Goal: Task Accomplishment & Management: Manage account settings

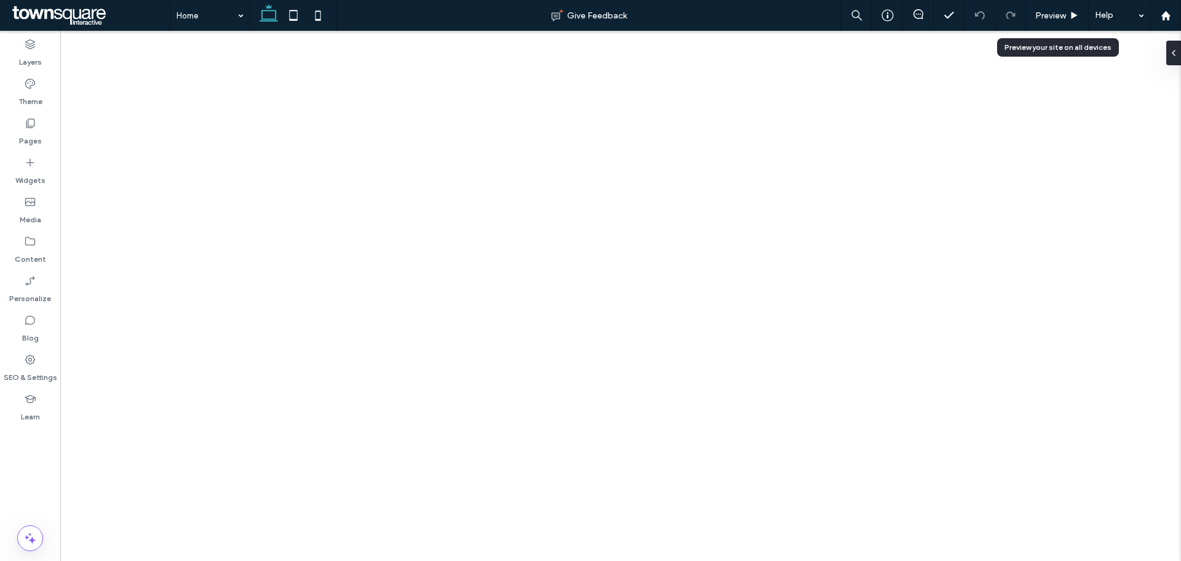
click at [1072, 24] on div "Preview" at bounding box center [1057, 15] width 63 height 31
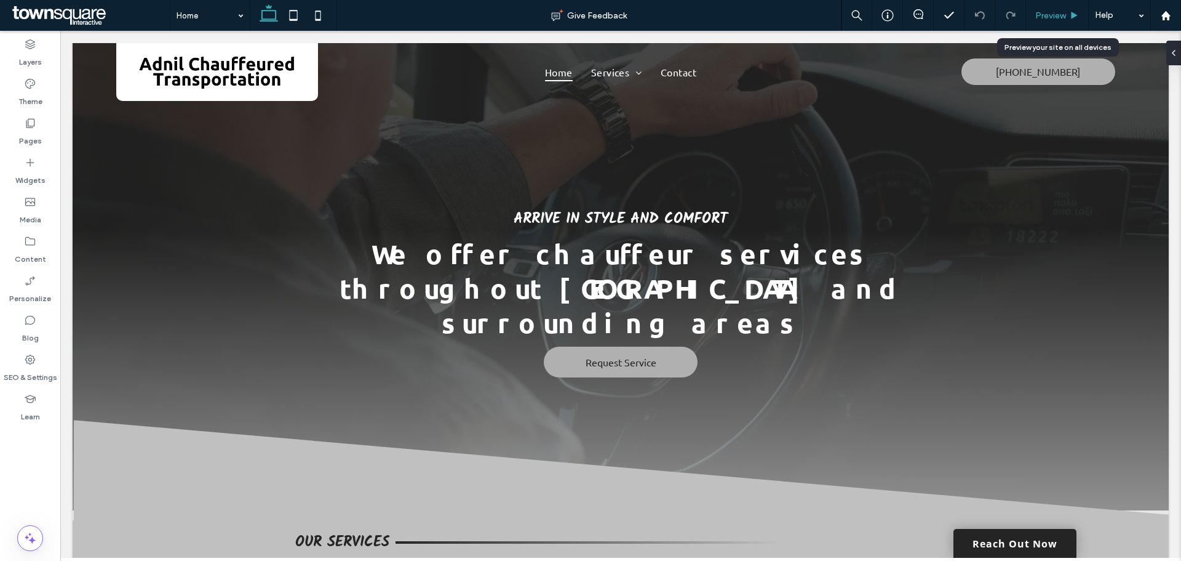
click at [1056, 15] on span "Preview" at bounding box center [1051, 15] width 31 height 10
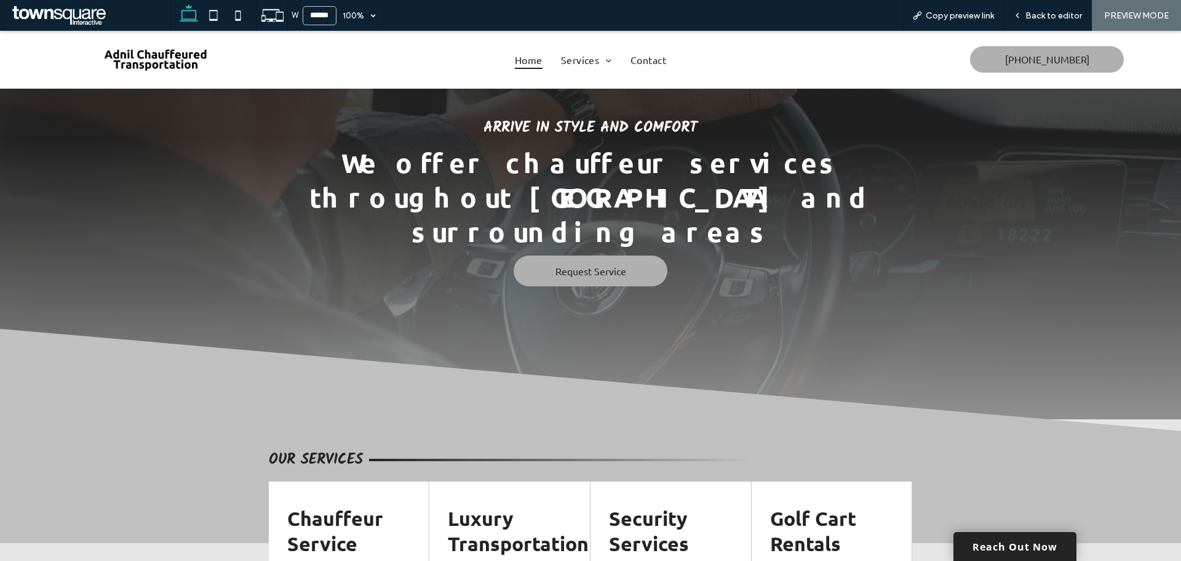
scroll to position [134, 0]
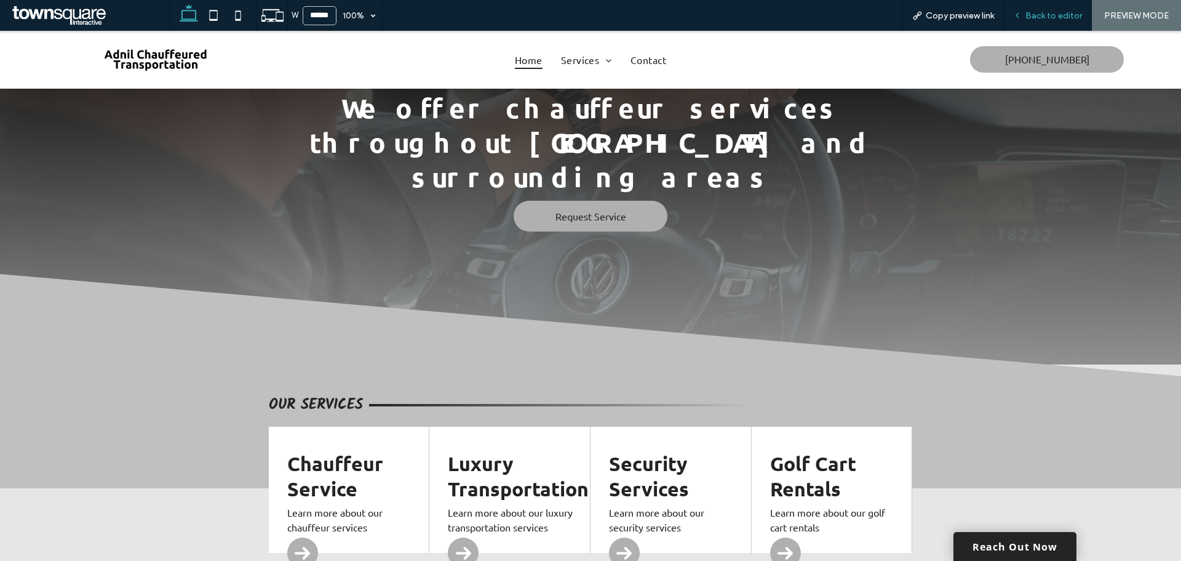
click at [1038, 10] on span "Back to editor" at bounding box center [1054, 15] width 57 height 10
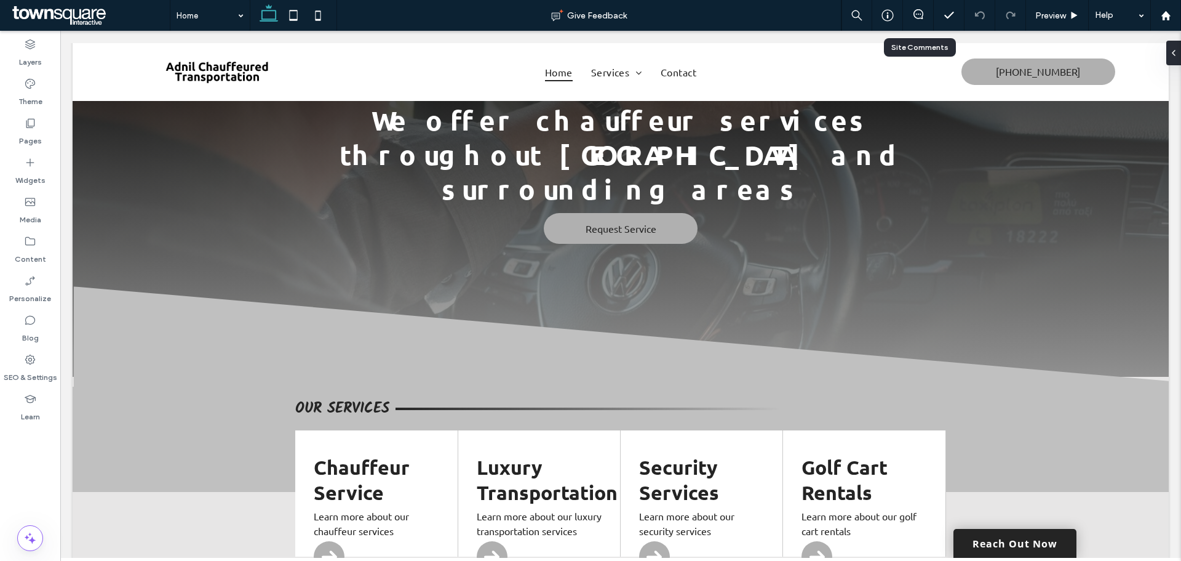
click at [919, 7] on div at bounding box center [918, 15] width 31 height 31
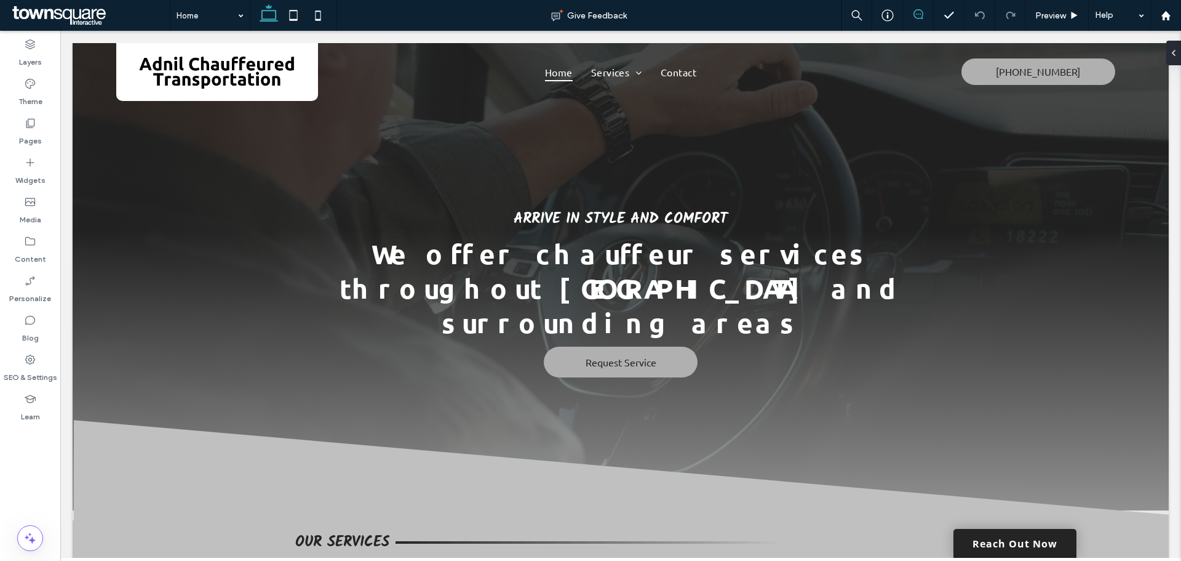
click at [921, 14] on icon at bounding box center [919, 14] width 10 height 10
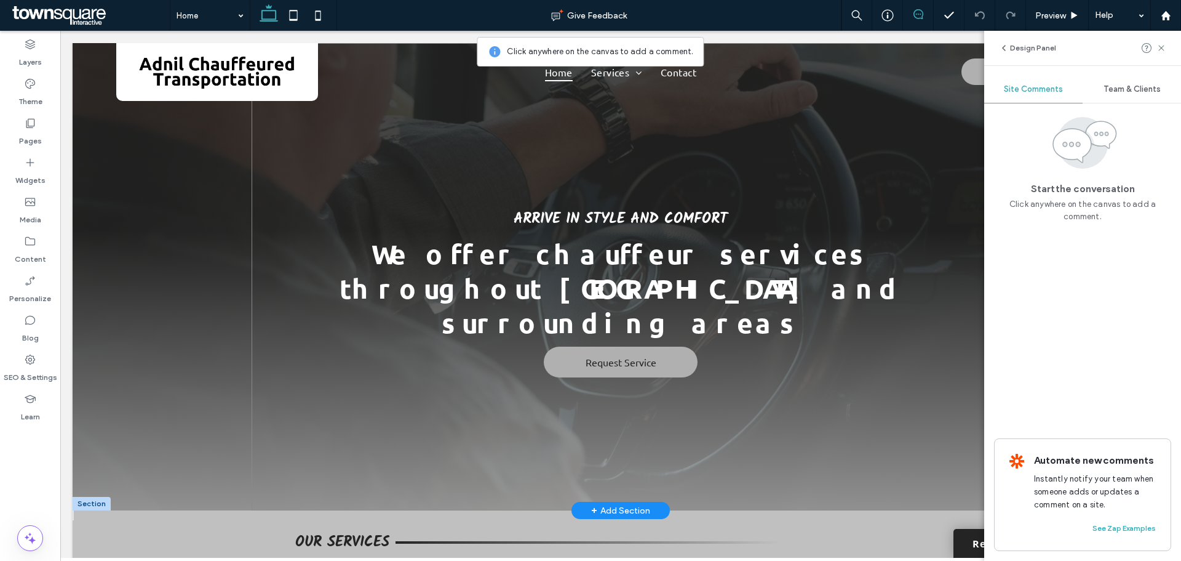
click at [363, 148] on div "Arrive in Style and Comfort We offer chauffeur services throughout Charlotte an…" at bounding box center [621, 276] width 738 height 467
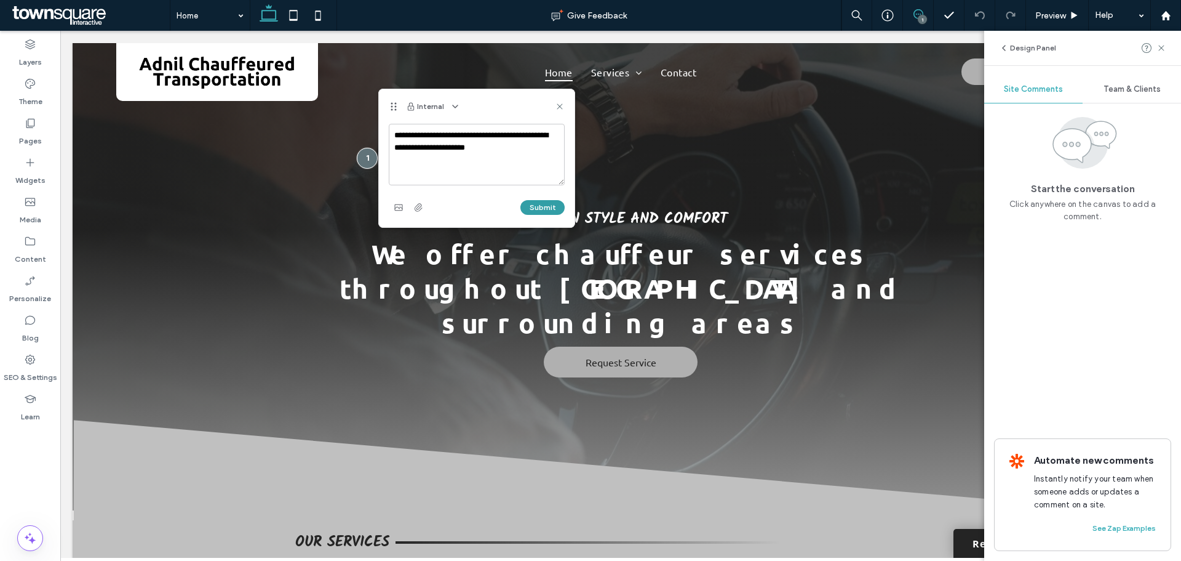
type textarea "**********"
click at [537, 210] on button "Submit" at bounding box center [543, 207] width 44 height 15
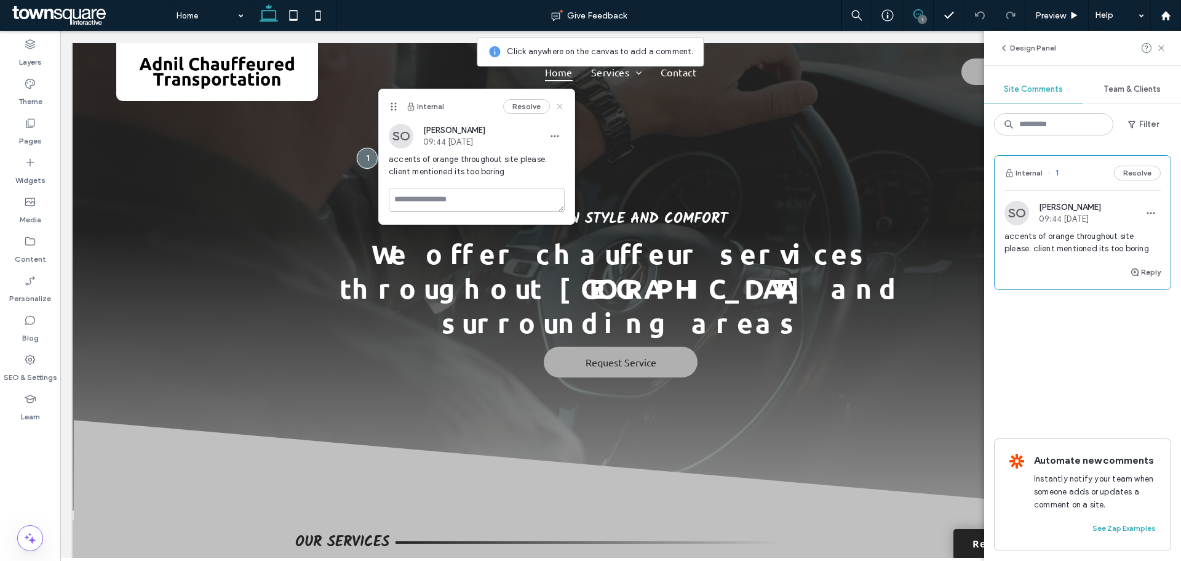
click at [562, 106] on icon at bounding box center [560, 107] width 10 height 10
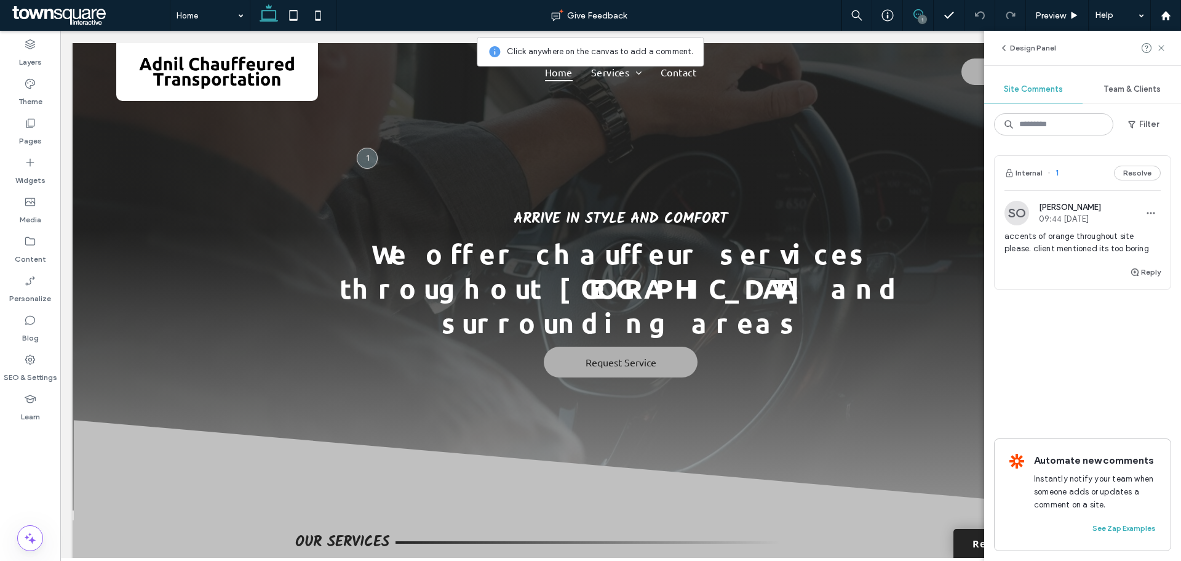
click at [1170, 43] on div "Design Panel" at bounding box center [1082, 48] width 197 height 34
click at [1163, 55] on span at bounding box center [1162, 48] width 10 height 15
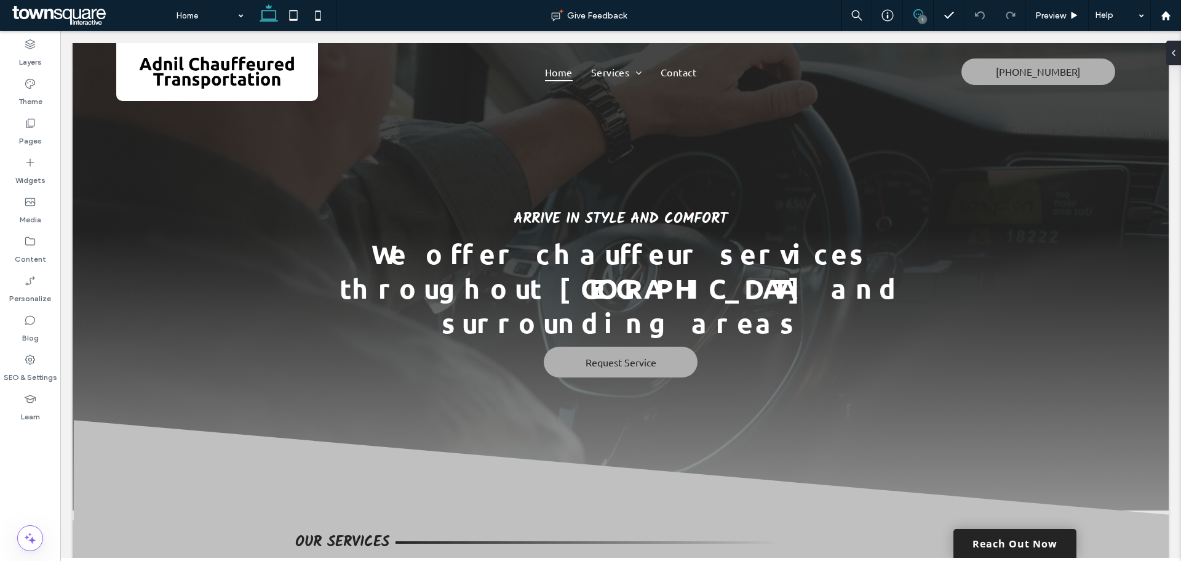
click at [925, 12] on span at bounding box center [918, 14] width 30 height 10
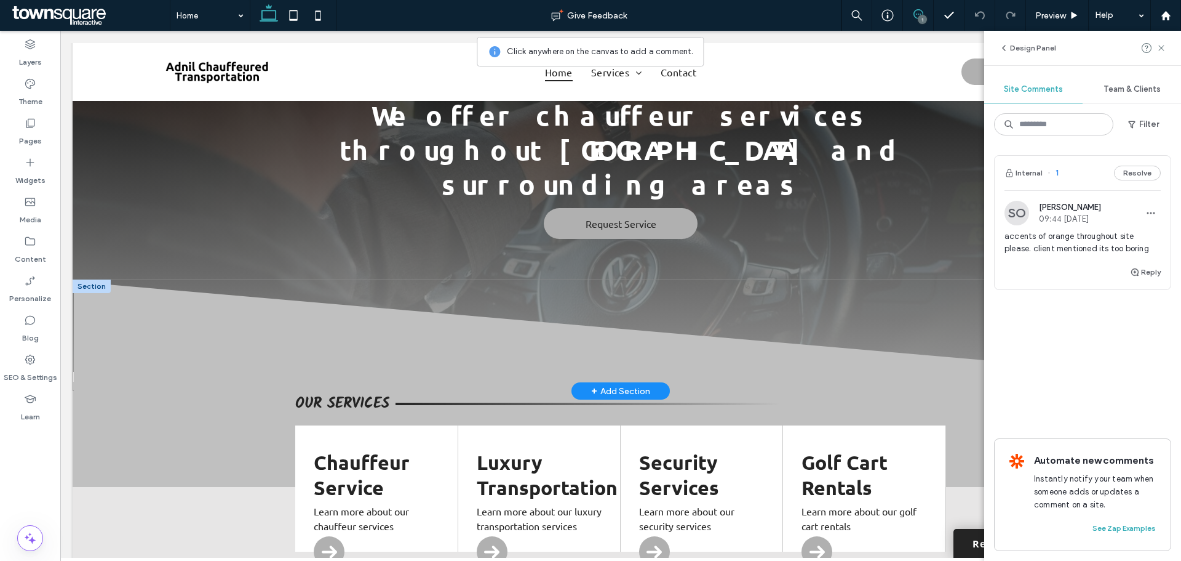
scroll to position [123, 0]
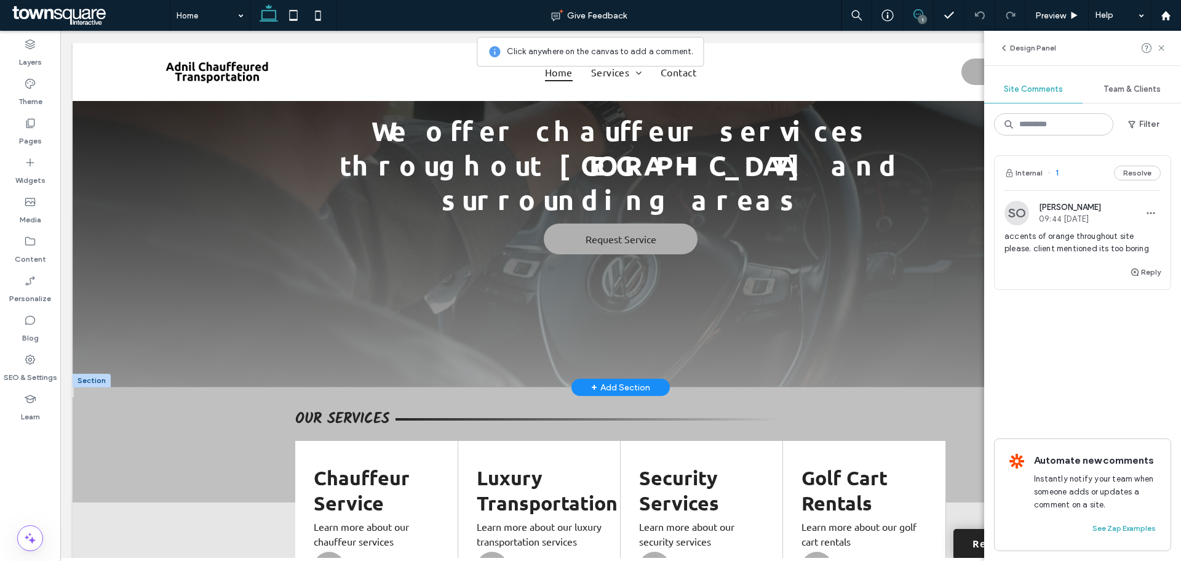
click at [225, 230] on div "Arrive in Style and Comfort We offer chauffeur services throughout Charlotte an…" at bounding box center [621, 153] width 1096 height 467
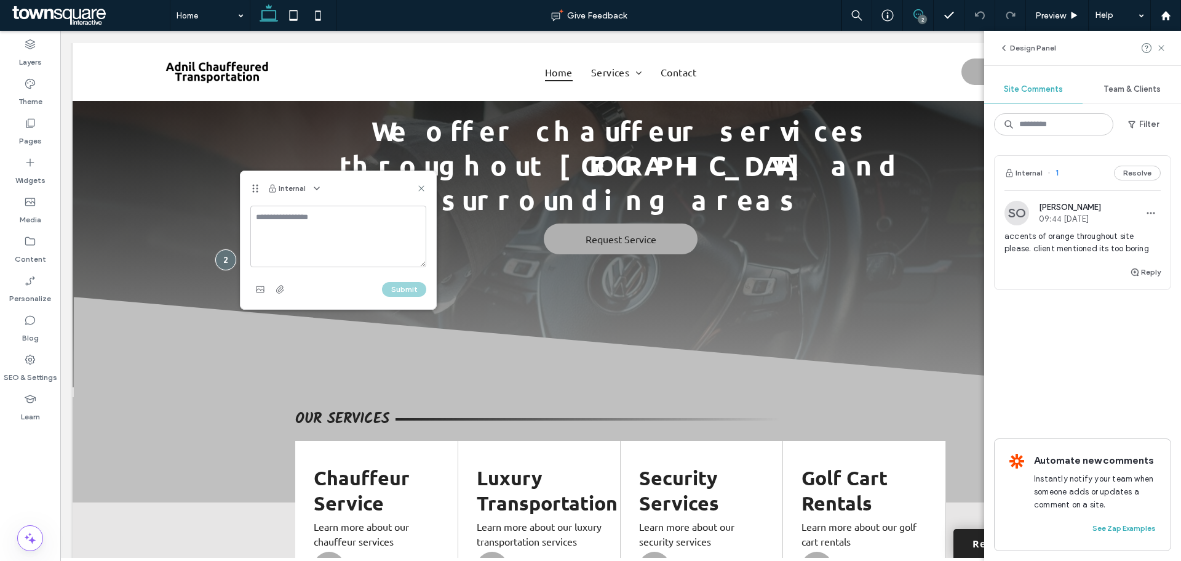
click at [298, 228] on textarea at bounding box center [338, 237] width 176 height 62
type textarea "**********"
click at [394, 295] on button "Submit" at bounding box center [404, 289] width 44 height 15
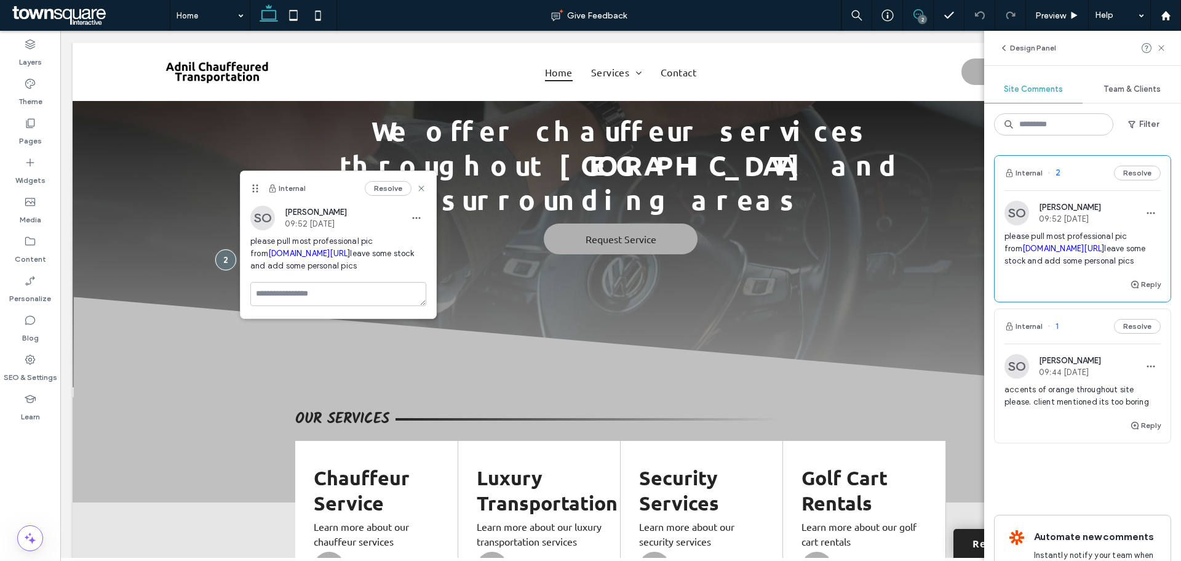
scroll to position [0, 0]
click at [1159, 52] on icon at bounding box center [1162, 48] width 10 height 10
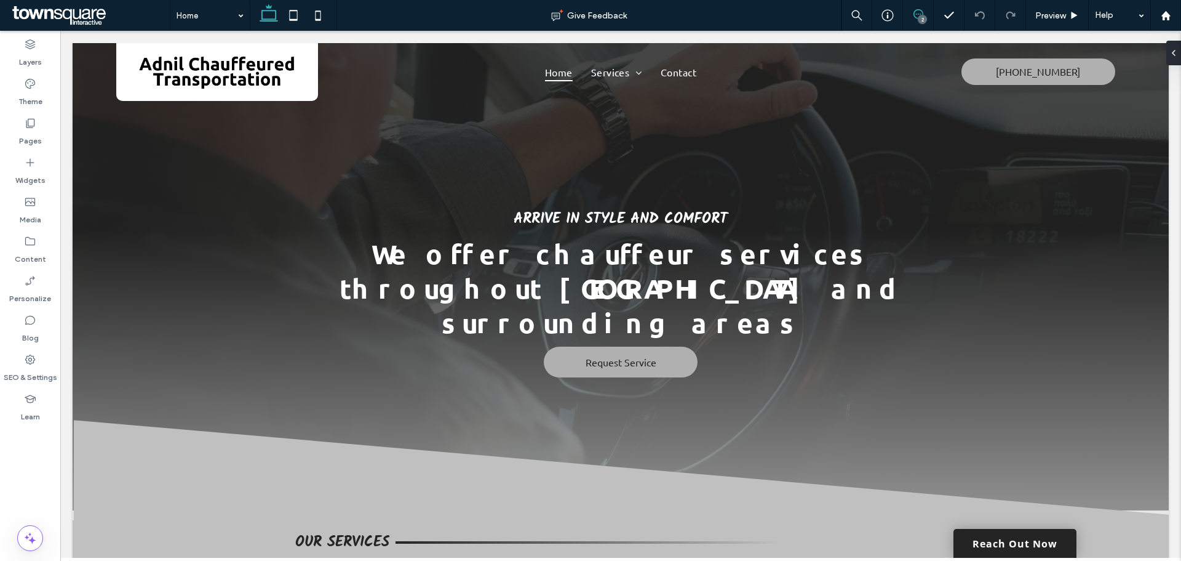
click at [916, 14] on use at bounding box center [919, 14] width 10 height 10
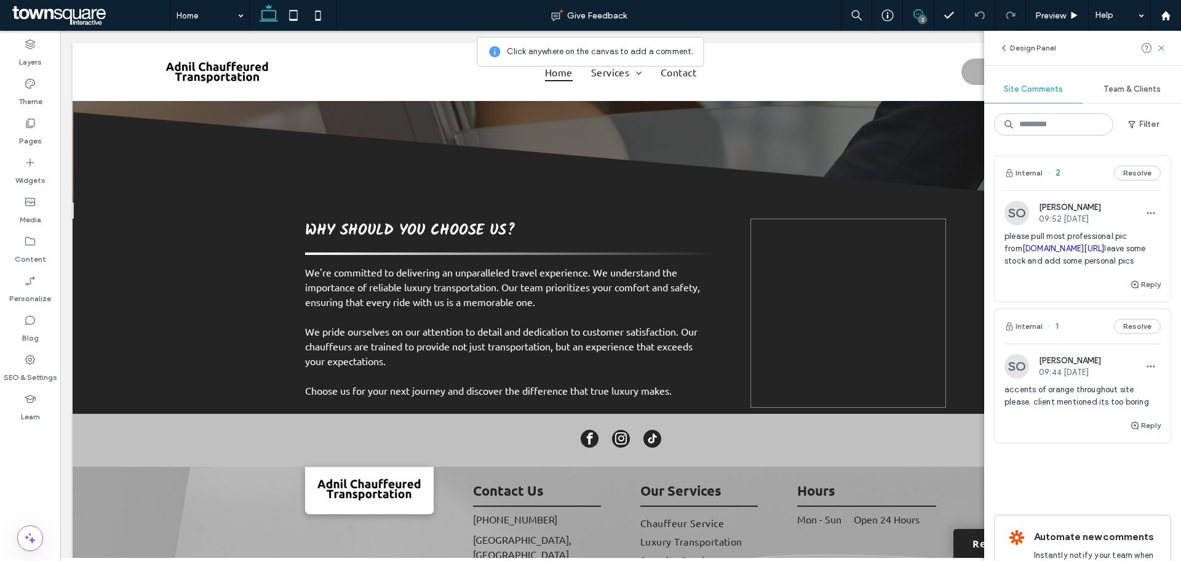
scroll to position [1511, 0]
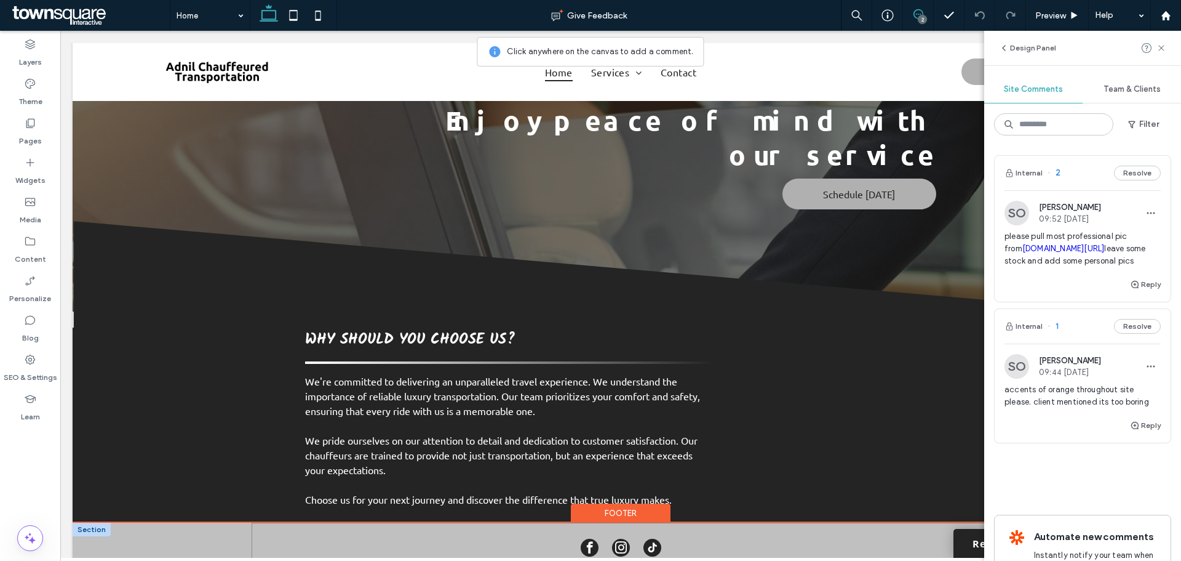
click at [537, 522] on div at bounding box center [621, 548] width 738 height 53
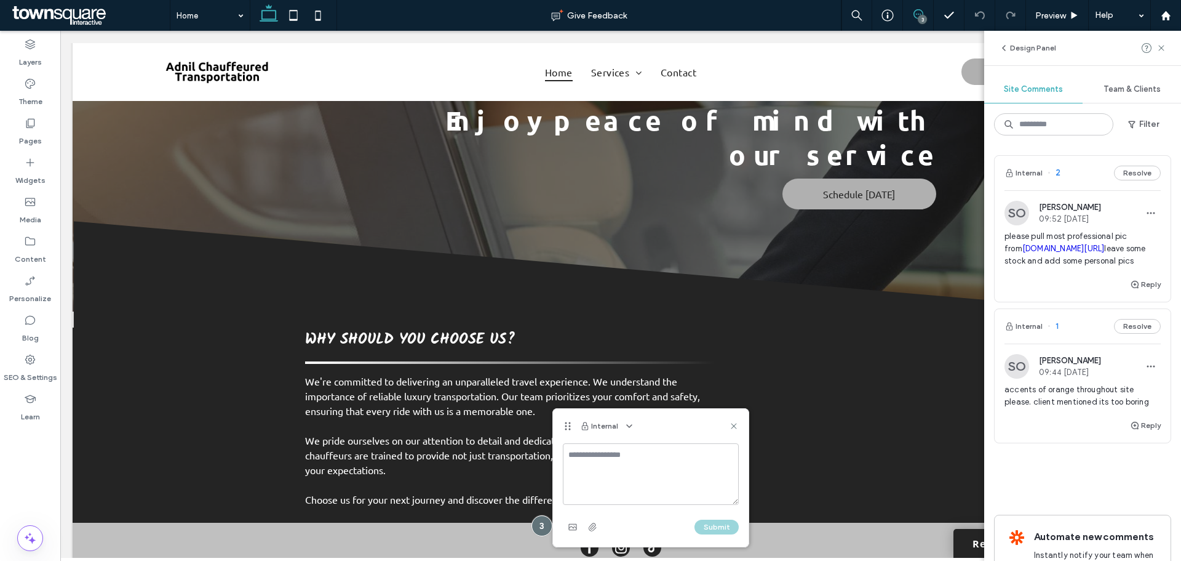
click at [575, 460] on textarea at bounding box center [651, 474] width 176 height 62
click at [684, 458] on textarea "**********" at bounding box center [651, 474] width 176 height 62
paste textarea "**********"
type textarea "**********"
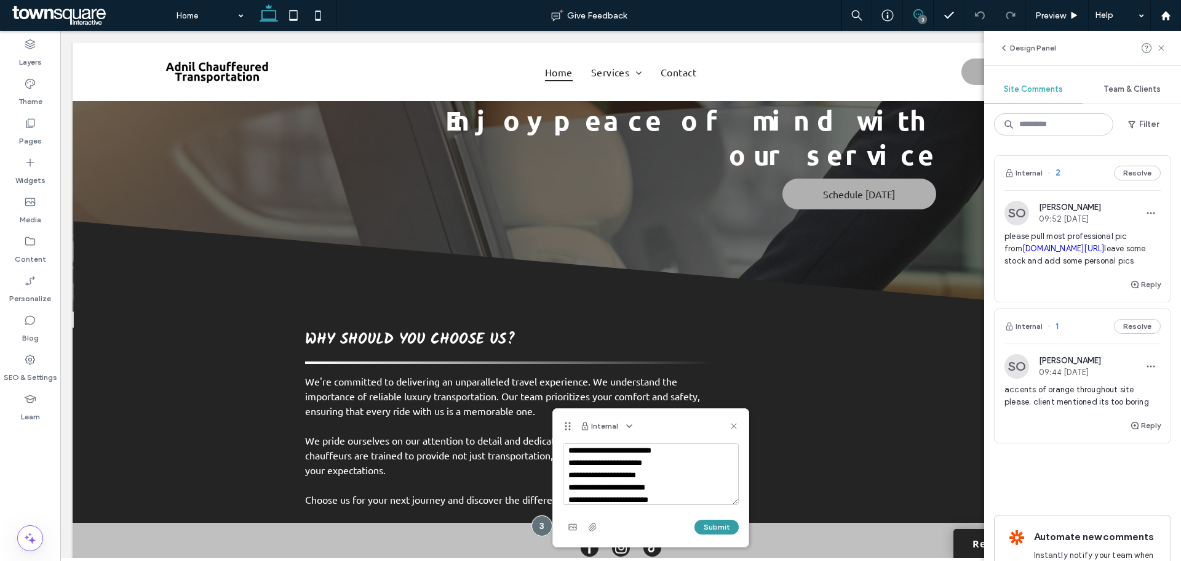
click at [722, 529] on button "Submit" at bounding box center [717, 526] width 44 height 15
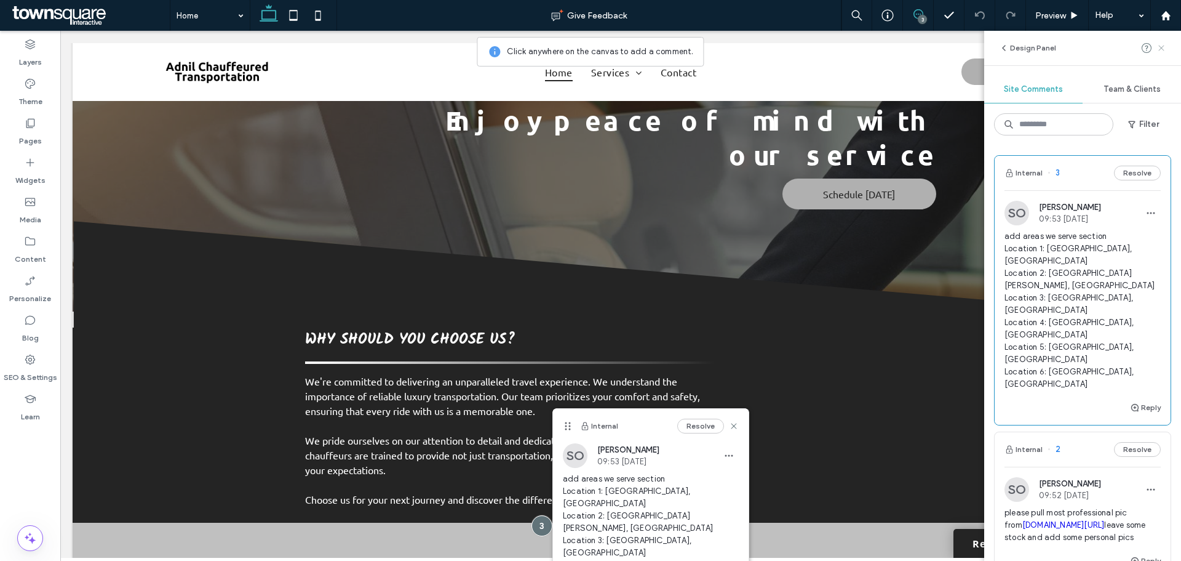
click at [1165, 55] on span at bounding box center [1162, 48] width 10 height 15
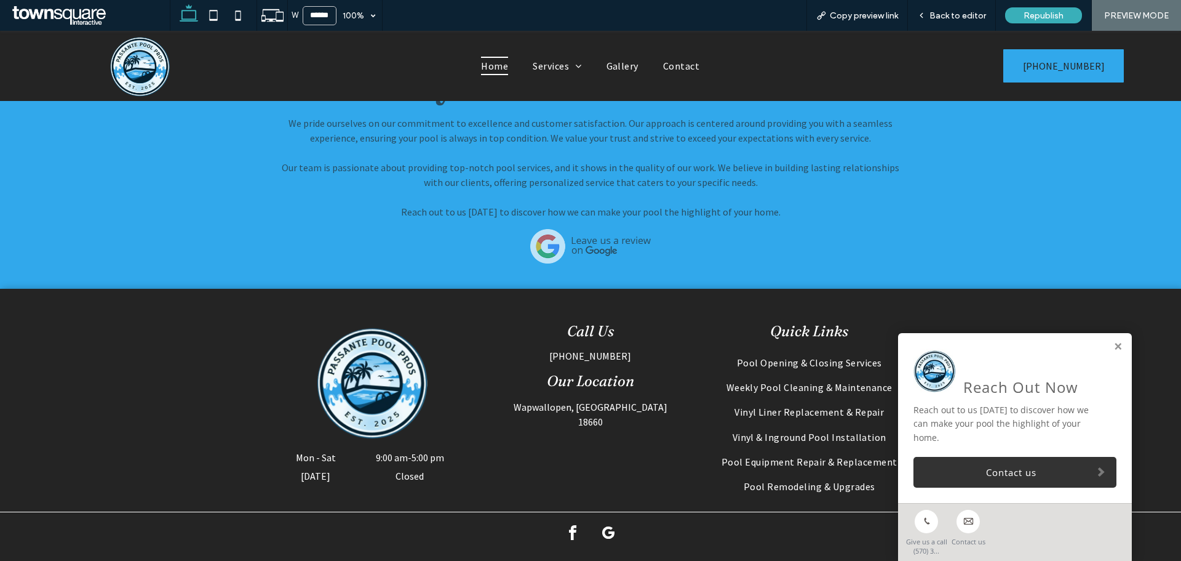
scroll to position [2024, 0]
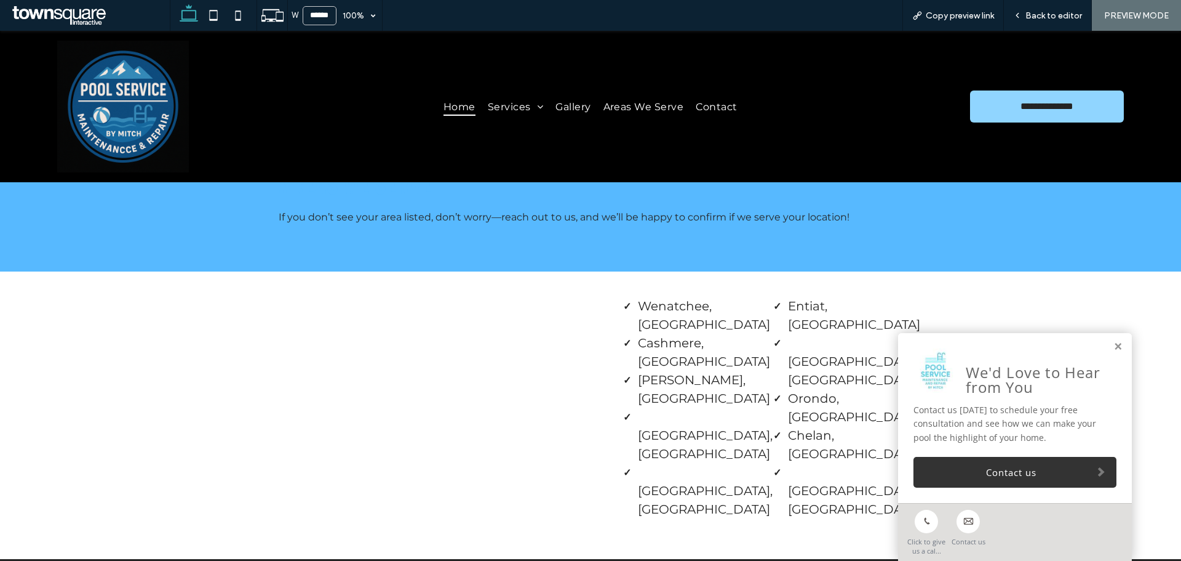
scroll to position [2070, 0]
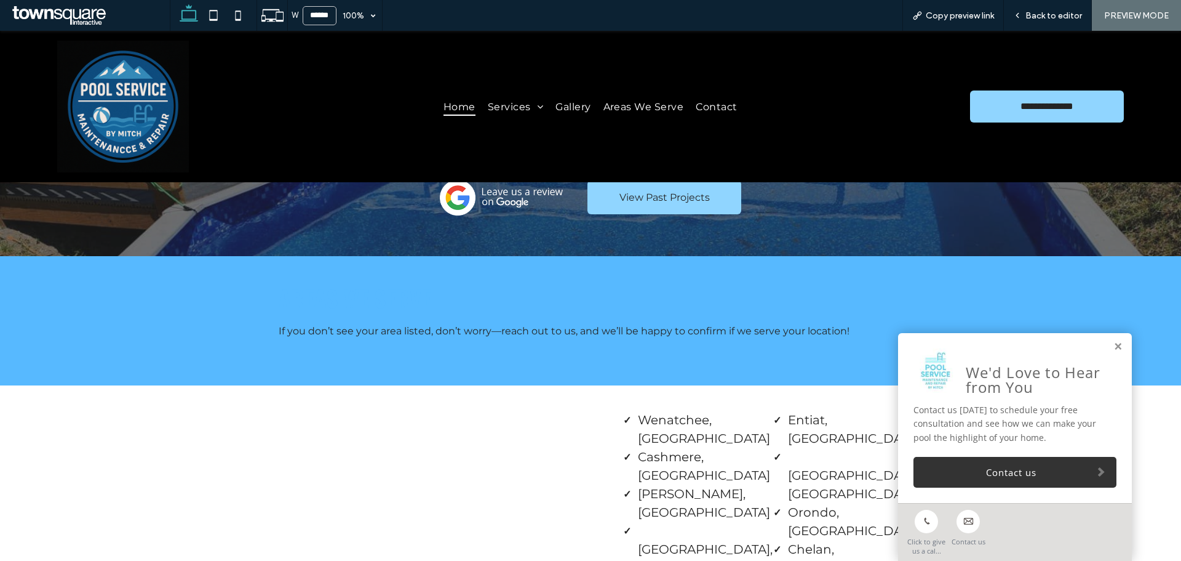
click at [1114, 346] on div "We'd Love to Hear from You Contact us today to schedule your free consultation …" at bounding box center [1015, 418] width 234 height 170
click at [1114, 348] on link at bounding box center [1118, 346] width 9 height 10
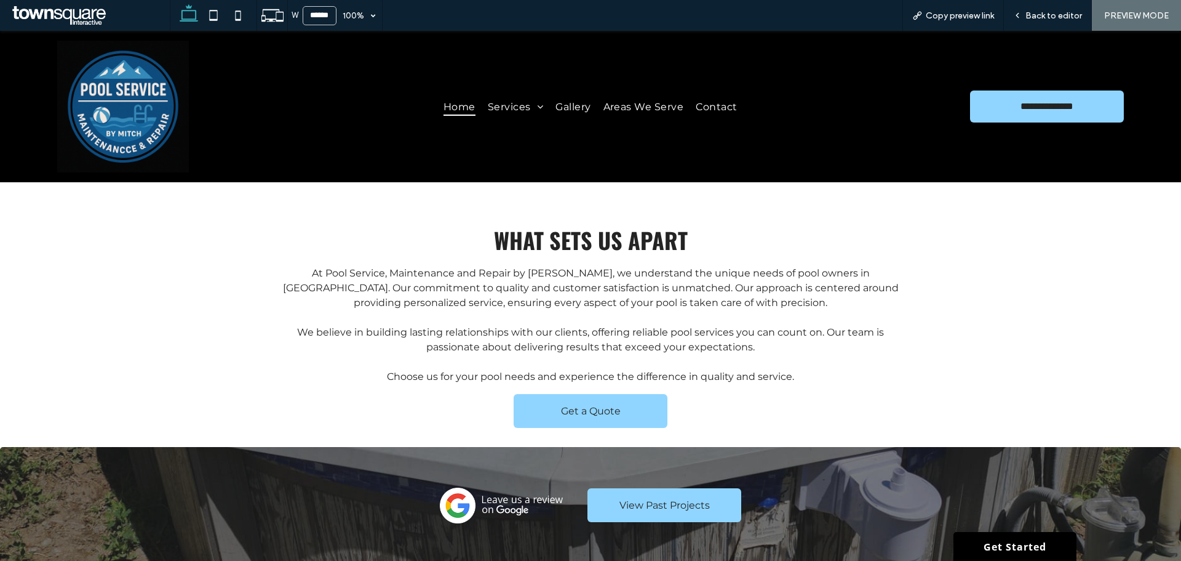
scroll to position [1455, 0]
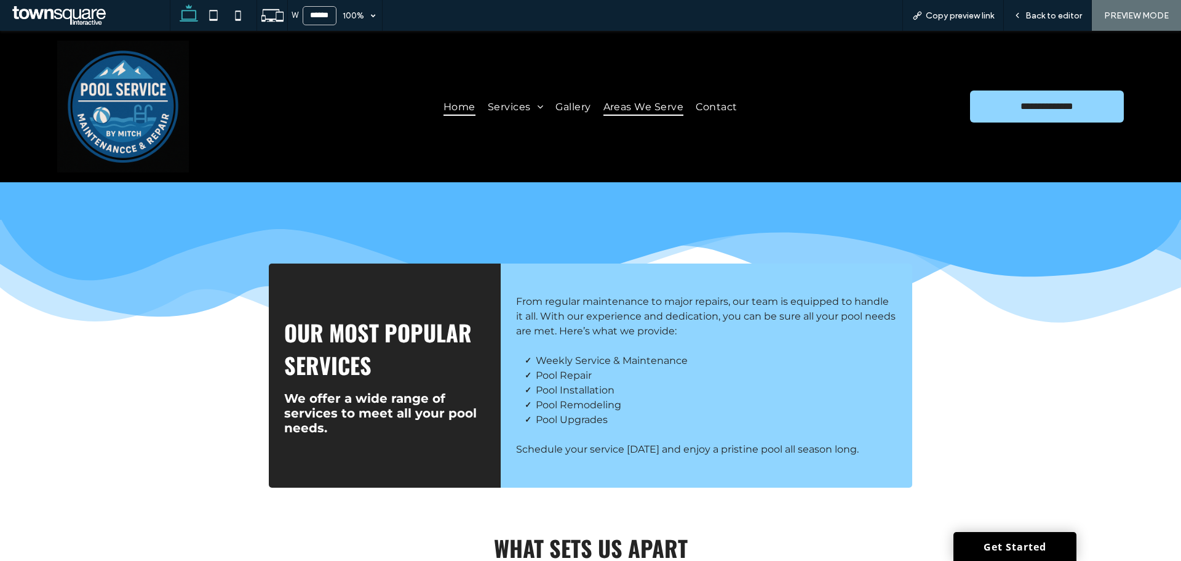
click at [636, 102] on span "Areas We Serve" at bounding box center [644, 106] width 81 height 18
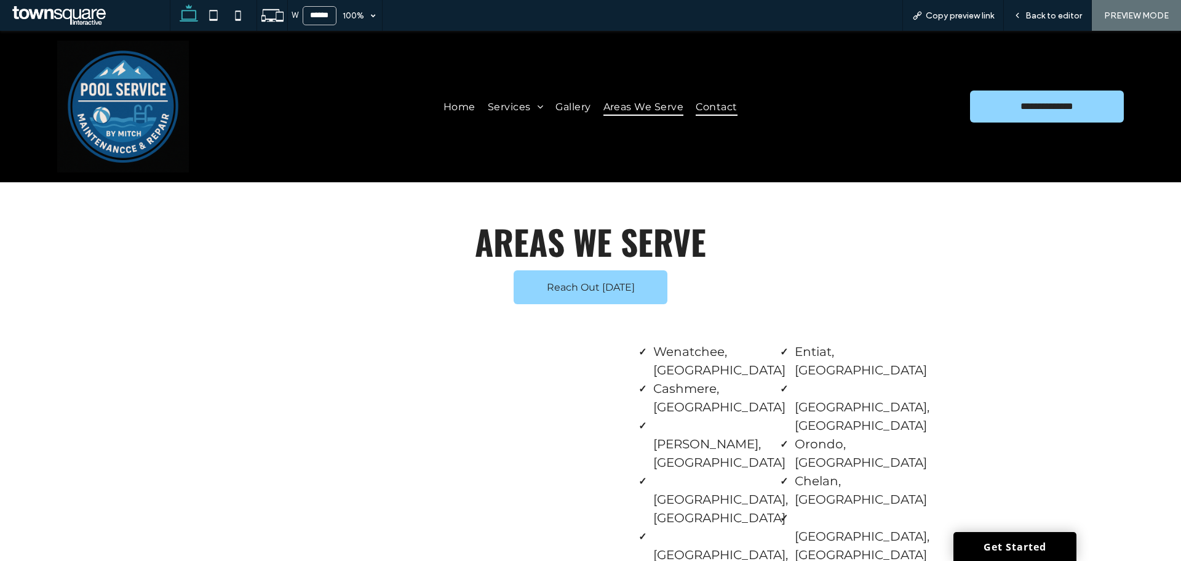
click at [724, 102] on span "Contact" at bounding box center [716, 106] width 41 height 18
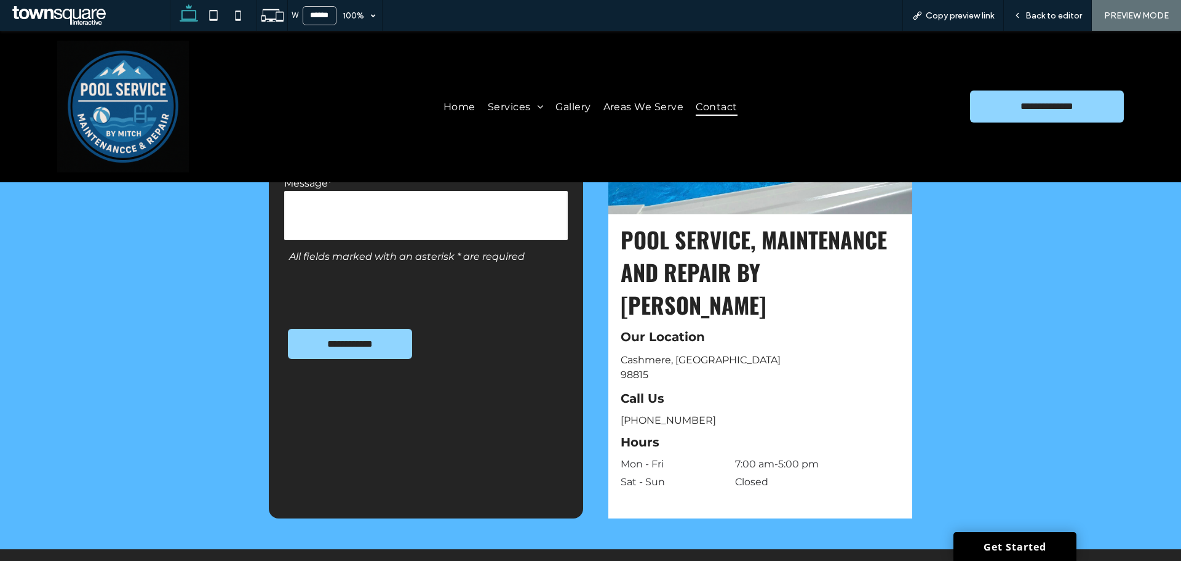
scroll to position [473, 0]
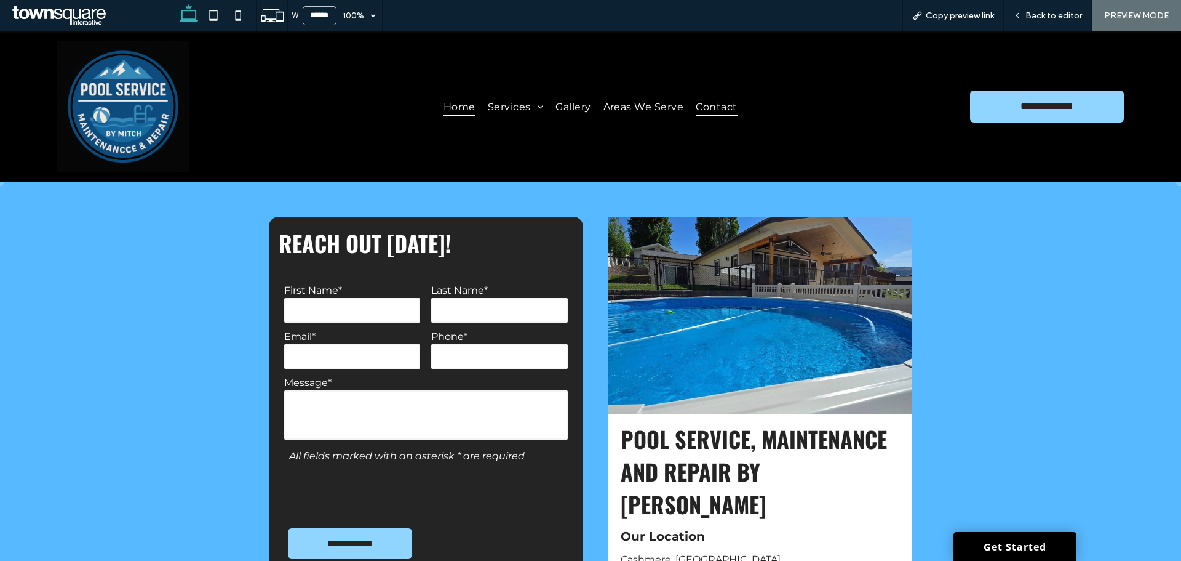
click at [446, 110] on span "Home" at bounding box center [460, 106] width 32 height 18
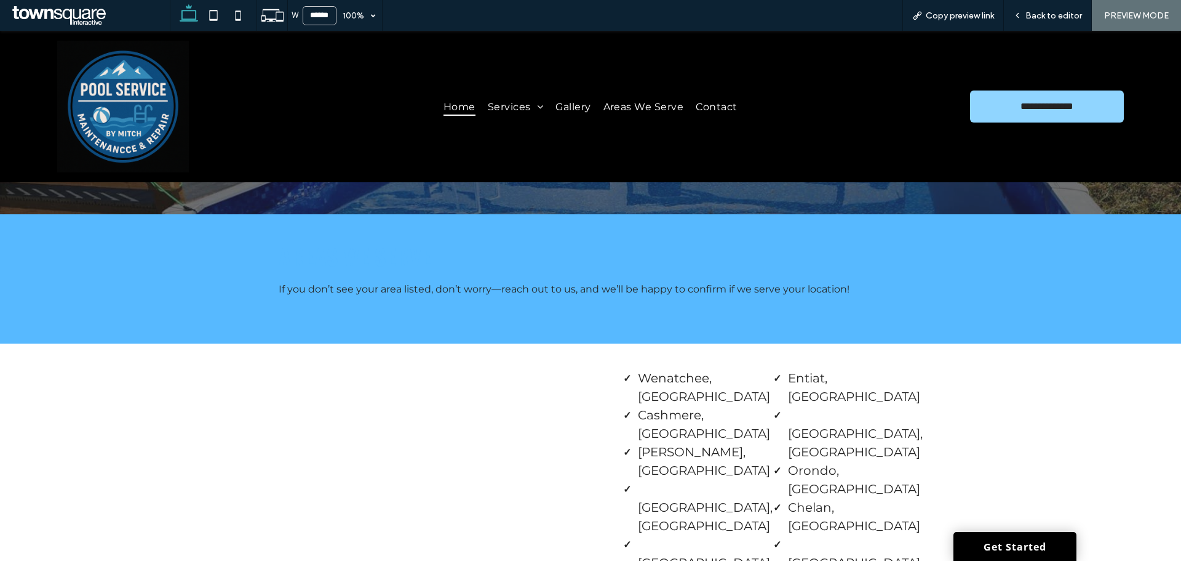
scroll to position [1824, 0]
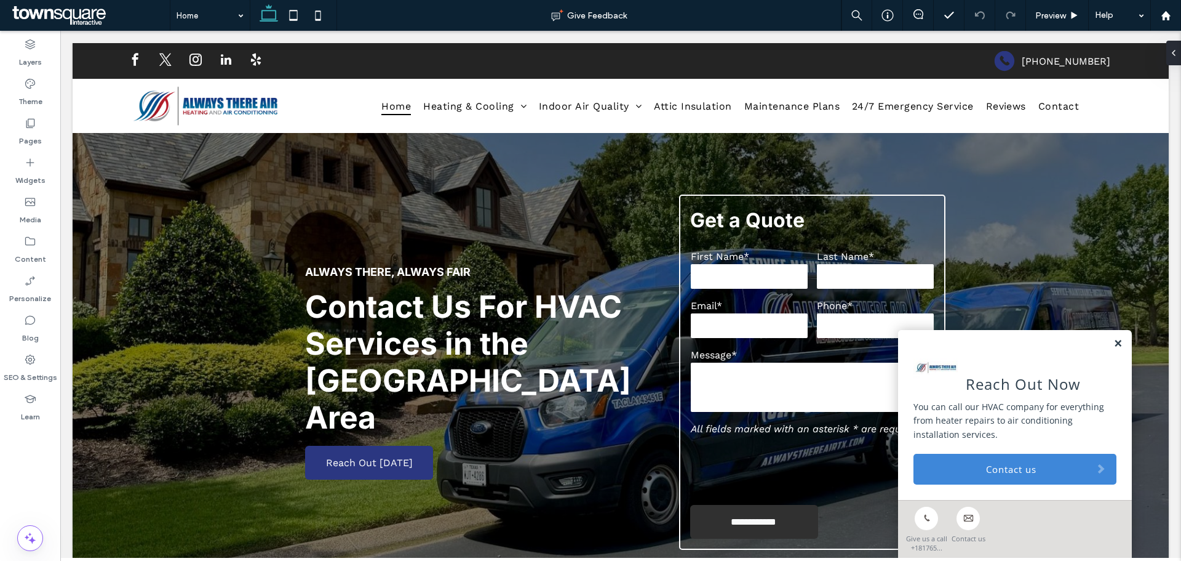
click at [1114, 348] on link at bounding box center [1118, 343] width 9 height 10
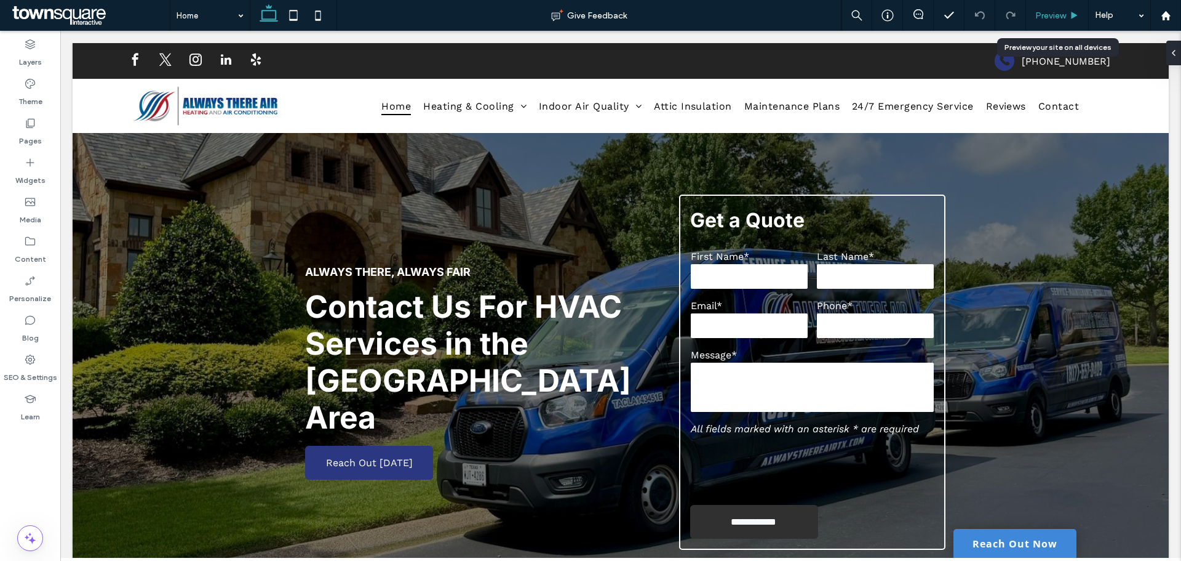
click at [1054, 16] on span "Preview" at bounding box center [1051, 15] width 31 height 10
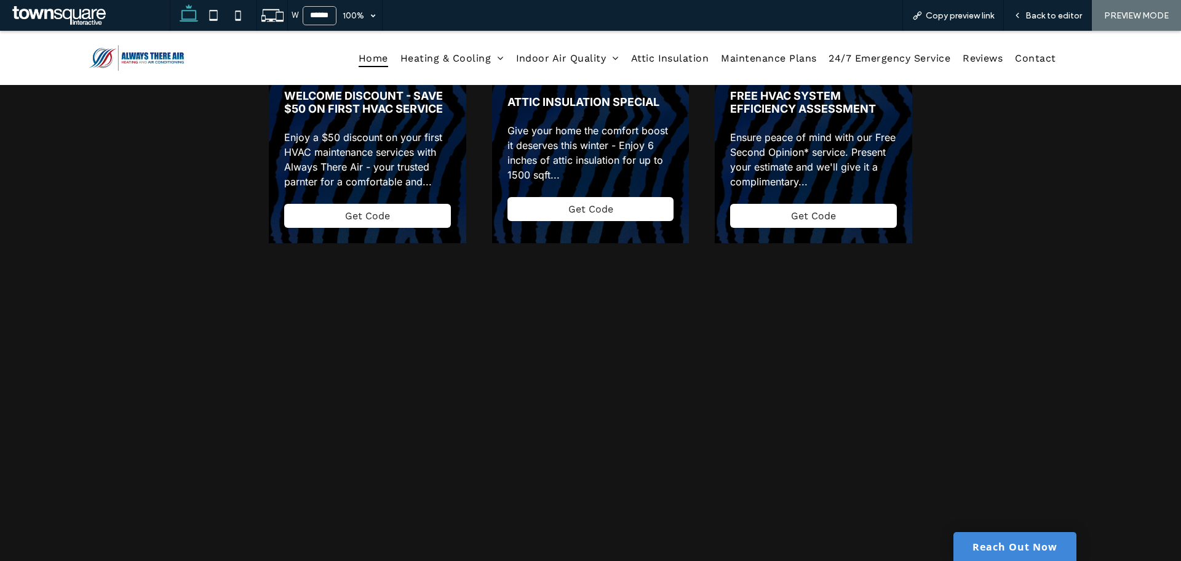
scroll to position [1936, 0]
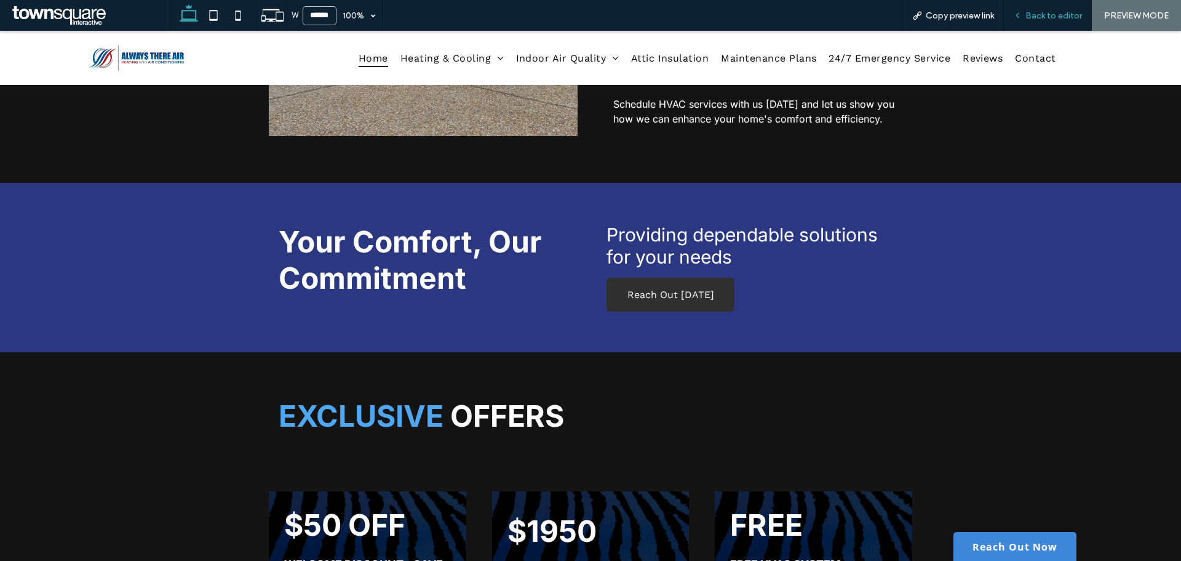
click at [1045, 17] on span "Back to editor" at bounding box center [1054, 15] width 57 height 10
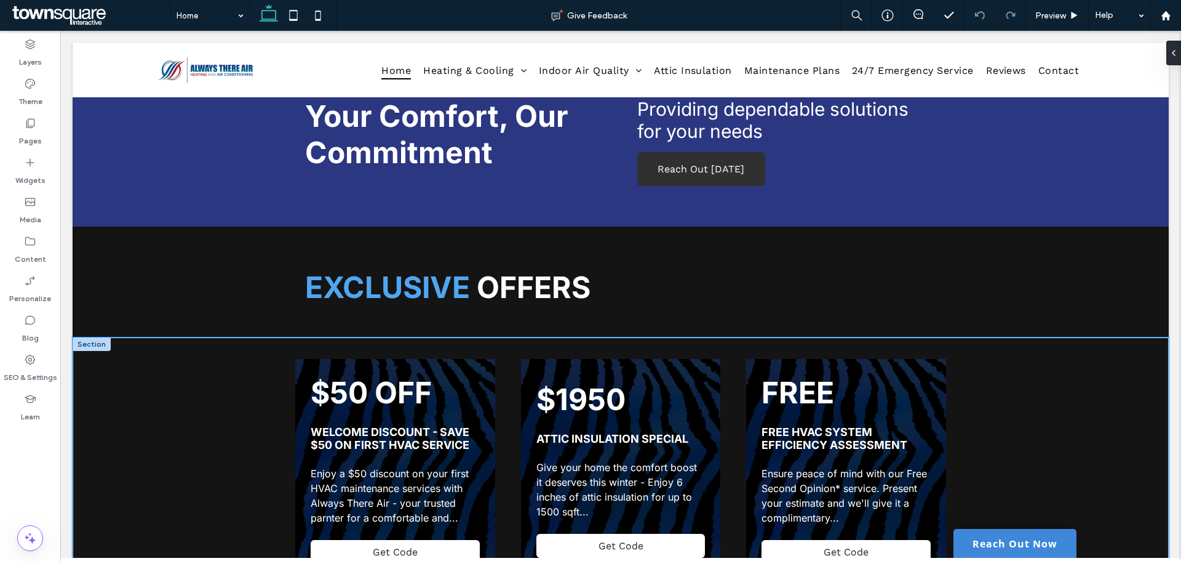
scroll to position [1931, 0]
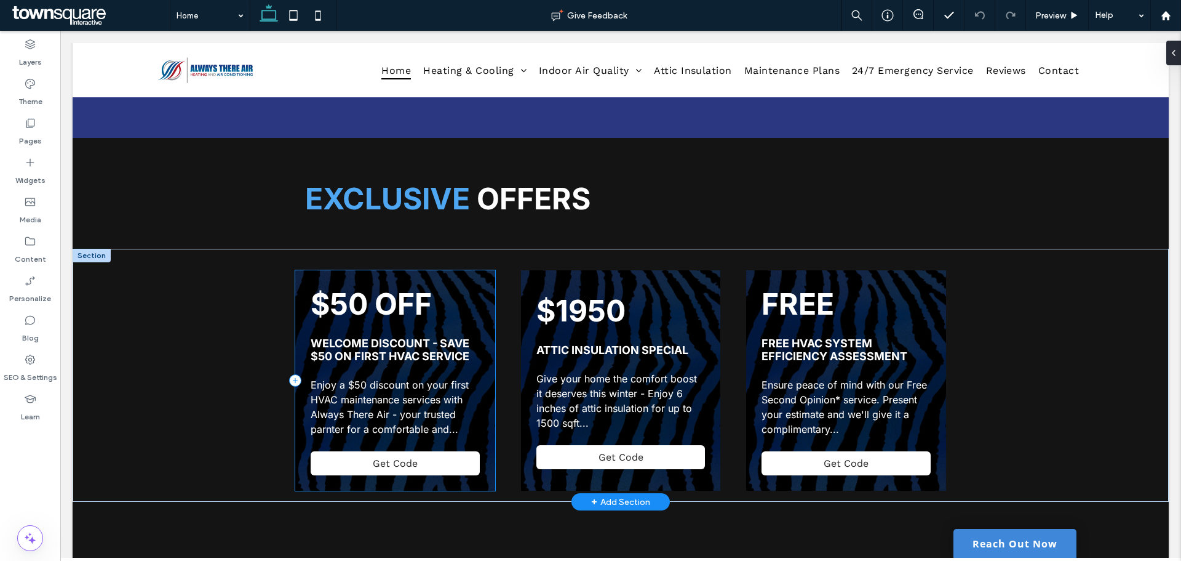
click at [298, 325] on div "$50 OFF welcome discount - save $50 on first hvac service Enjoy a $50 discount …" at bounding box center [394, 380] width 199 height 220
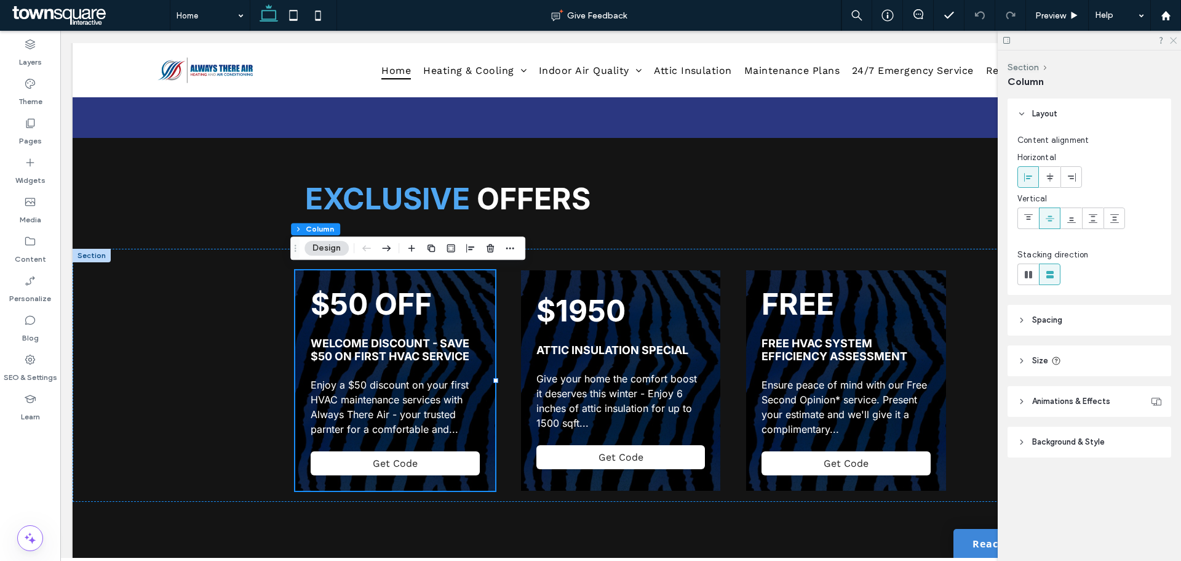
click at [1176, 40] on icon at bounding box center [1173, 40] width 8 height 8
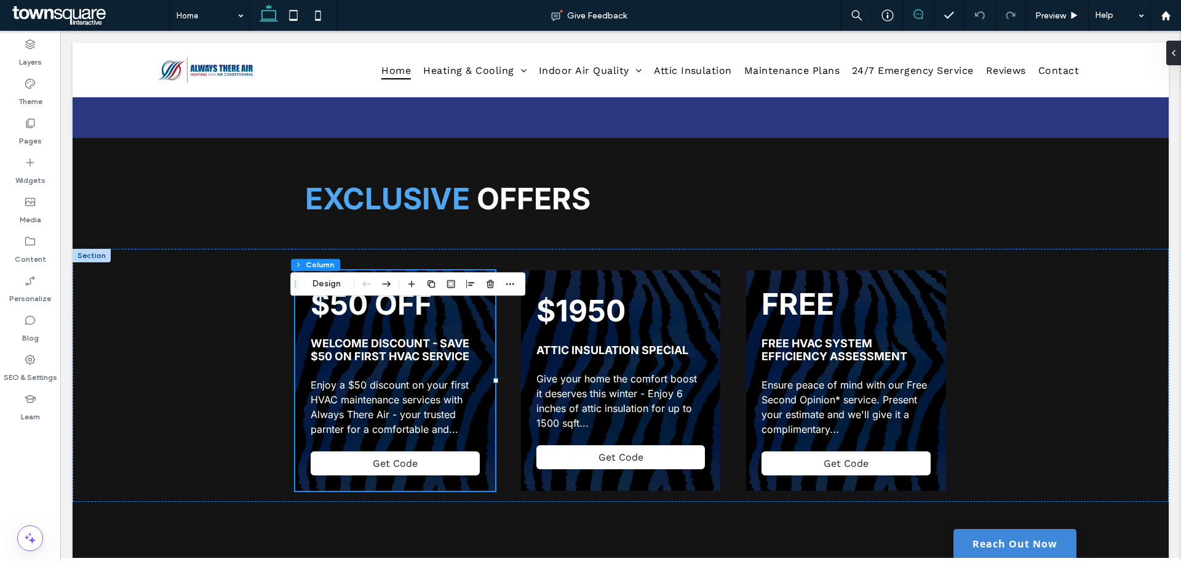
click at [920, 13] on icon at bounding box center [919, 14] width 10 height 10
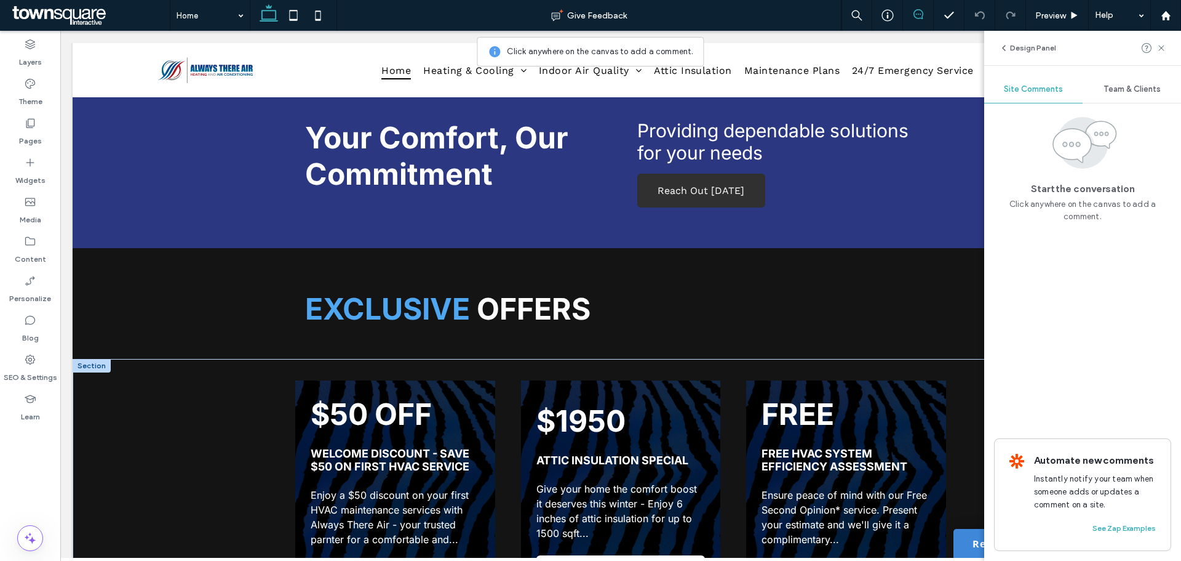
scroll to position [1969, 0]
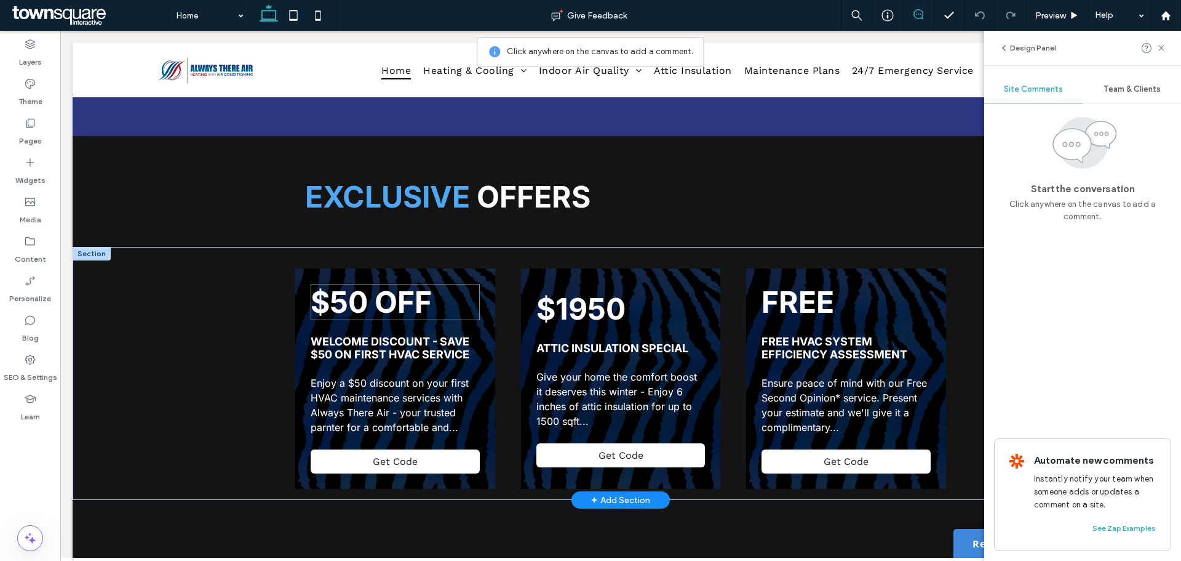
click at [466, 316] on h4 "$50 OFF" at bounding box center [395, 302] width 169 height 36
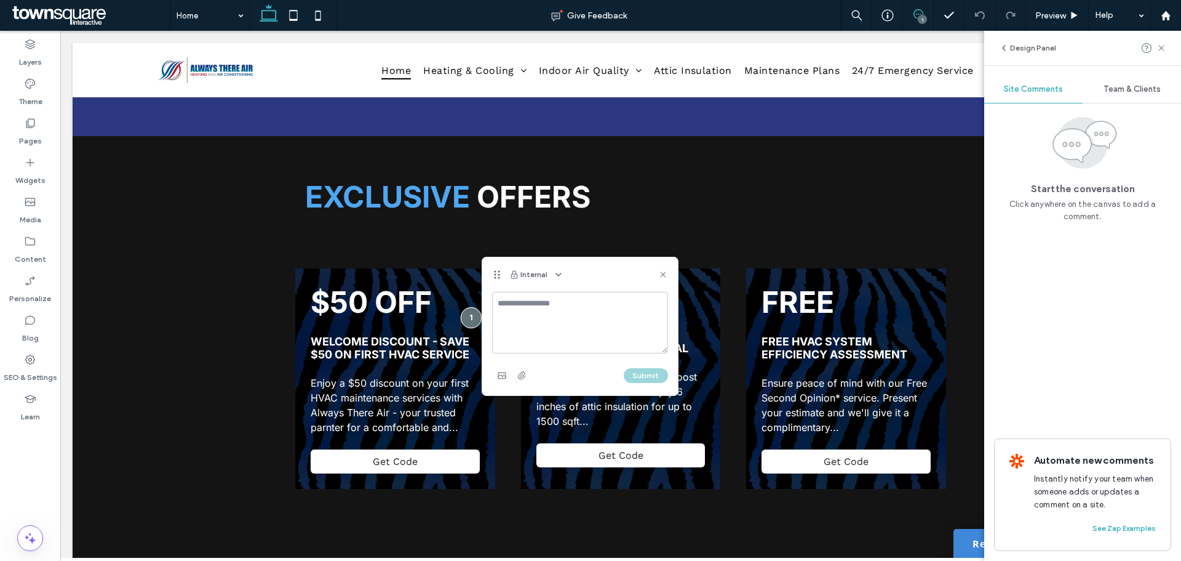
click at [544, 321] on textarea at bounding box center [580, 323] width 176 height 62
click at [659, 277] on icon at bounding box center [663, 274] width 10 height 10
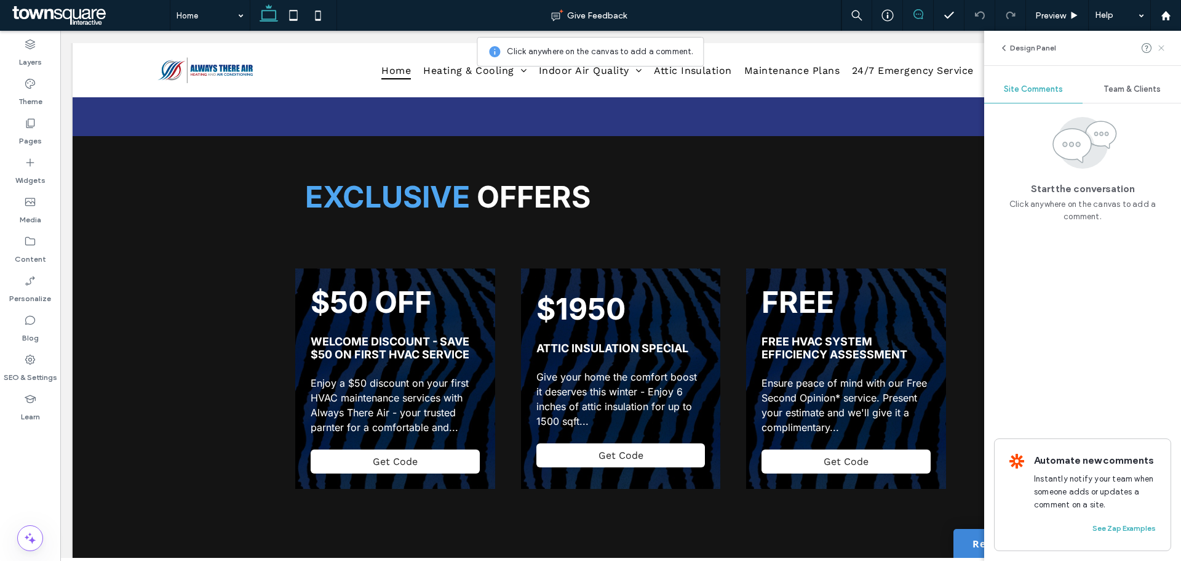
click at [1165, 48] on div "Design Panel" at bounding box center [1082, 48] width 197 height 34
click at [1162, 48] on use at bounding box center [1162, 48] width 6 height 6
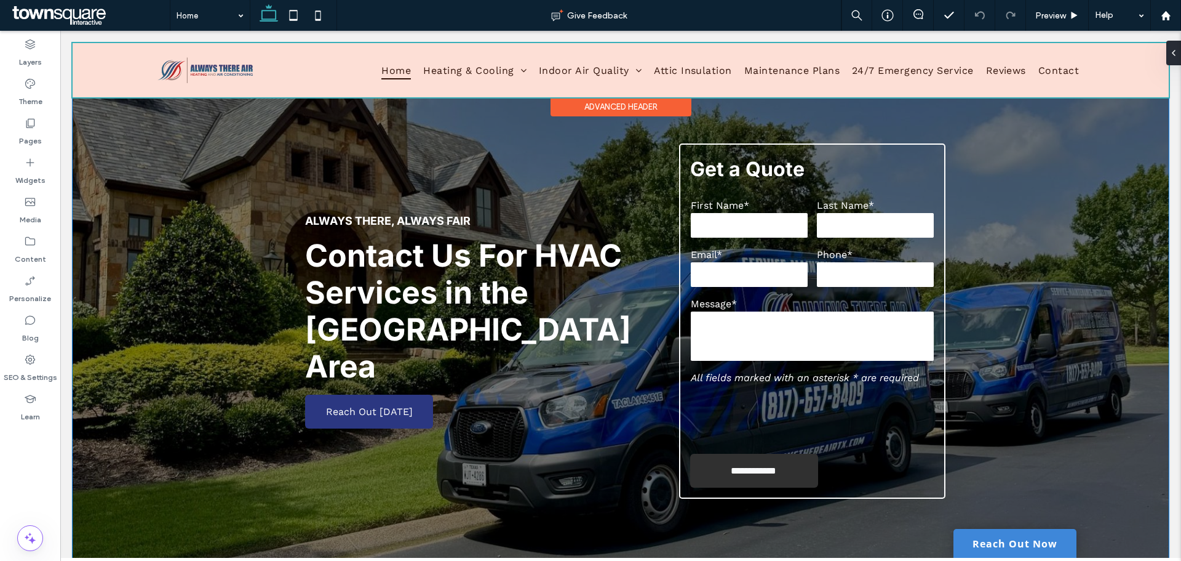
scroll to position [0, 0]
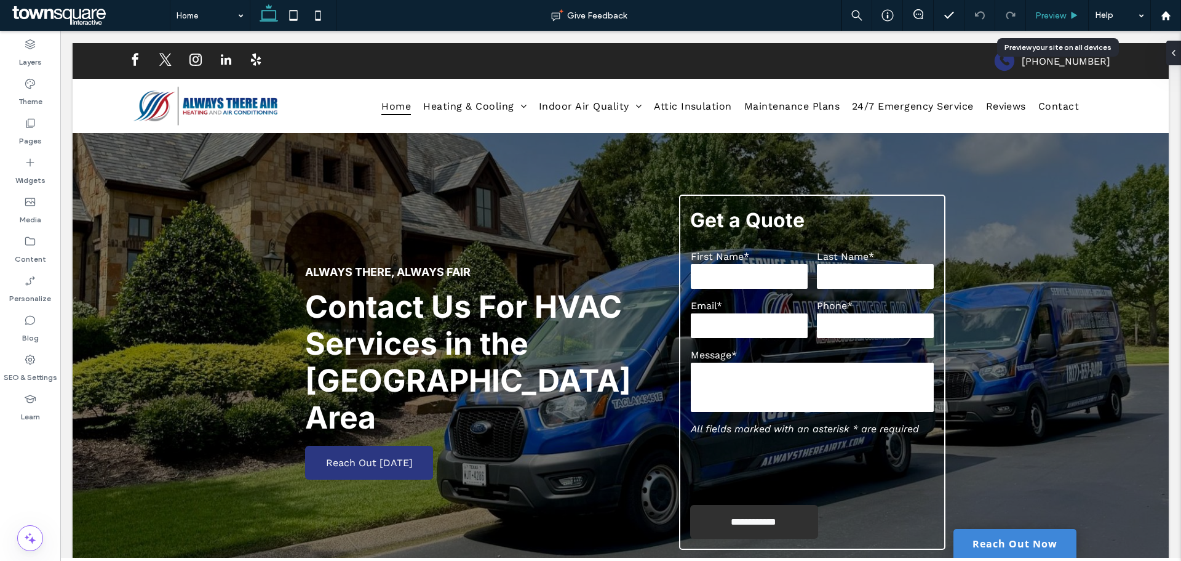
click at [1071, 15] on icon at bounding box center [1074, 15] width 9 height 9
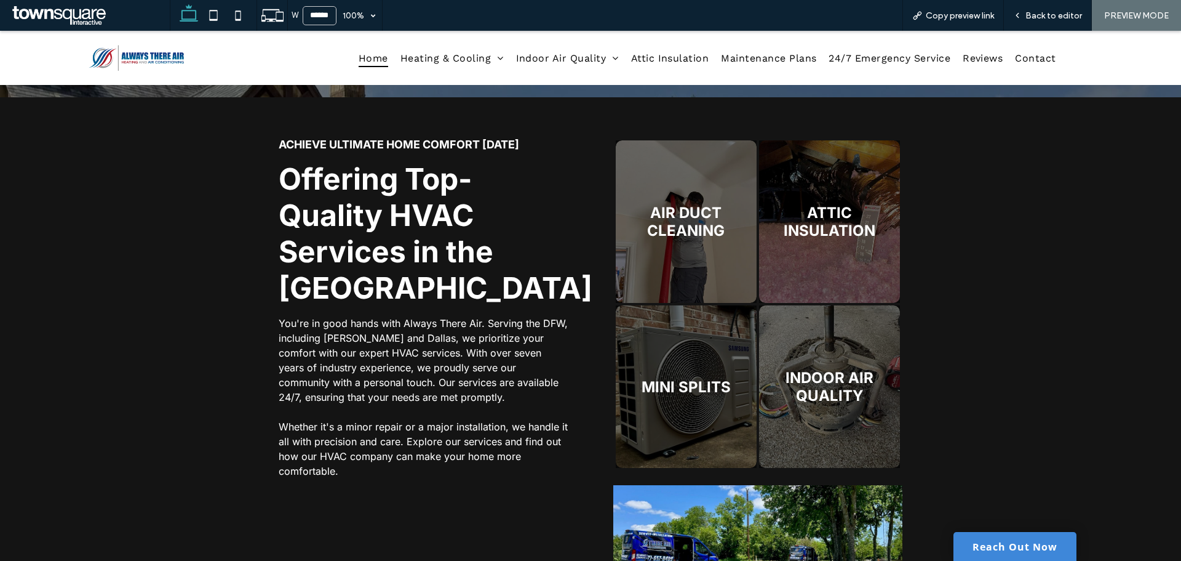
scroll to position [431, 0]
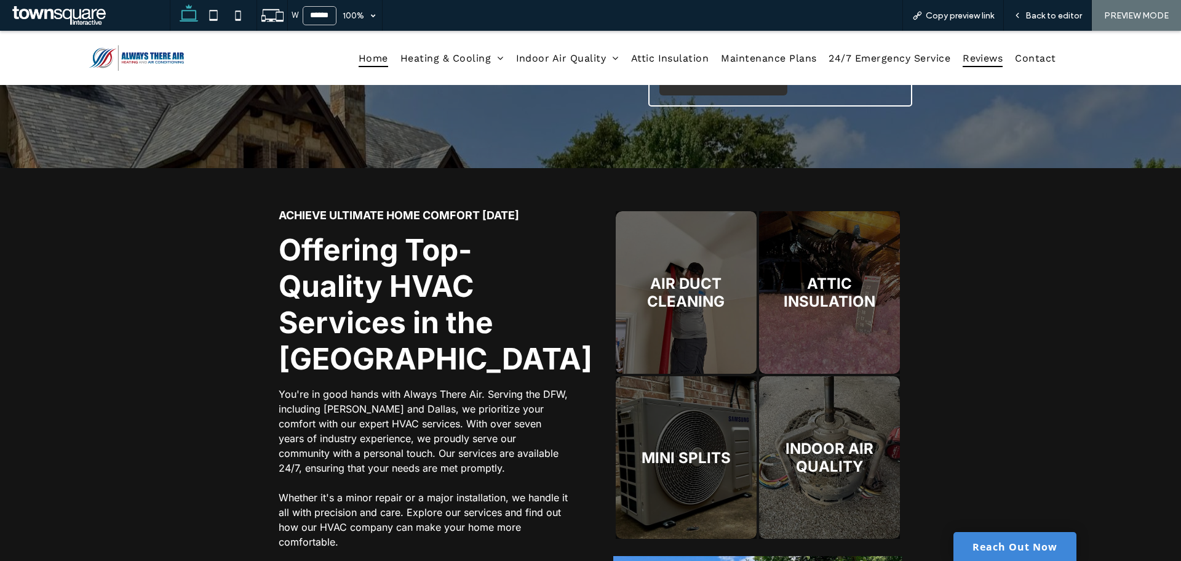
click at [977, 62] on span "Reviews" at bounding box center [983, 58] width 40 height 18
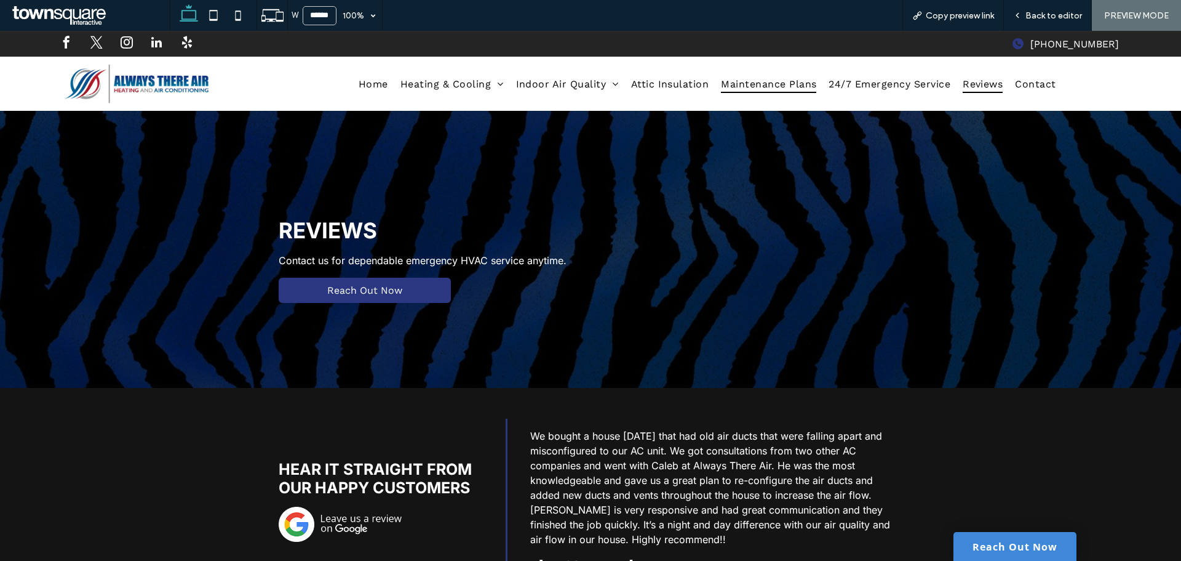
click at [753, 90] on span "Maintenance Plans" at bounding box center [768, 83] width 95 height 18
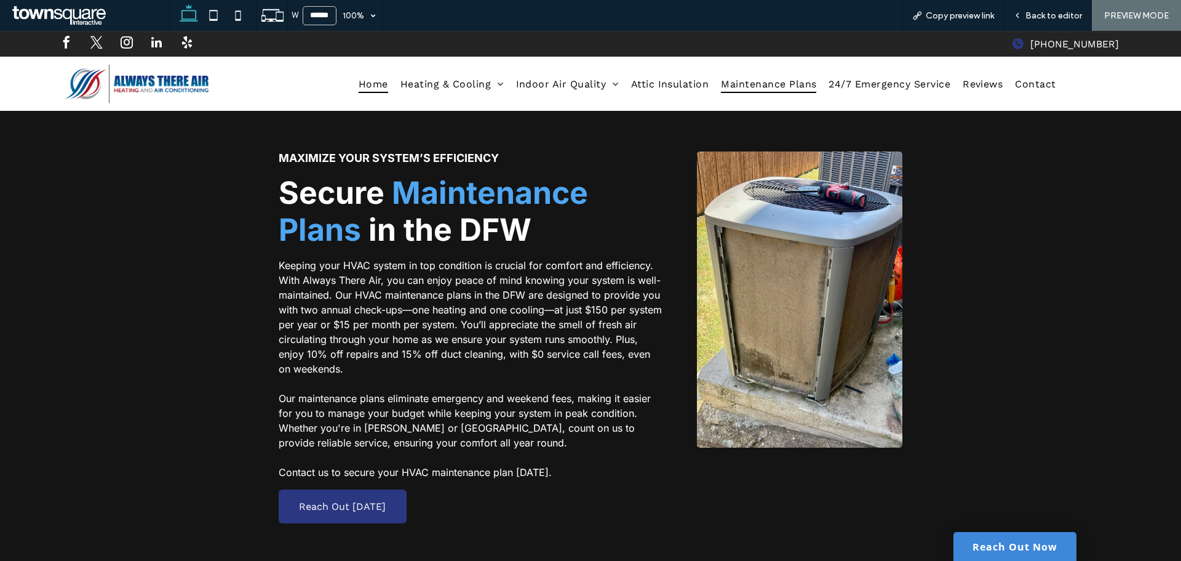
click at [377, 83] on span "Home" at bounding box center [374, 83] width 30 height 18
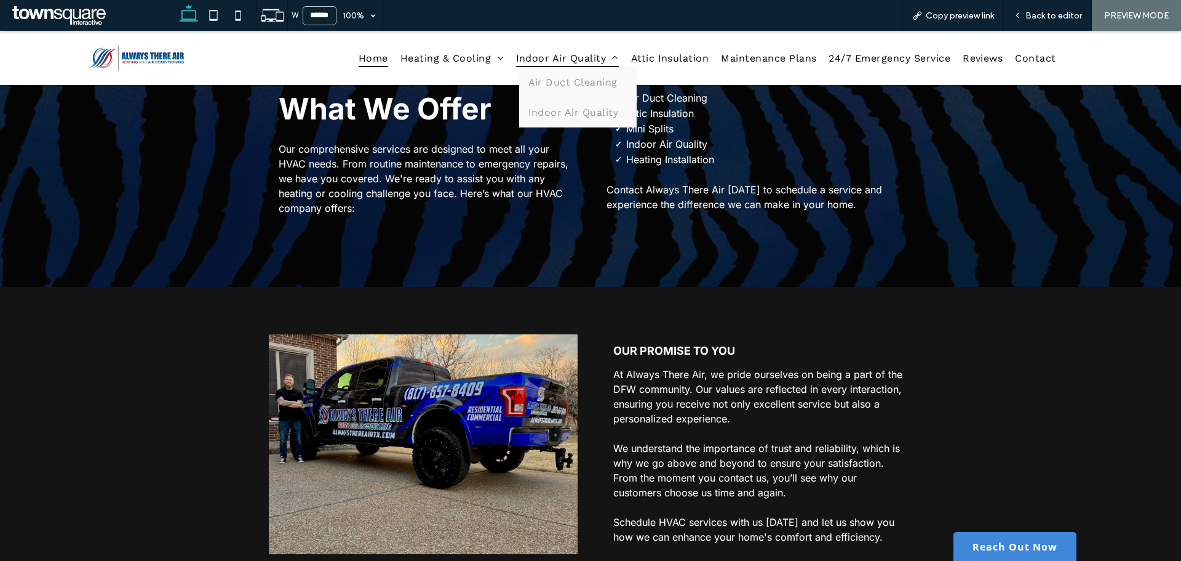
scroll to position [1292, 0]
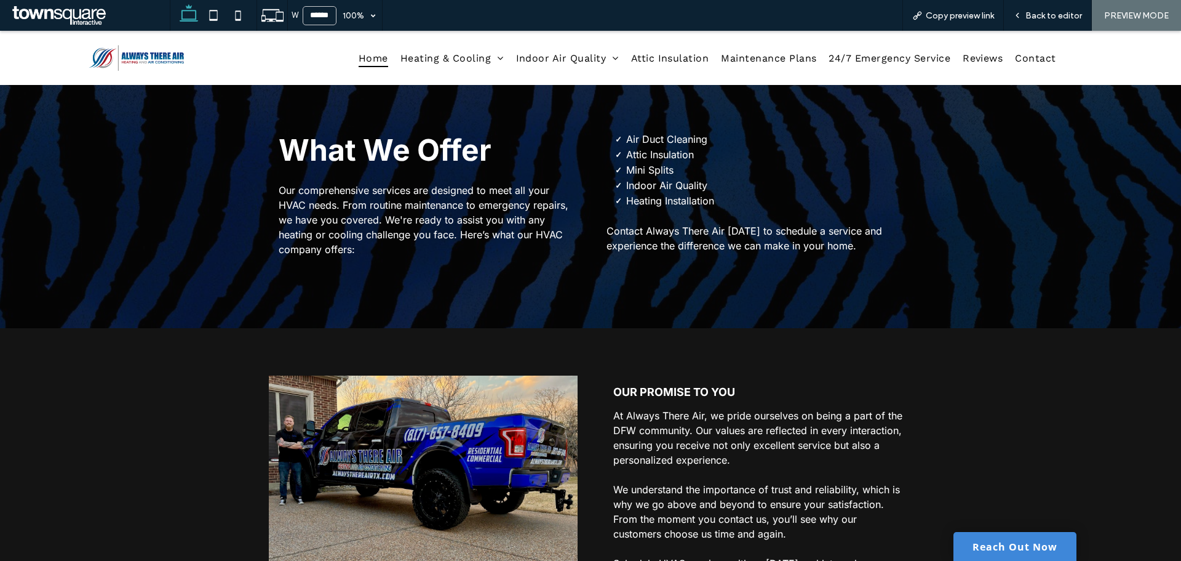
click at [364, 54] on span "Home" at bounding box center [374, 58] width 30 height 18
click at [1058, 12] on span "Back to editor" at bounding box center [1054, 15] width 57 height 10
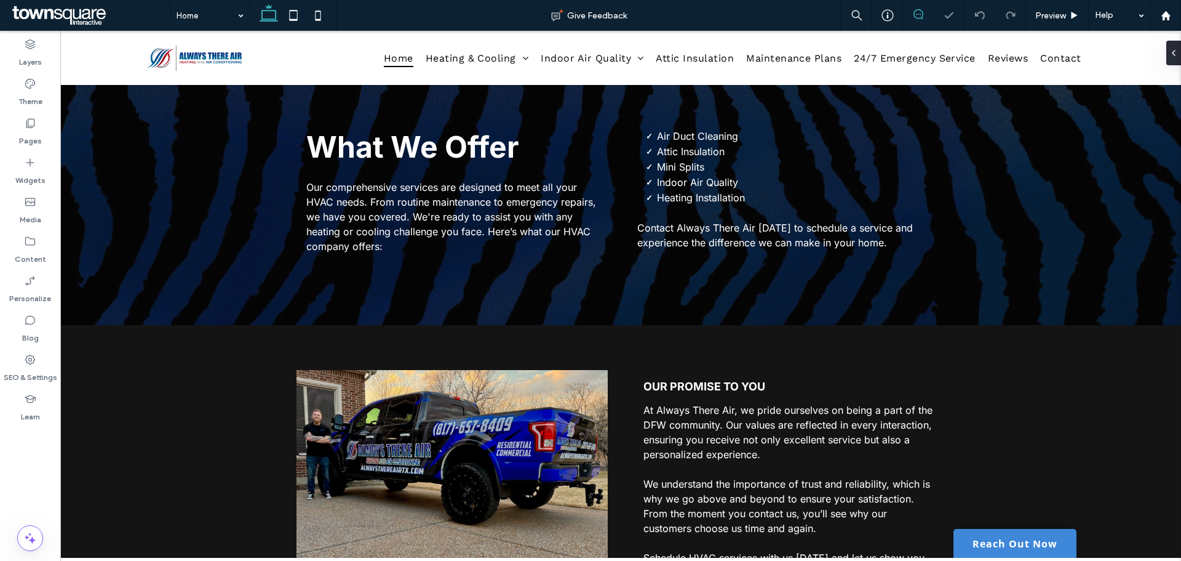
click at [908, 18] on span at bounding box center [918, 14] width 30 height 10
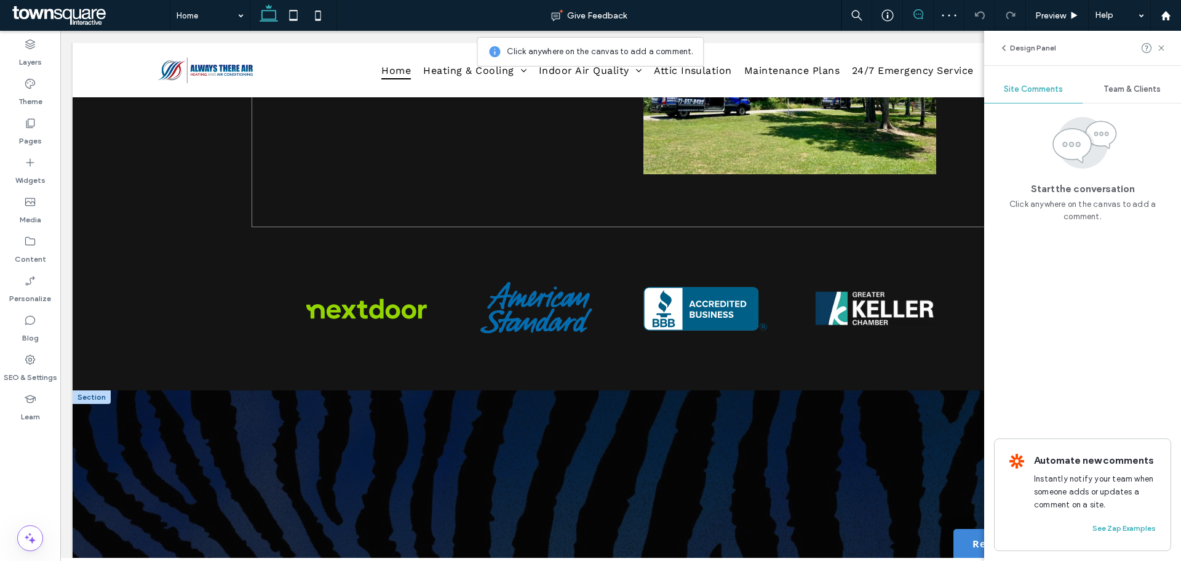
scroll to position [1108, 0]
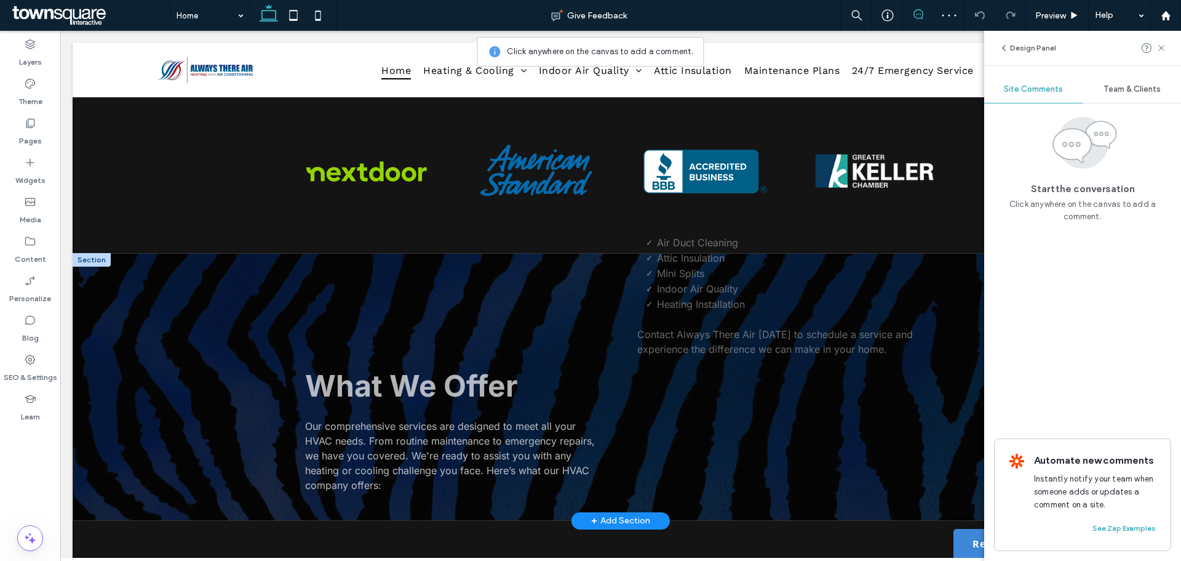
click at [183, 379] on div "What We Offer Our comprehensive services are designed to meet all your HVAC nee…" at bounding box center [621, 387] width 1096 height 268
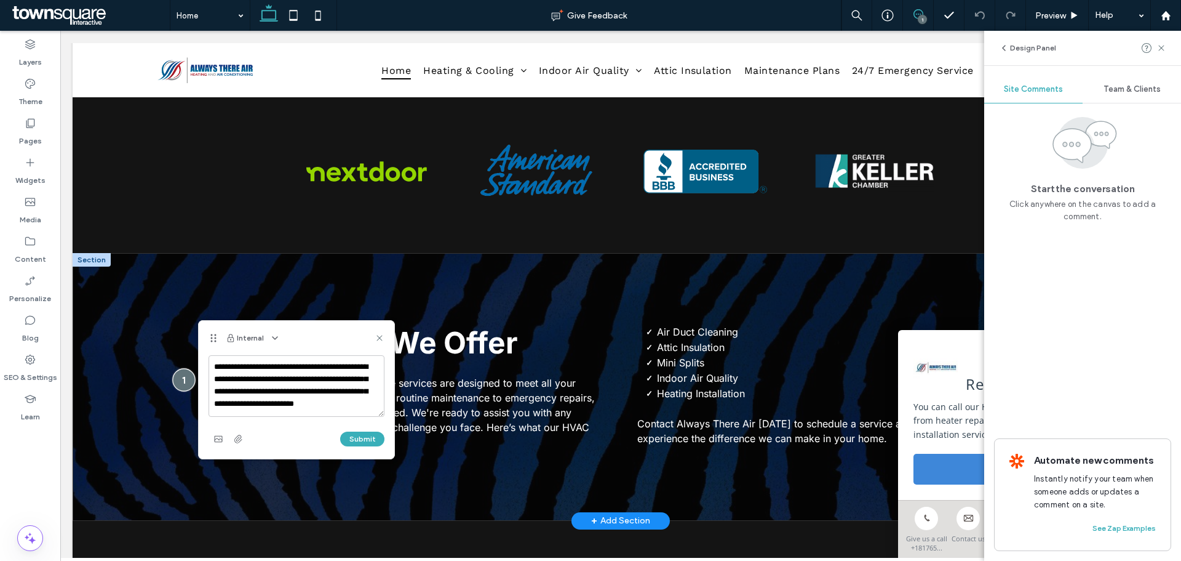
scroll to position [4, 0]
type textarea "**********"
click at [363, 438] on button "Submit" at bounding box center [362, 438] width 44 height 15
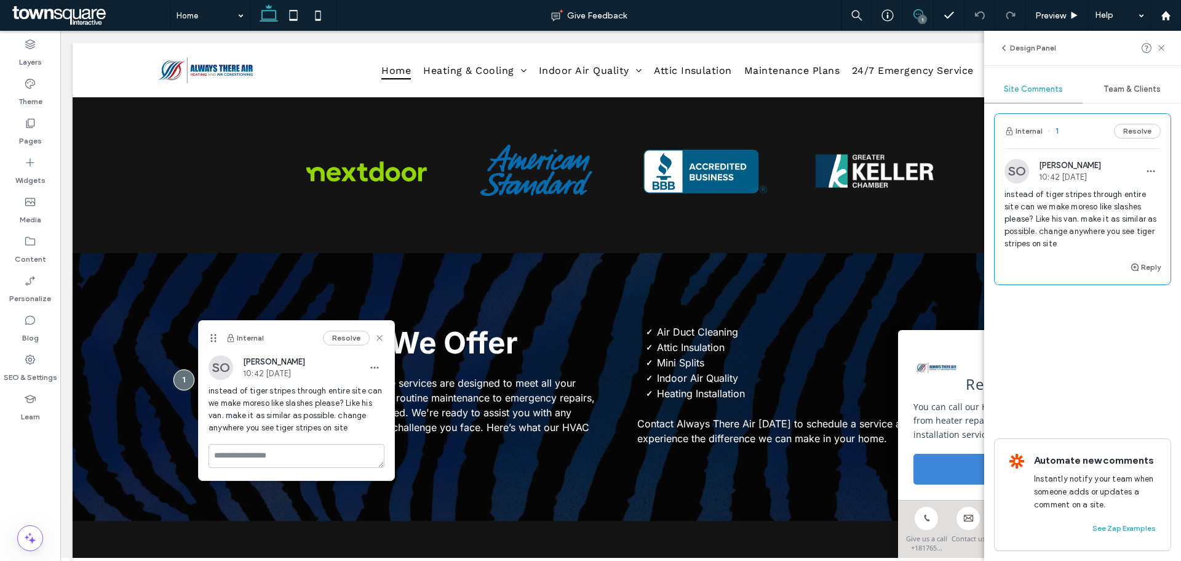
scroll to position [0, 0]
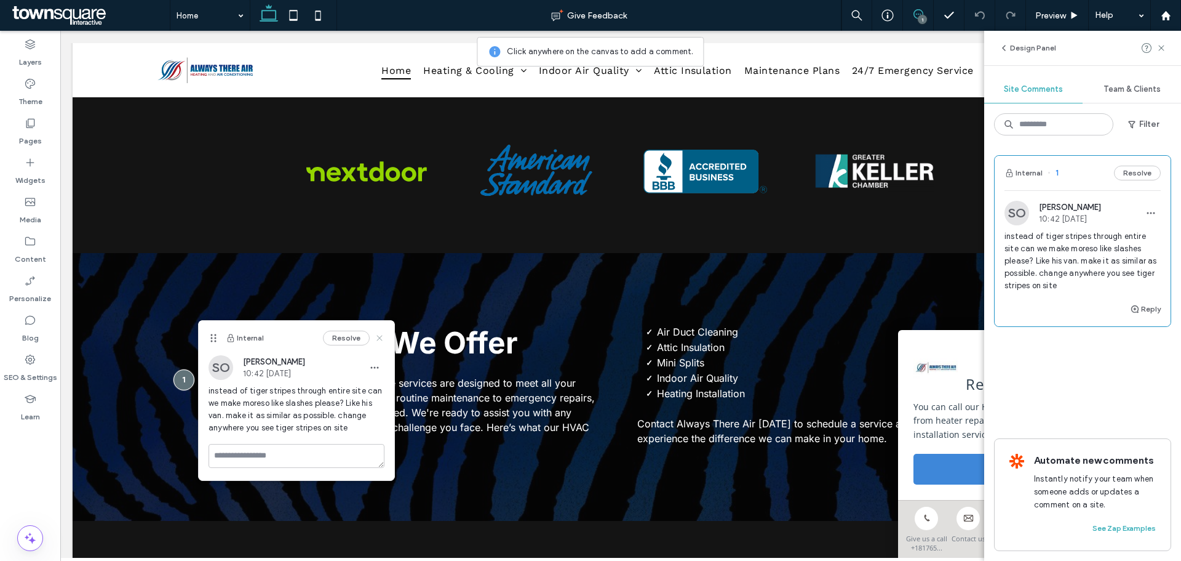
click at [383, 338] on icon at bounding box center [380, 338] width 10 height 10
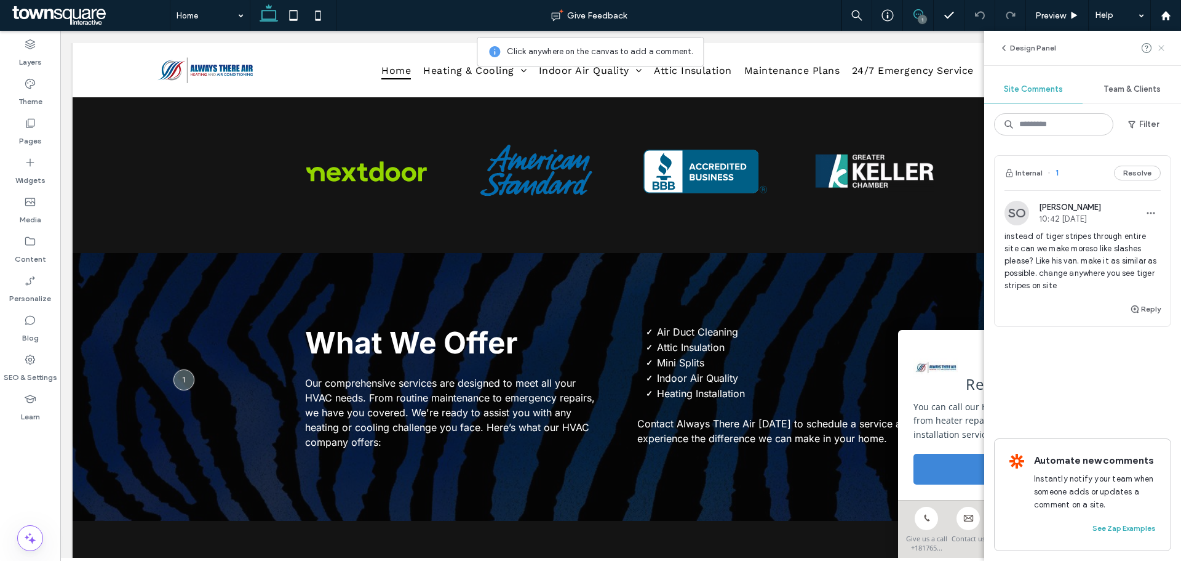
click at [1165, 45] on icon at bounding box center [1162, 48] width 10 height 10
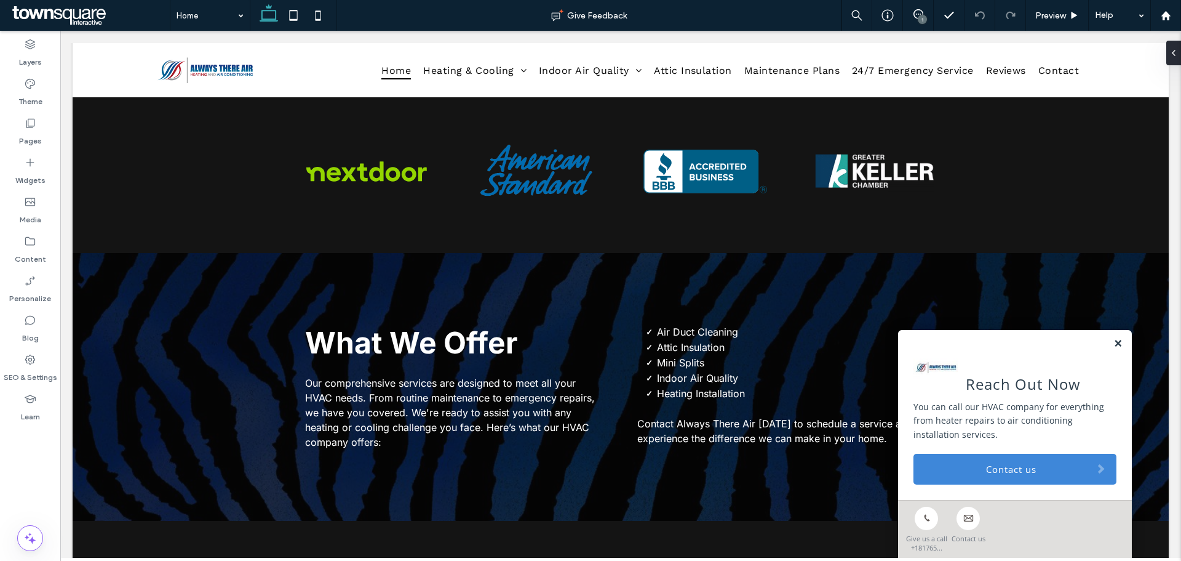
click at [1114, 346] on link at bounding box center [1118, 343] width 9 height 10
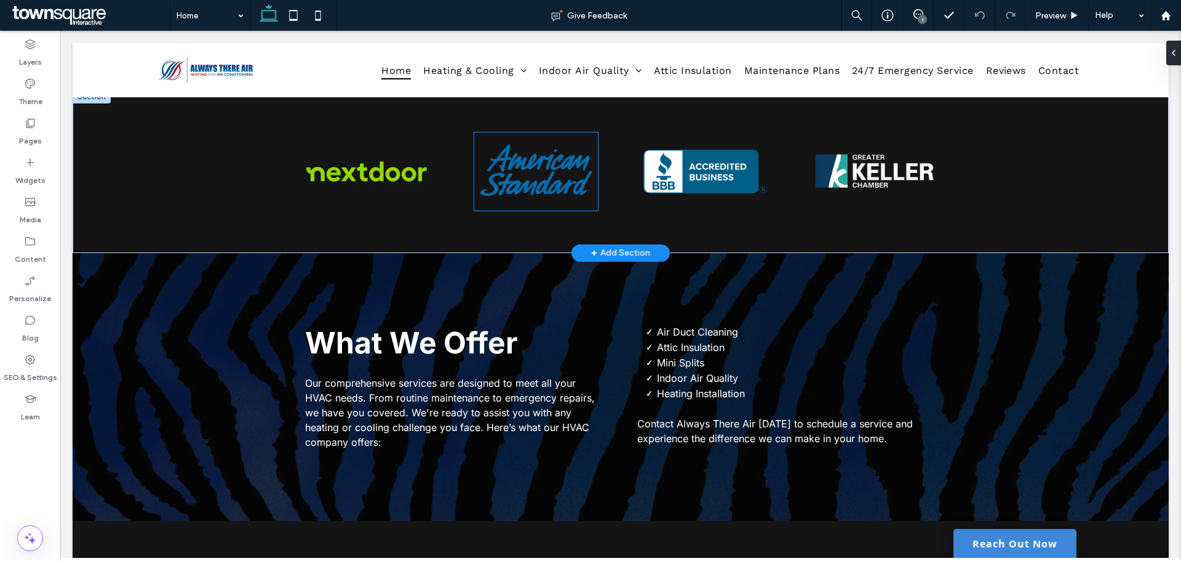
click at [537, 173] on img at bounding box center [536, 171] width 124 height 78
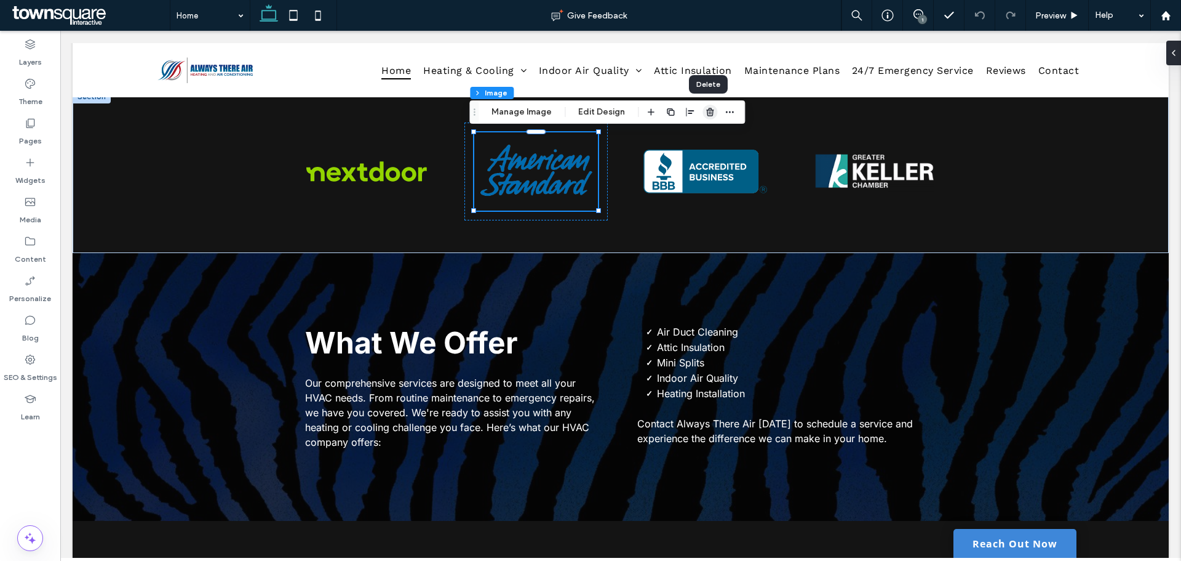
click at [708, 113] on icon "button" at bounding box center [710, 112] width 10 height 10
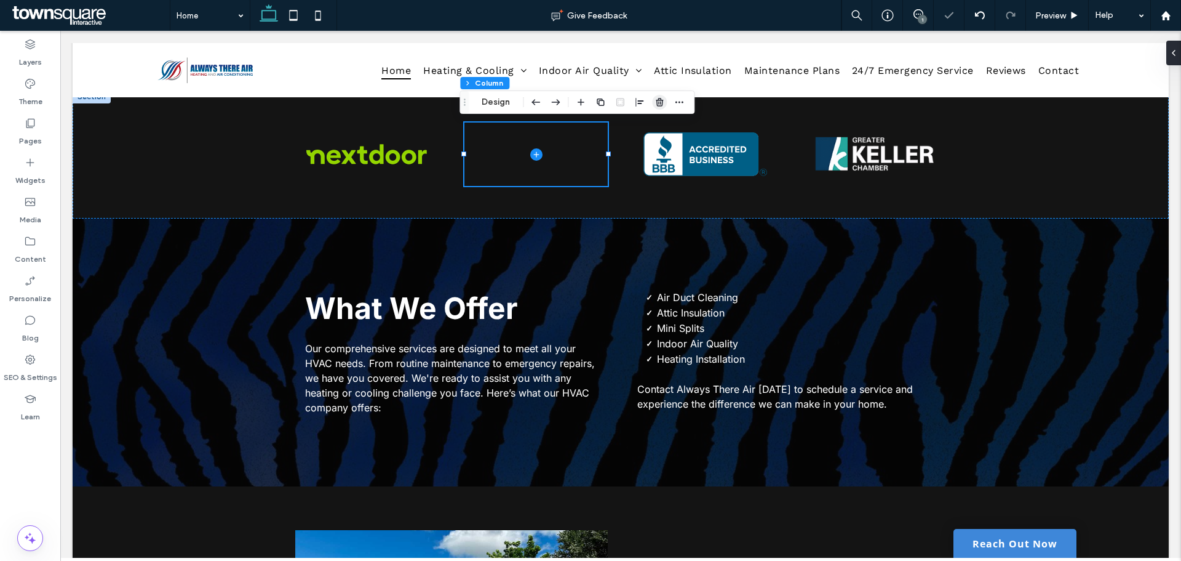
click at [662, 106] on icon "button" at bounding box center [660, 102] width 10 height 10
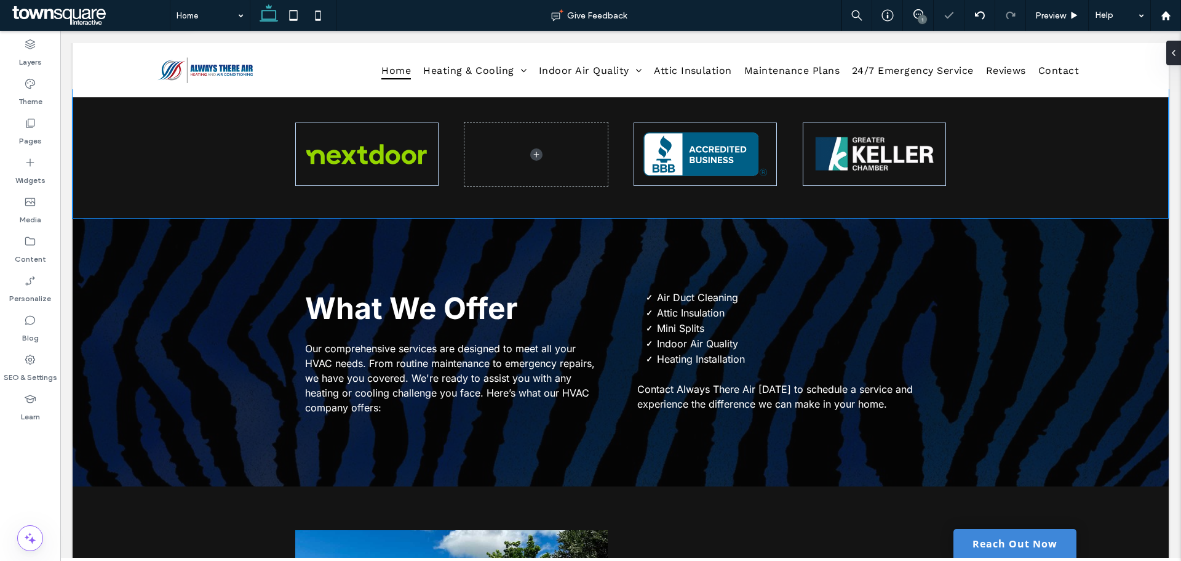
type input "***"
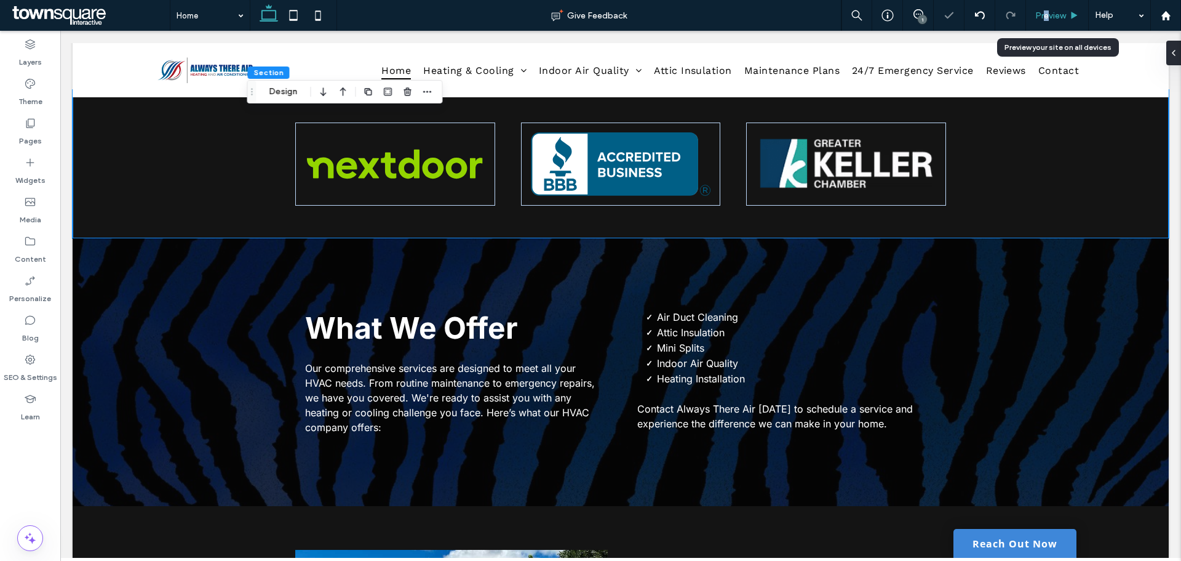
click at [1046, 18] on span "Preview" at bounding box center [1051, 15] width 31 height 10
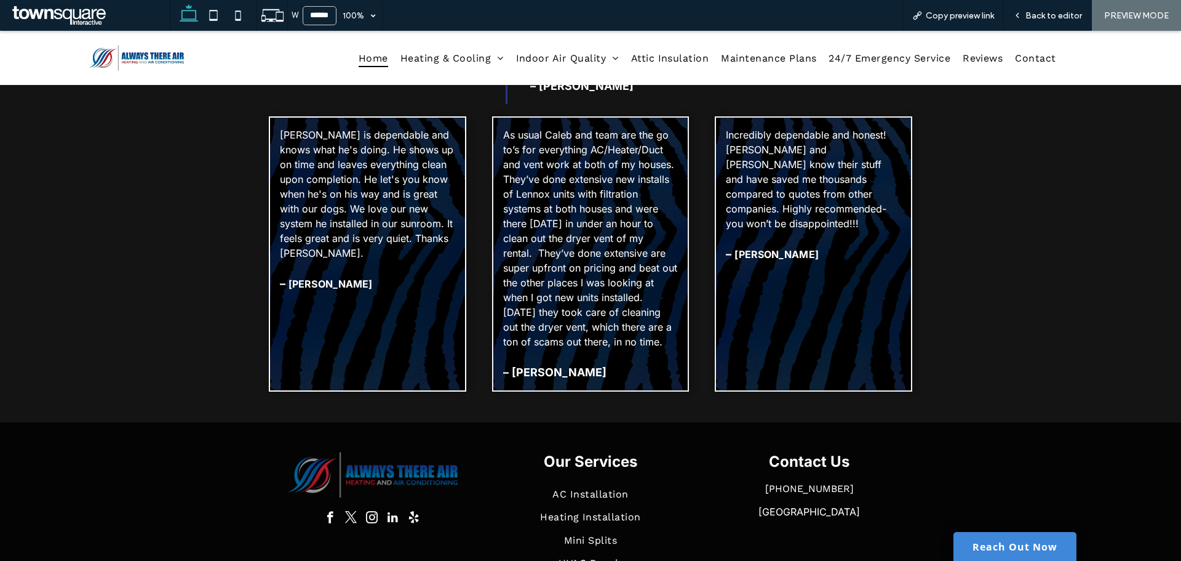
scroll to position [3178, 0]
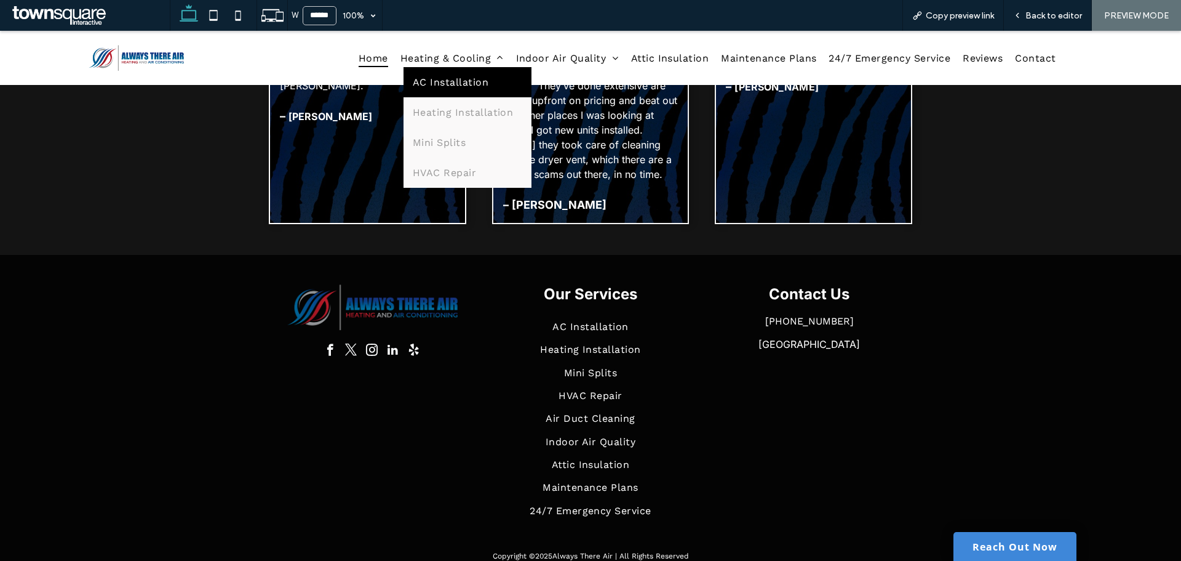
click at [452, 82] on span "AC Installation" at bounding box center [451, 82] width 76 height 12
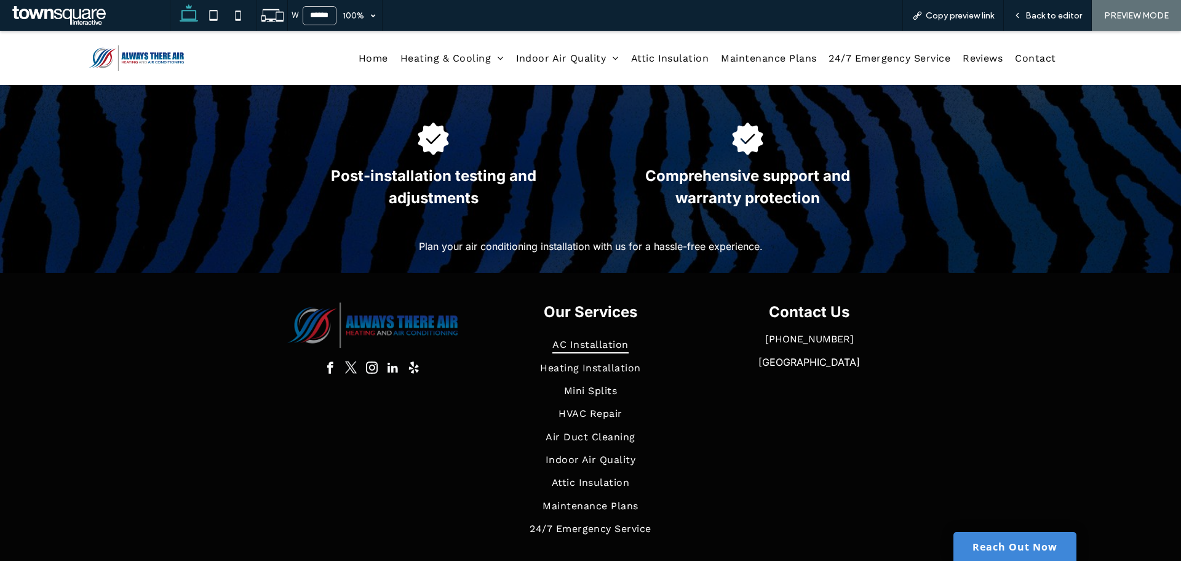
scroll to position [466, 0]
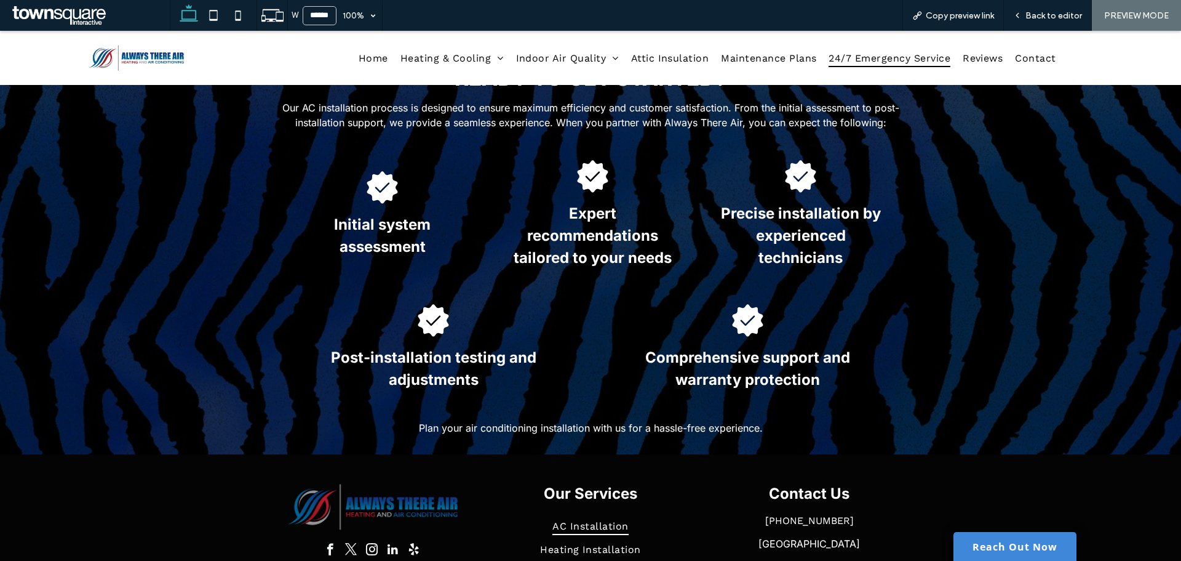
click at [855, 58] on span "24/7 Emergency Service" at bounding box center [890, 58] width 122 height 18
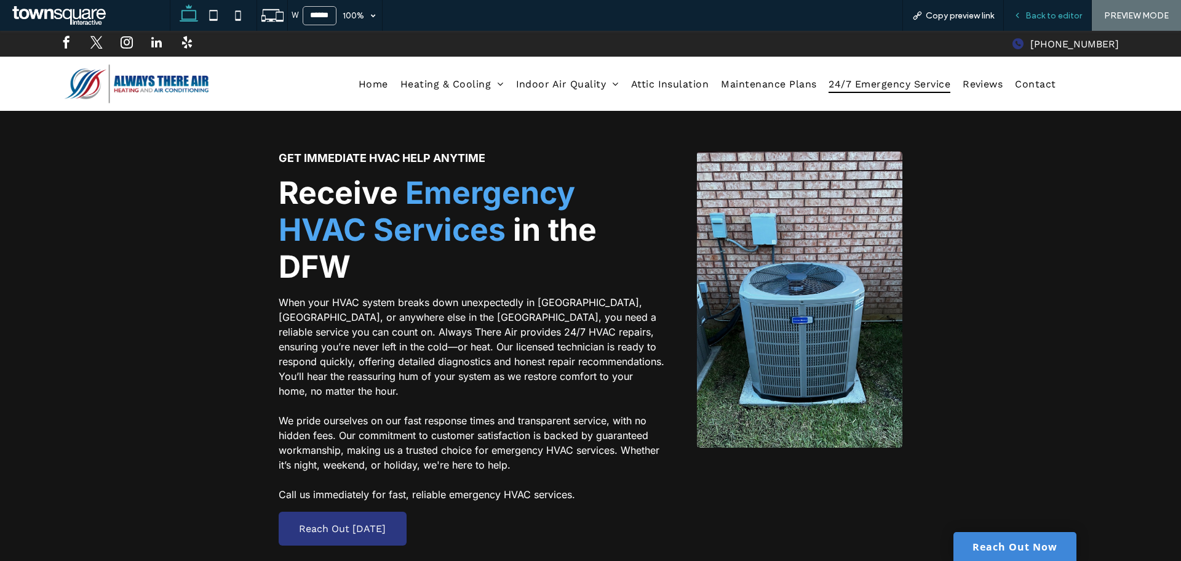
click at [1050, 7] on div "Back to editor" at bounding box center [1048, 15] width 88 height 31
click at [1027, 15] on div "Back to editor" at bounding box center [1047, 15] width 87 height 10
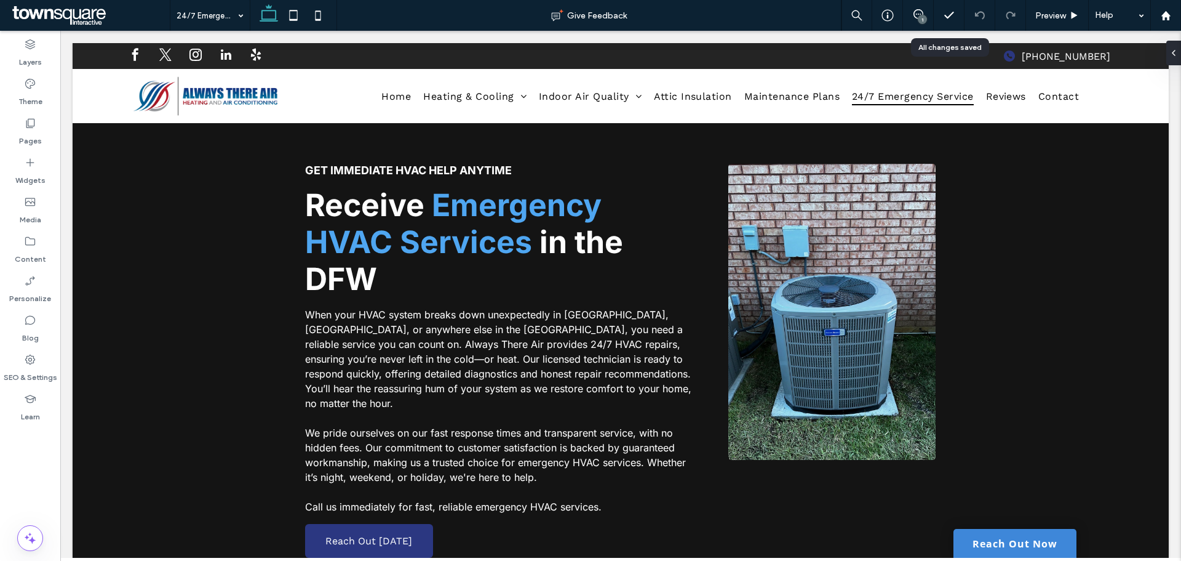
click at [925, 17] on div "1" at bounding box center [922, 19] width 9 height 9
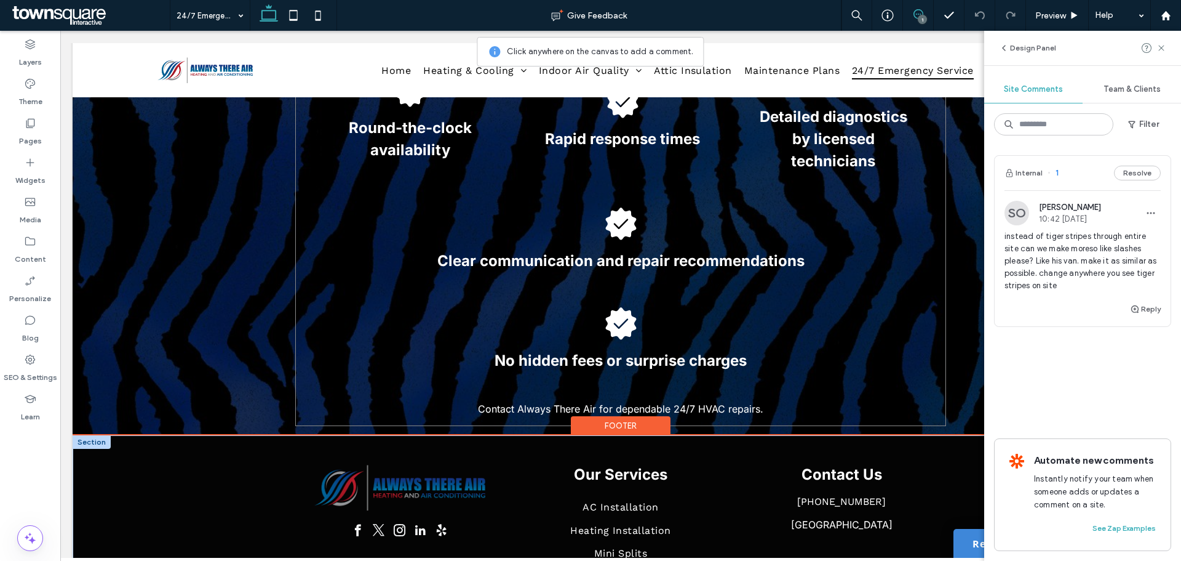
scroll to position [738, 0]
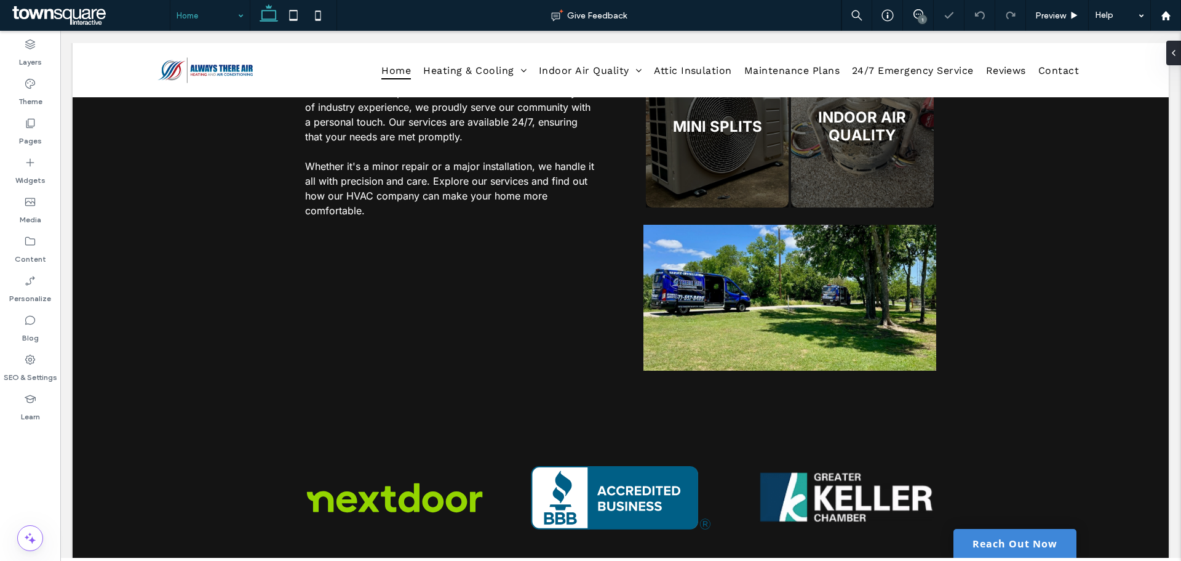
scroll to position [1046, 0]
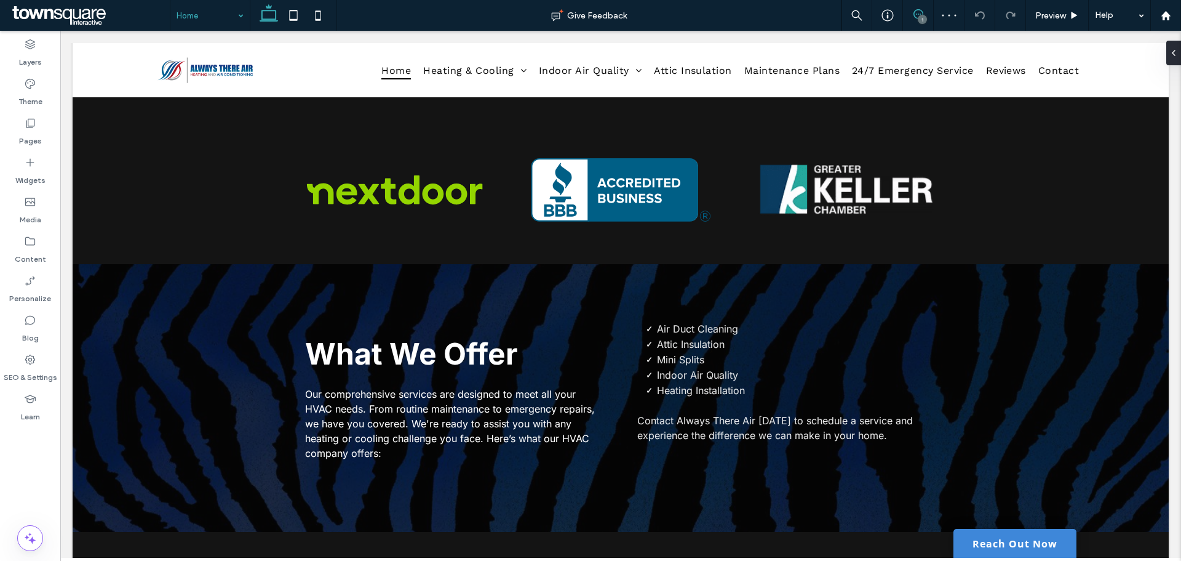
click at [910, 16] on span at bounding box center [918, 14] width 30 height 10
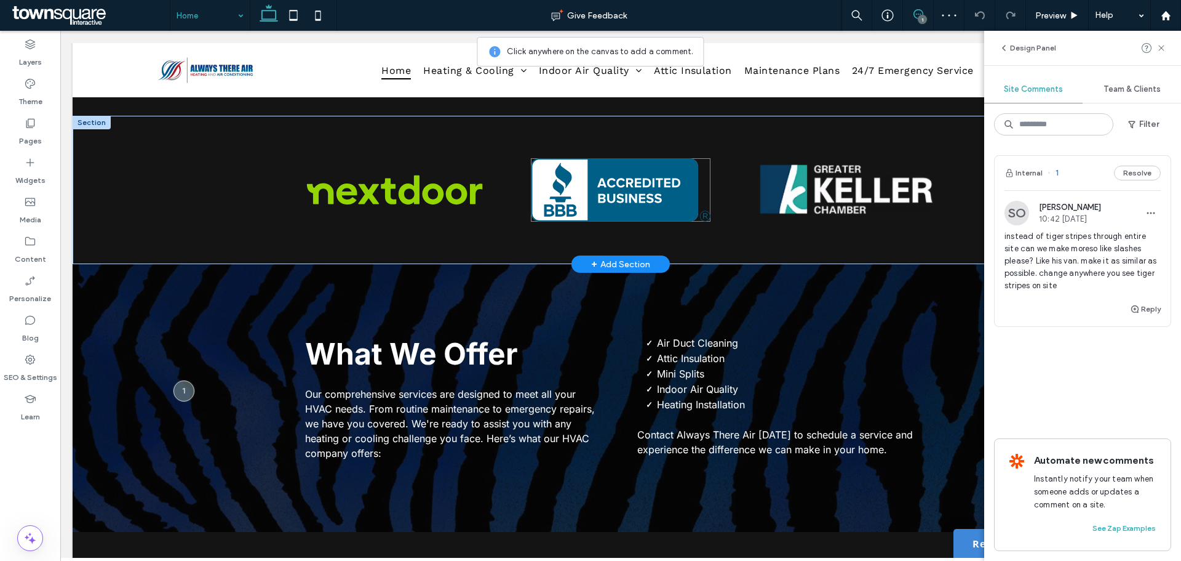
click at [499, 190] on div at bounding box center [621, 190] width 738 height 148
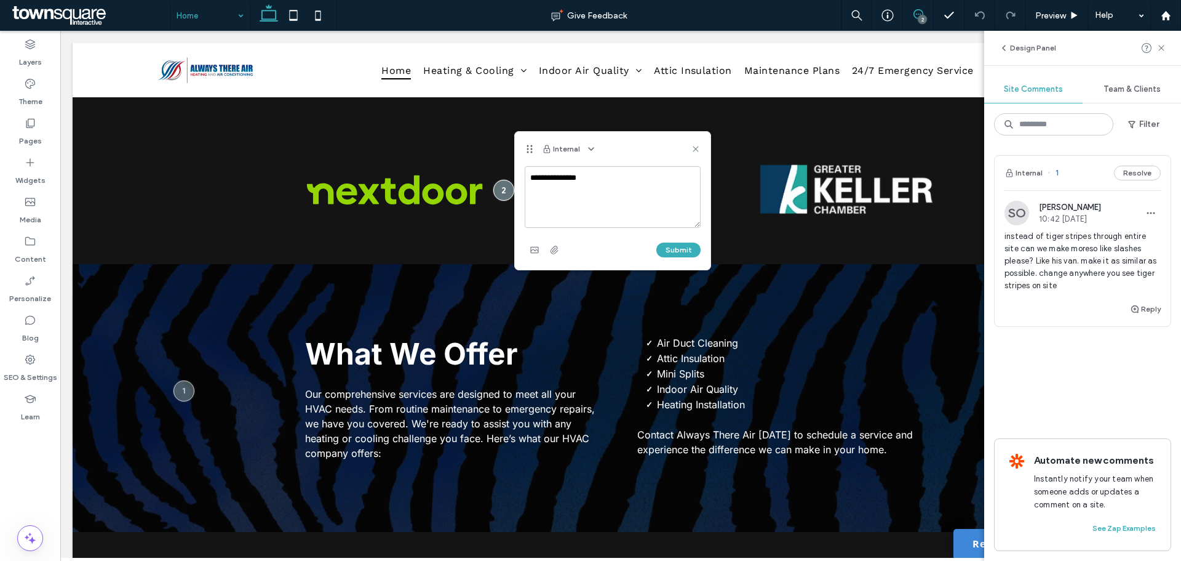
type textarea "**********"
click at [542, 260] on div "**********" at bounding box center [613, 217] width 196 height 103
click at [537, 253] on use "button" at bounding box center [534, 250] width 8 height 6
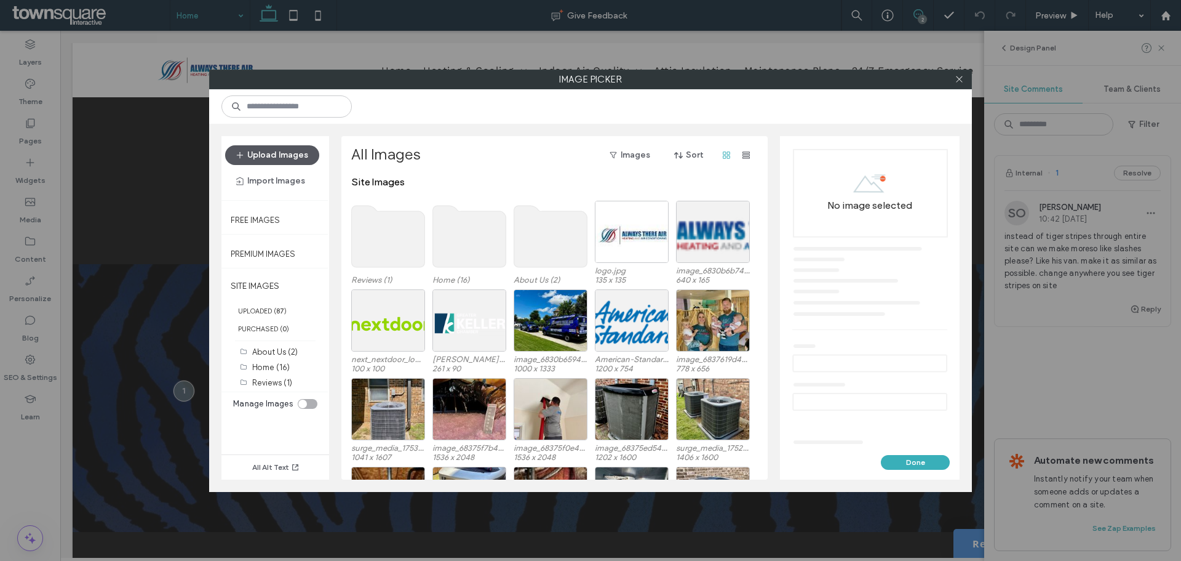
click at [268, 148] on button "Upload Images" at bounding box center [272, 155] width 94 height 20
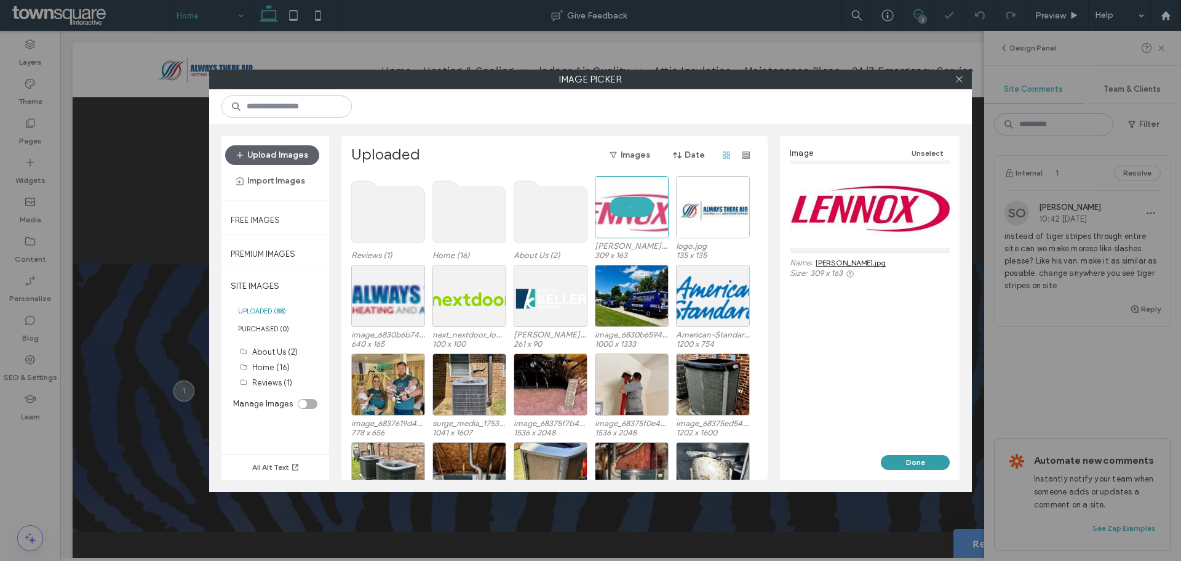
click at [907, 460] on button "Done" at bounding box center [915, 462] width 69 height 15
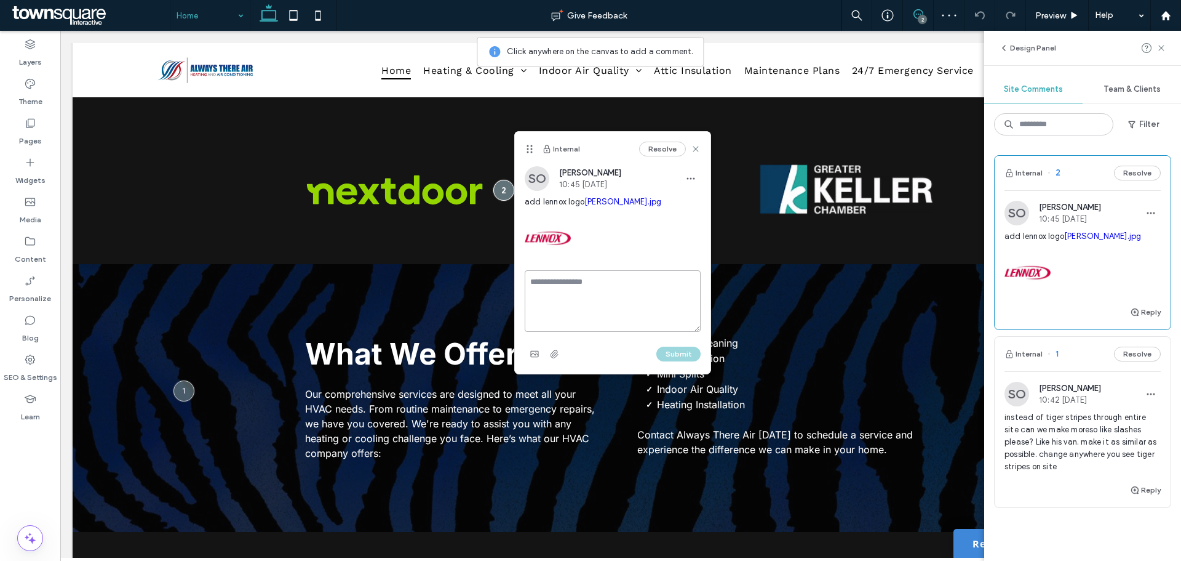
click at [596, 288] on textarea at bounding box center [613, 301] width 176 height 62
type textarea "**********"
click at [665, 353] on button "Submit" at bounding box center [679, 353] width 44 height 15
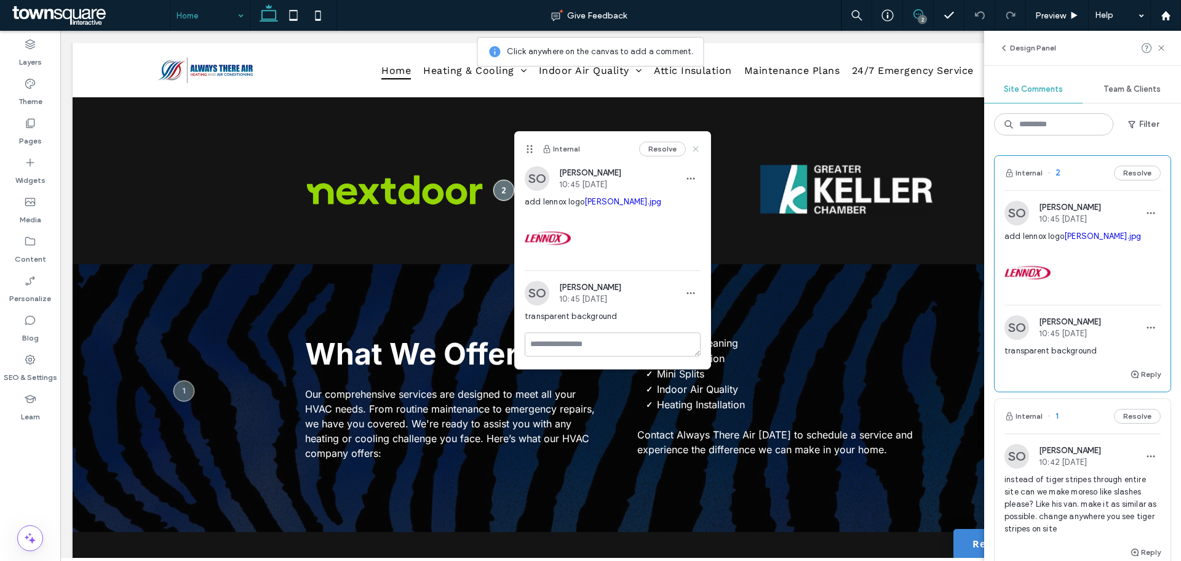
click at [698, 150] on icon at bounding box center [696, 149] width 10 height 10
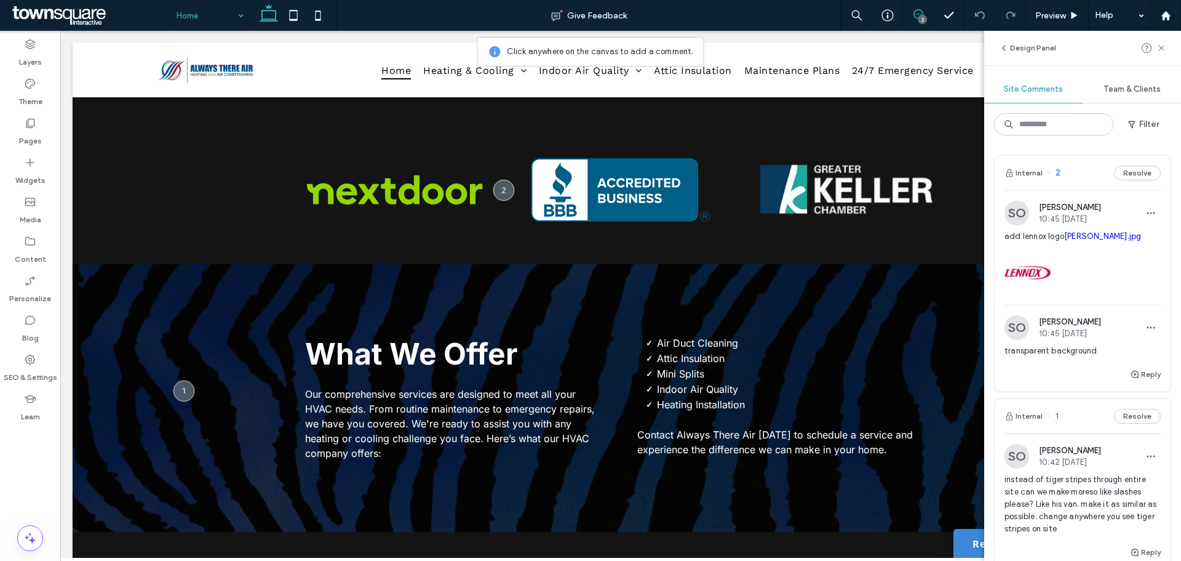
click at [1159, 46] on icon at bounding box center [1162, 48] width 10 height 10
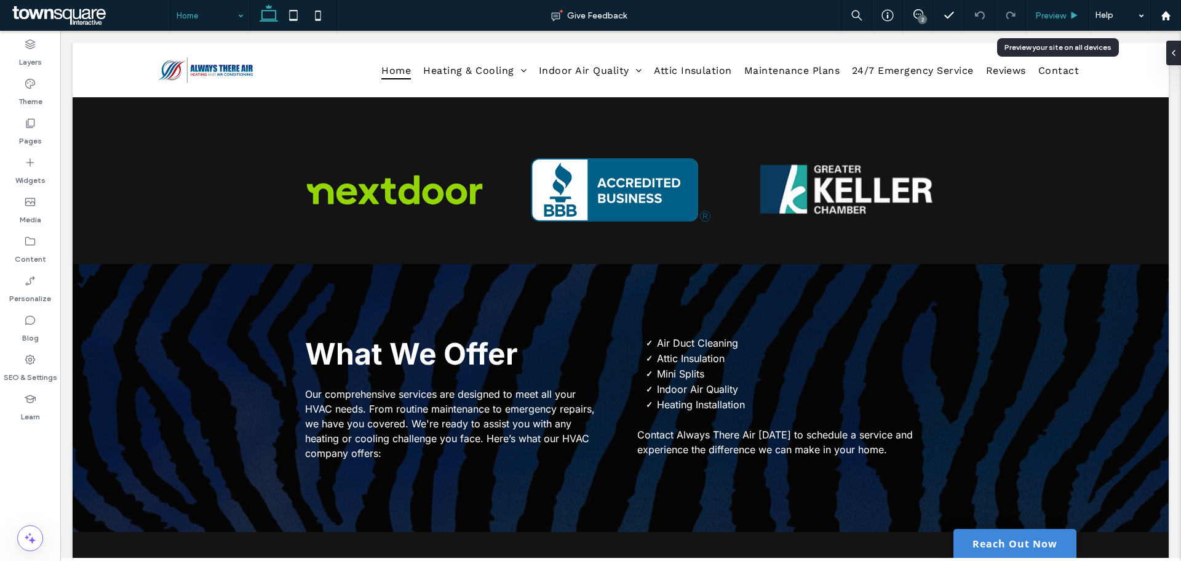
click at [1060, 17] on span "Preview" at bounding box center [1051, 15] width 31 height 10
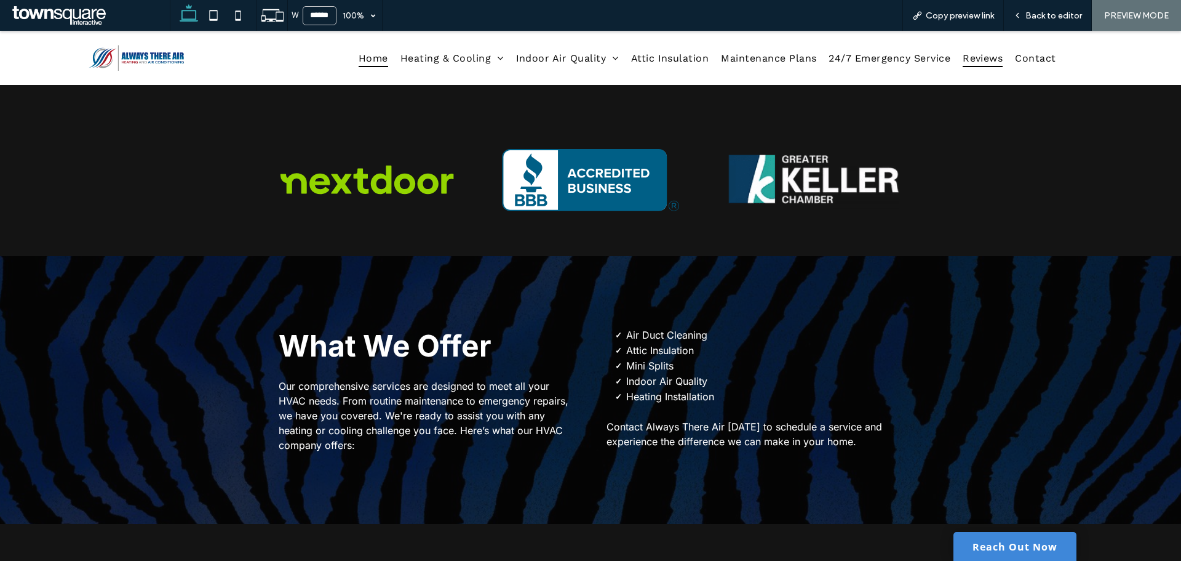
click at [973, 65] on span "Reviews" at bounding box center [983, 58] width 40 height 18
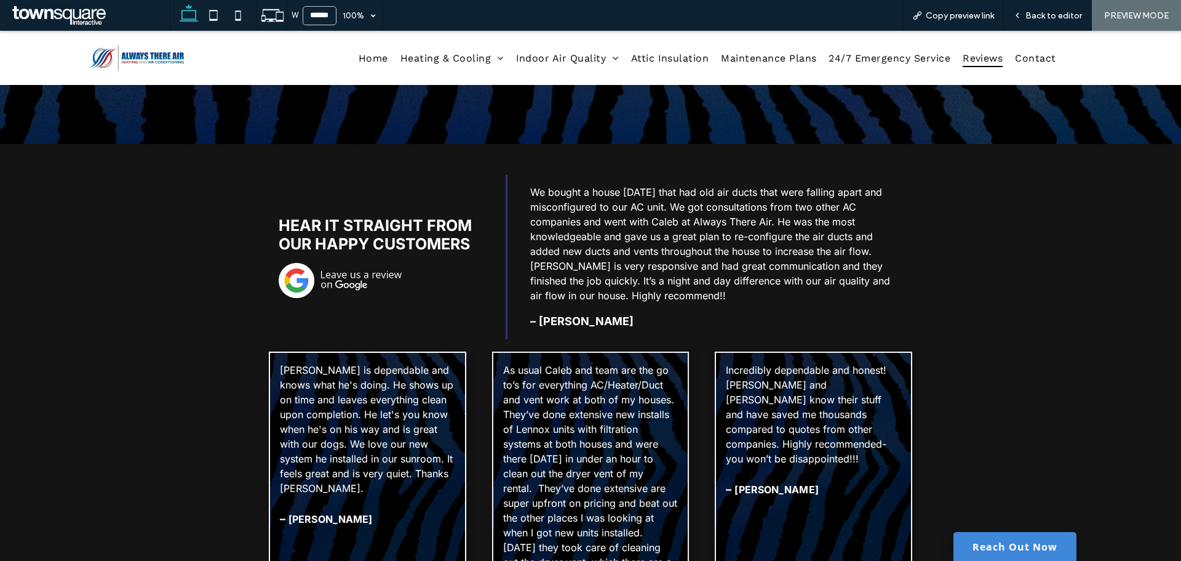
scroll to position [246, 0]
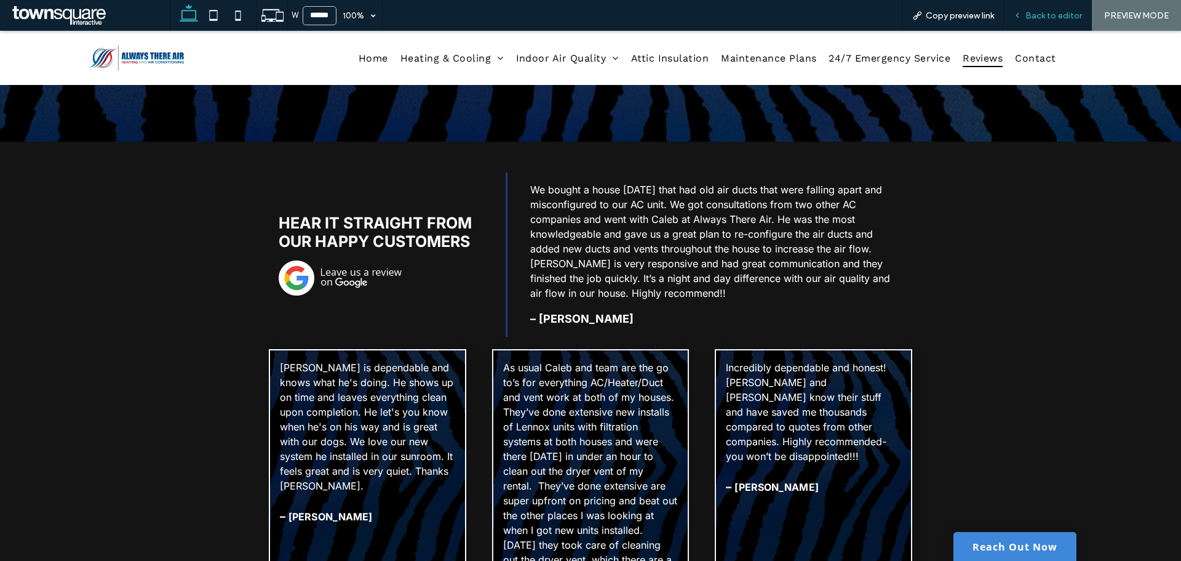
drag, startPoint x: 1048, startPoint y: 24, endPoint x: 1042, endPoint y: 29, distance: 7.4
click at [1048, 23] on div "Back to editor" at bounding box center [1048, 15] width 88 height 31
click at [1025, 14] on div "Back to editor" at bounding box center [1047, 15] width 87 height 10
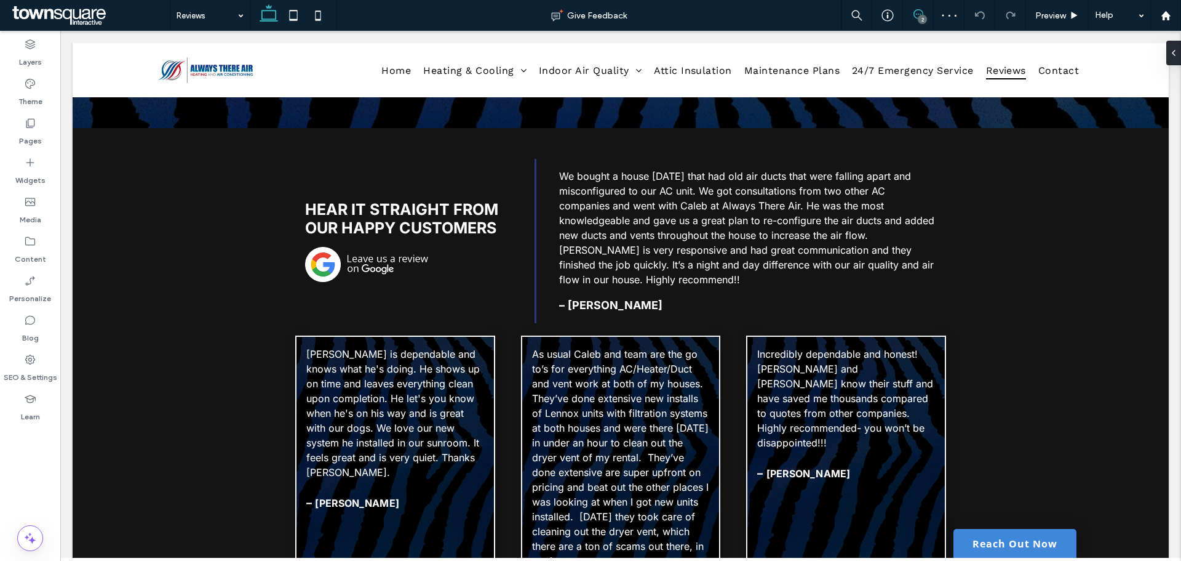
click at [920, 14] on use at bounding box center [919, 14] width 10 height 10
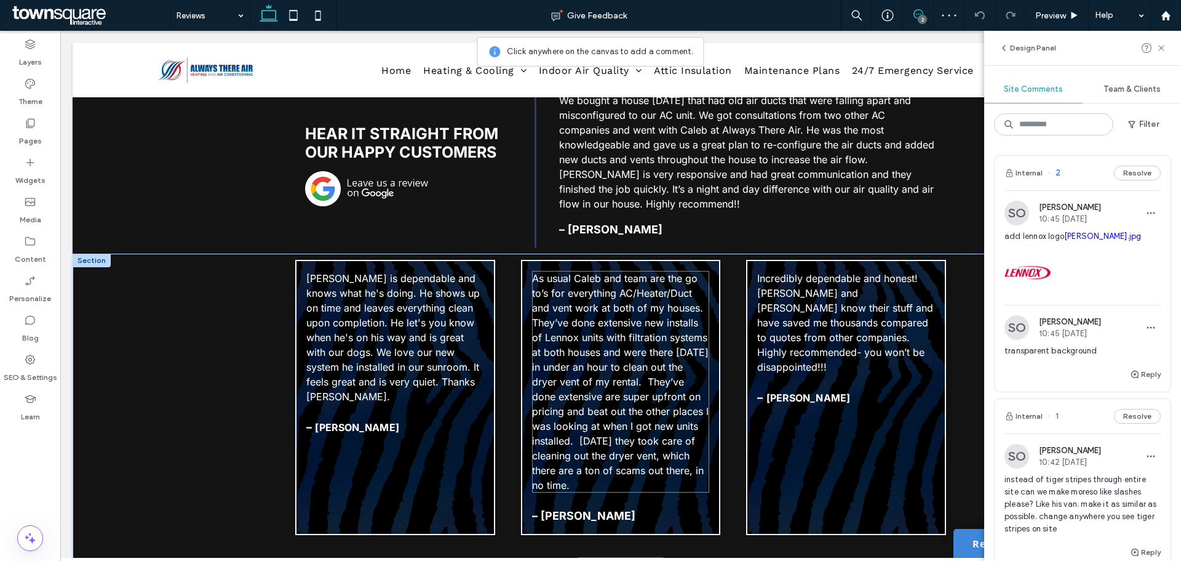
scroll to position [431, 0]
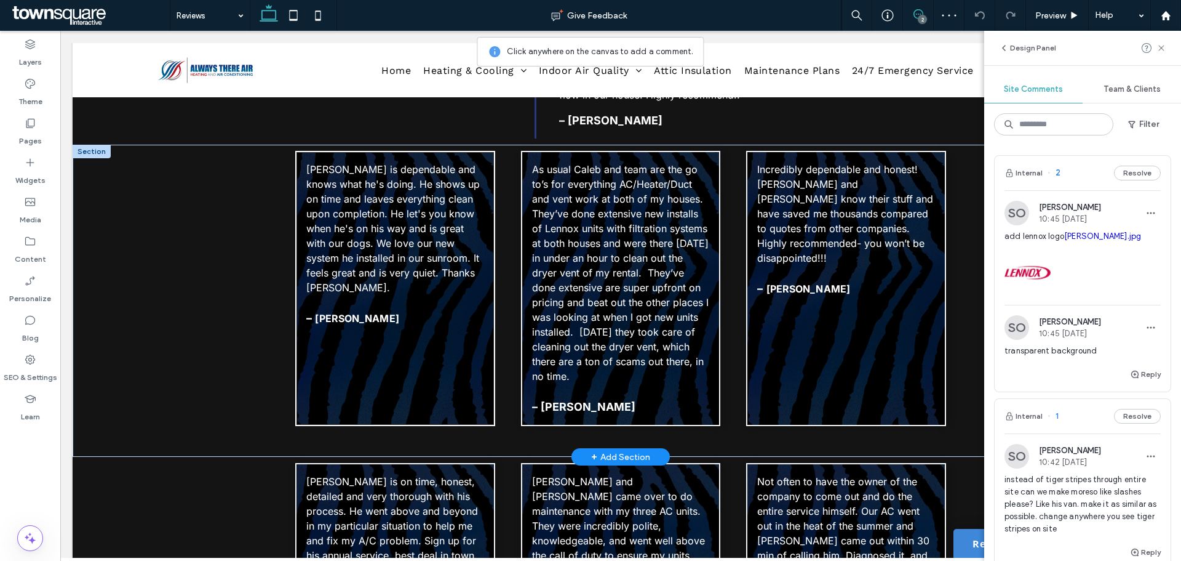
drag, startPoint x: 376, startPoint y: 384, endPoint x: 388, endPoint y: 386, distance: 11.8
click at [377, 384] on div "Caleb is dependable and knows what he's doing. He shows up on time and leaves e…" at bounding box center [394, 288] width 199 height 275
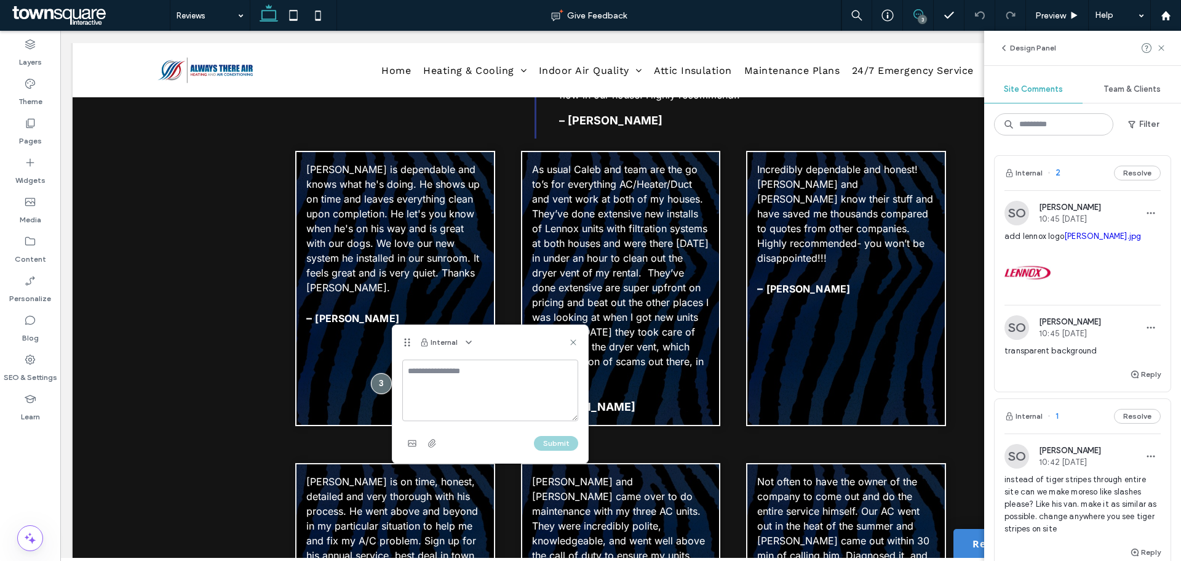
click at [490, 372] on textarea at bounding box center [490, 390] width 176 height 62
drag, startPoint x: 492, startPoint y: 370, endPoint x: 513, endPoint y: 404, distance: 40.3
click at [513, 404] on textarea "**********" at bounding box center [490, 390] width 176 height 62
click at [506, 373] on textarea "**********" at bounding box center [490, 390] width 176 height 62
type textarea "**********"
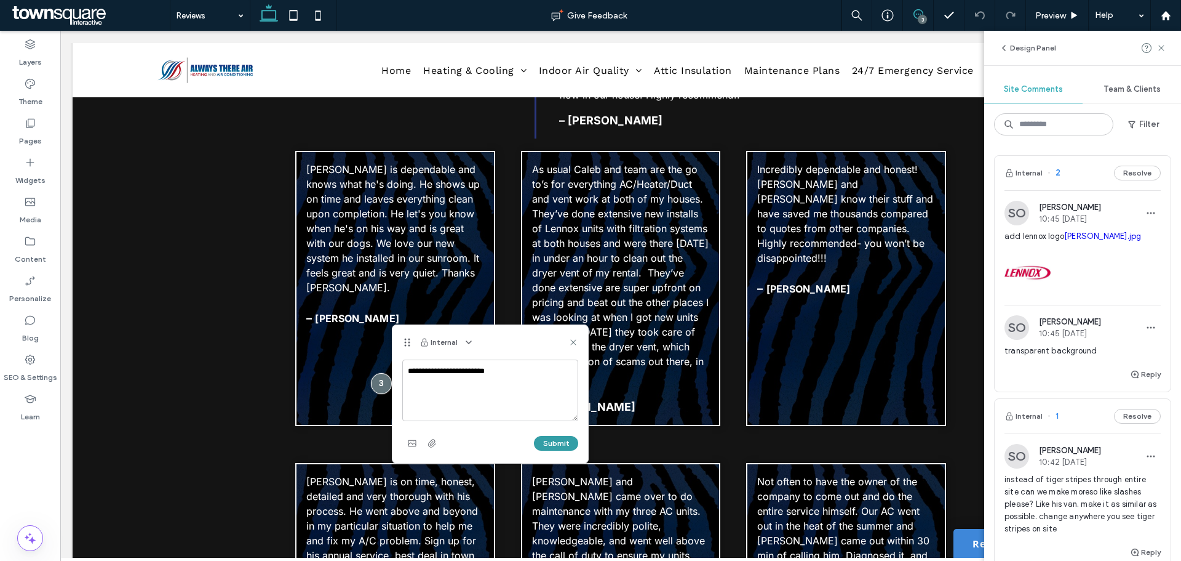
click at [556, 446] on button "Submit" at bounding box center [556, 443] width 44 height 15
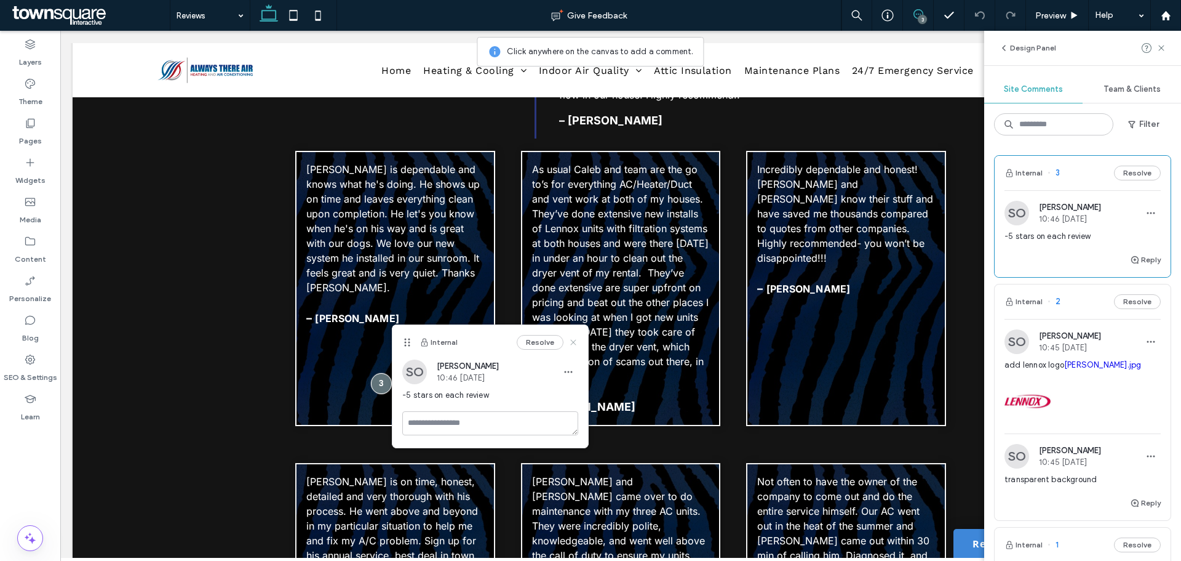
click at [577, 344] on use at bounding box center [574, 342] width 6 height 6
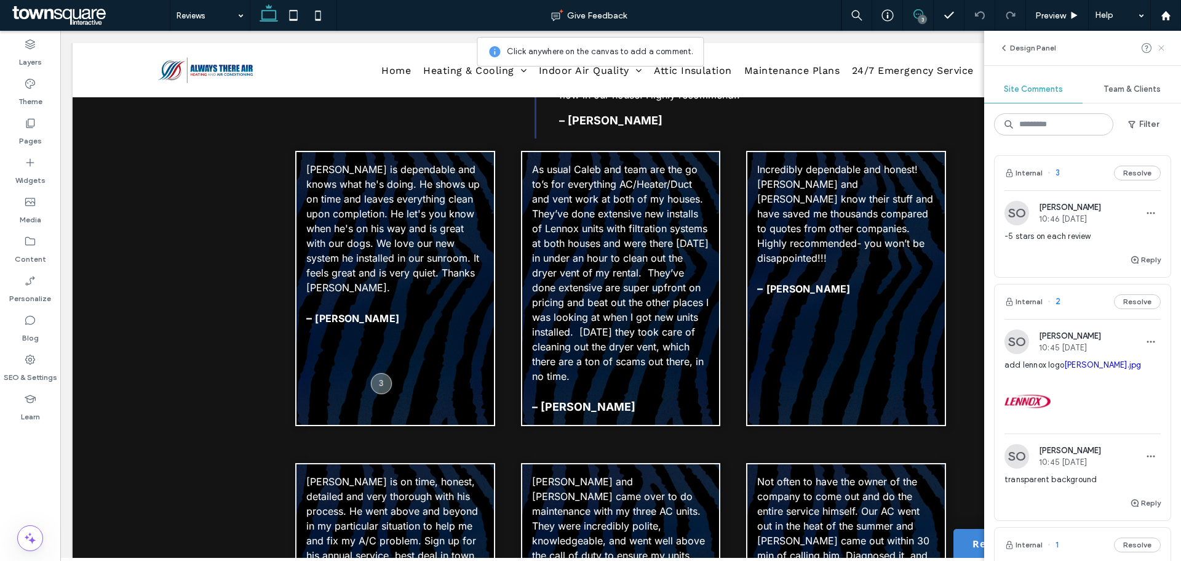
click at [1164, 45] on icon at bounding box center [1162, 48] width 10 height 10
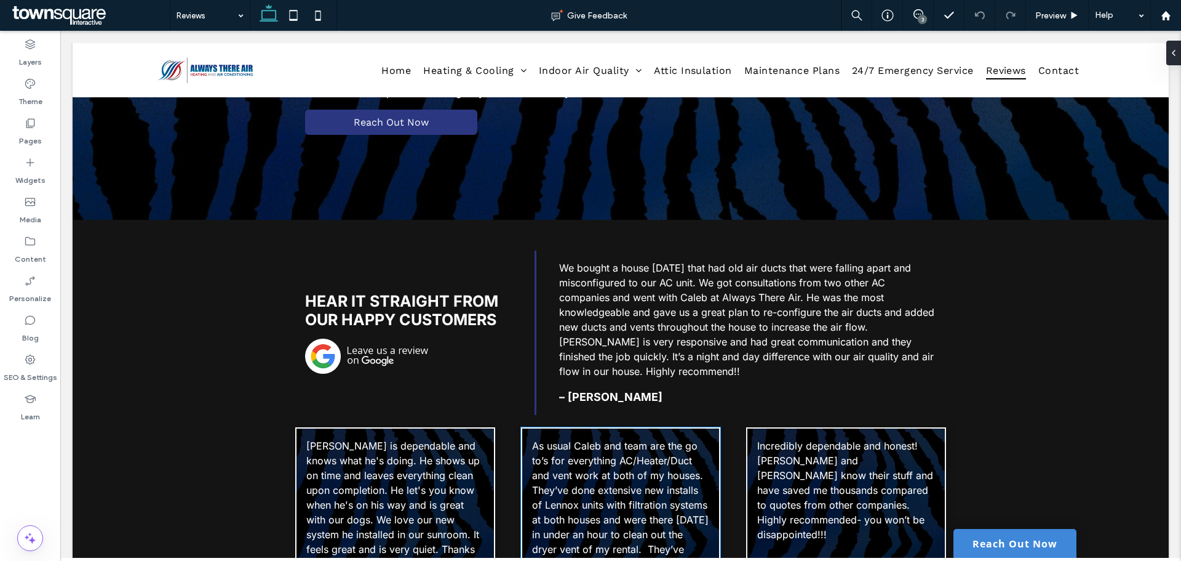
scroll to position [123, 0]
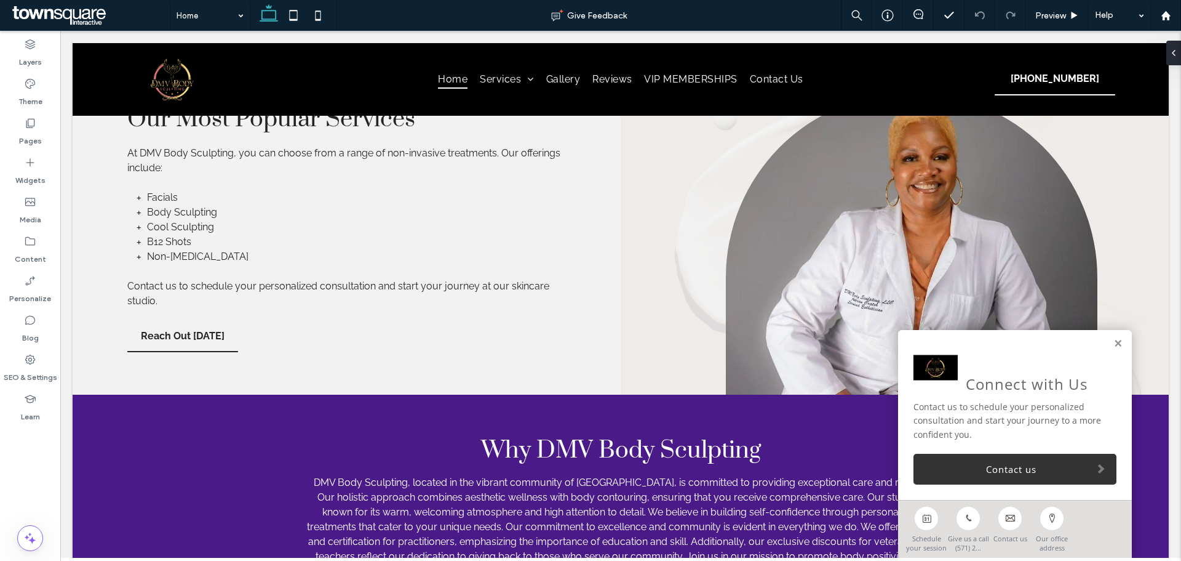
click at [1114, 342] on link at bounding box center [1118, 343] width 9 height 10
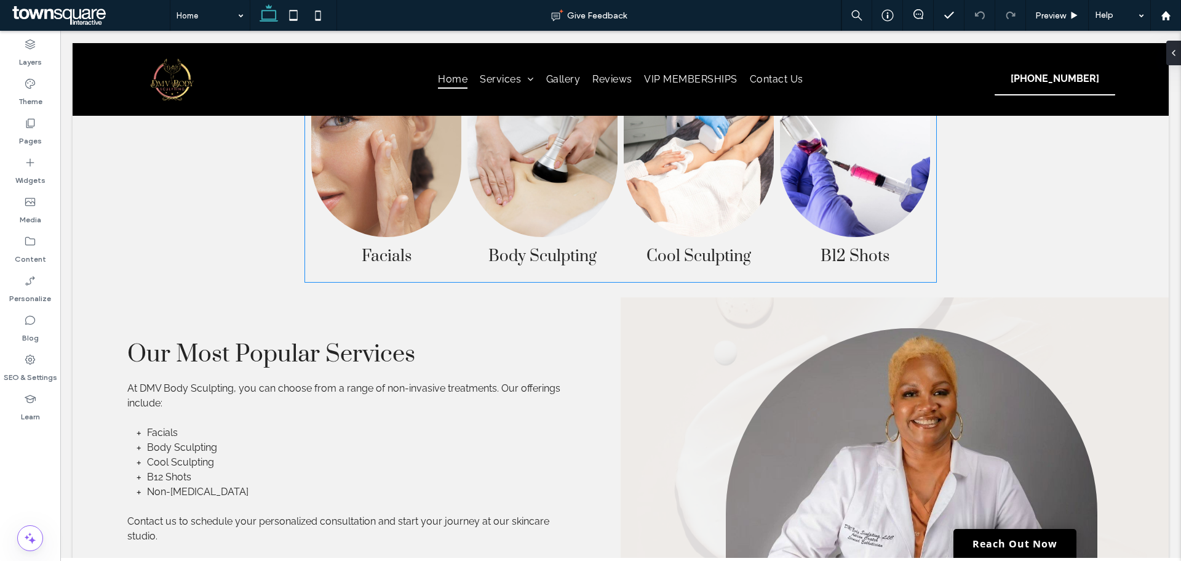
scroll to position [759, 0]
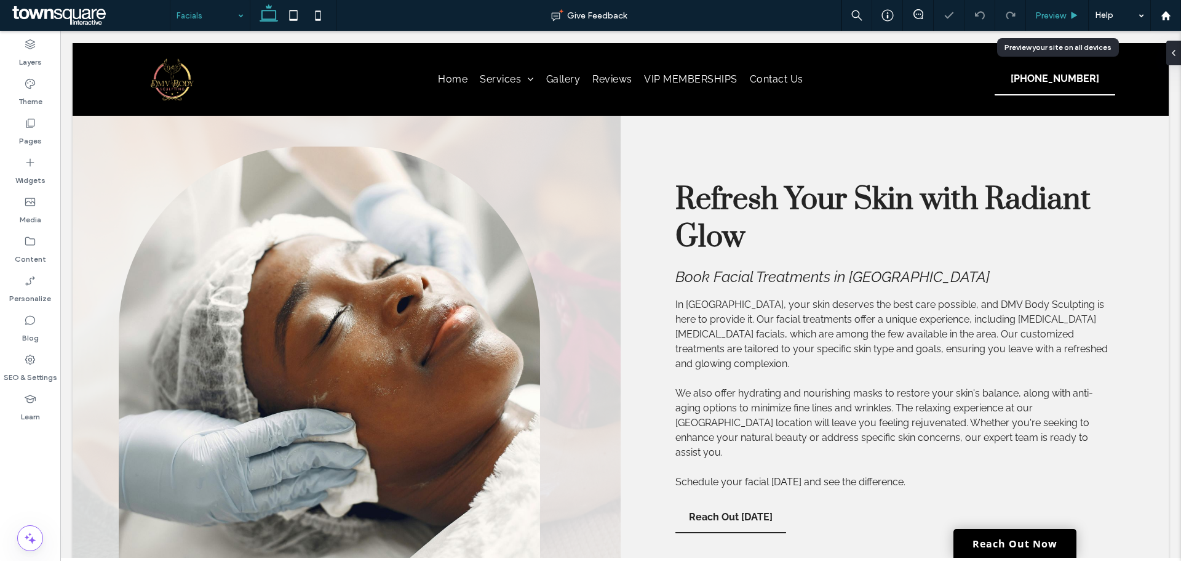
click at [1037, 11] on span "Preview" at bounding box center [1051, 15] width 31 height 10
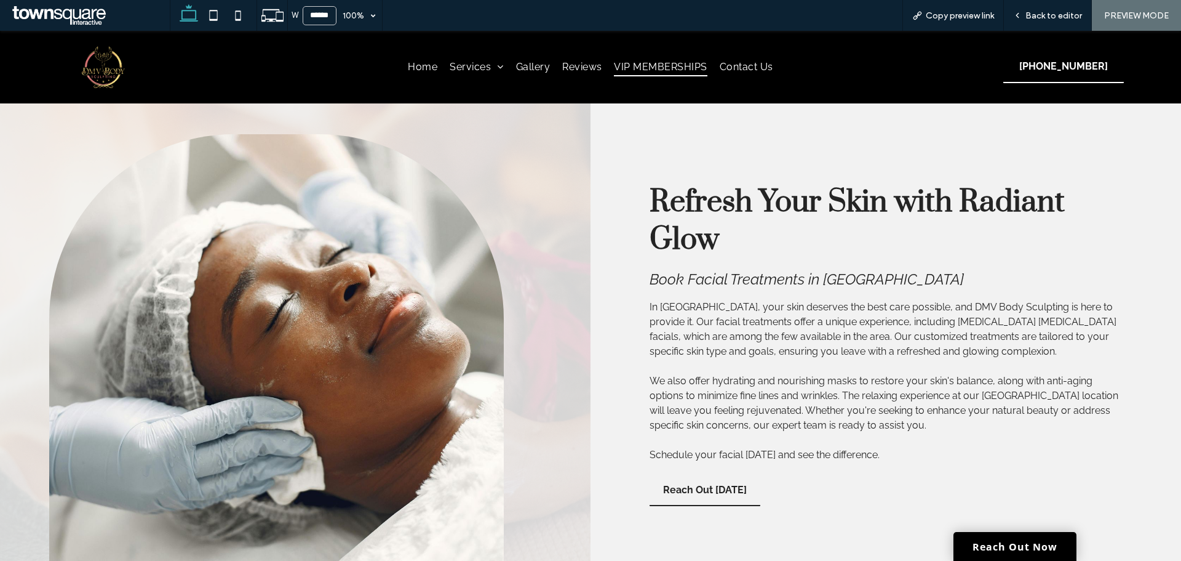
click at [626, 70] on span "VIP MEMBERSHIPS" at bounding box center [660, 67] width 93 height 18
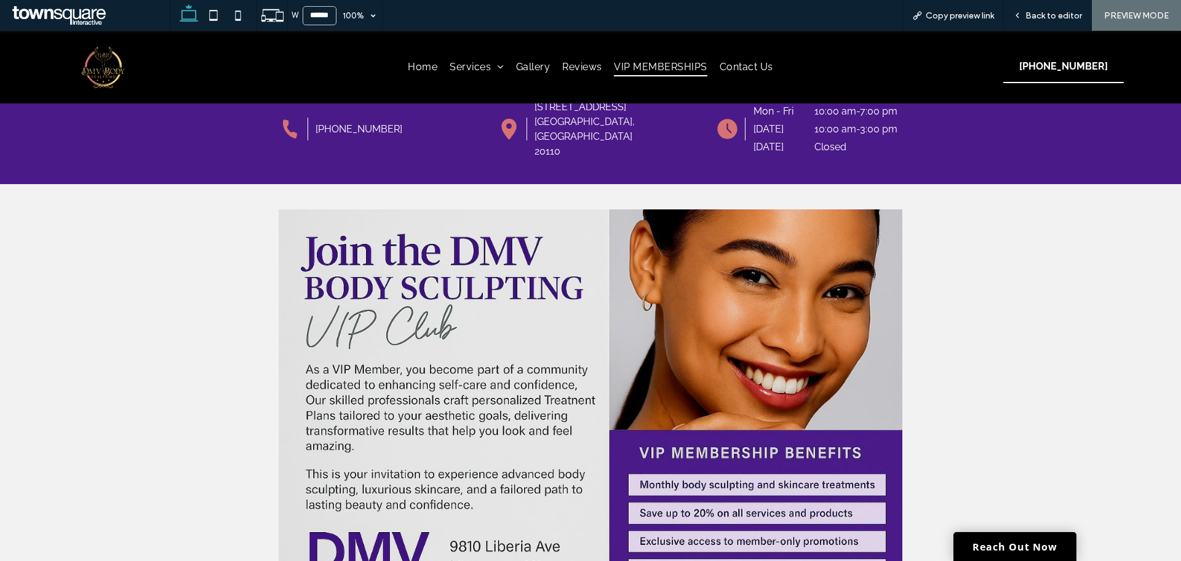
scroll to position [246, 0]
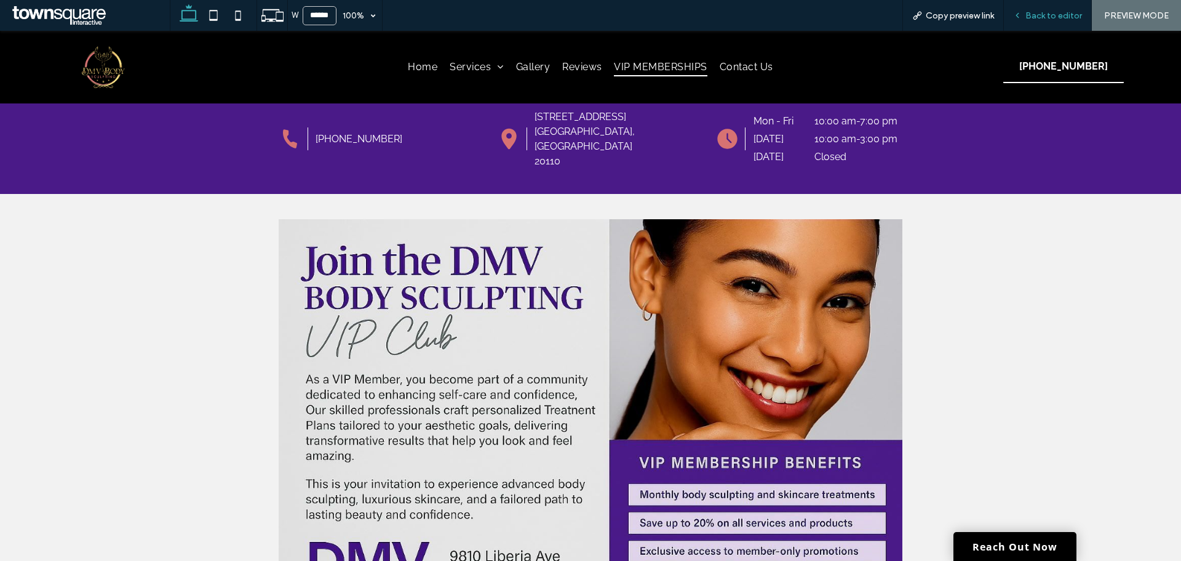
click at [1038, 7] on div "Back to editor" at bounding box center [1048, 15] width 88 height 31
click at [1045, 17] on span "Back to editor" at bounding box center [1054, 15] width 57 height 10
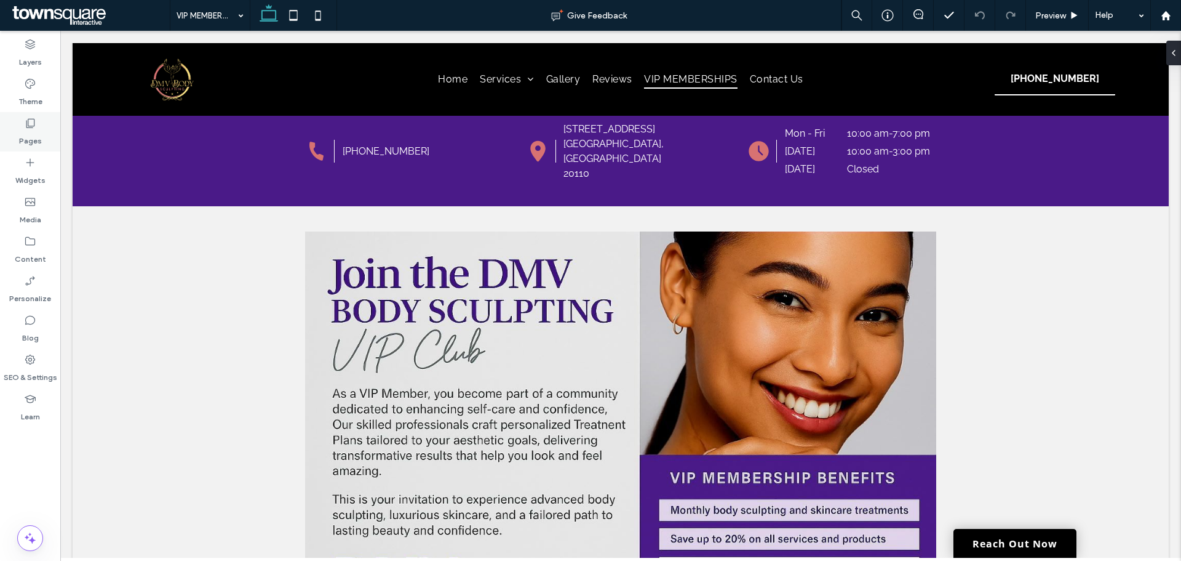
click at [38, 129] on div "Pages" at bounding box center [30, 131] width 60 height 39
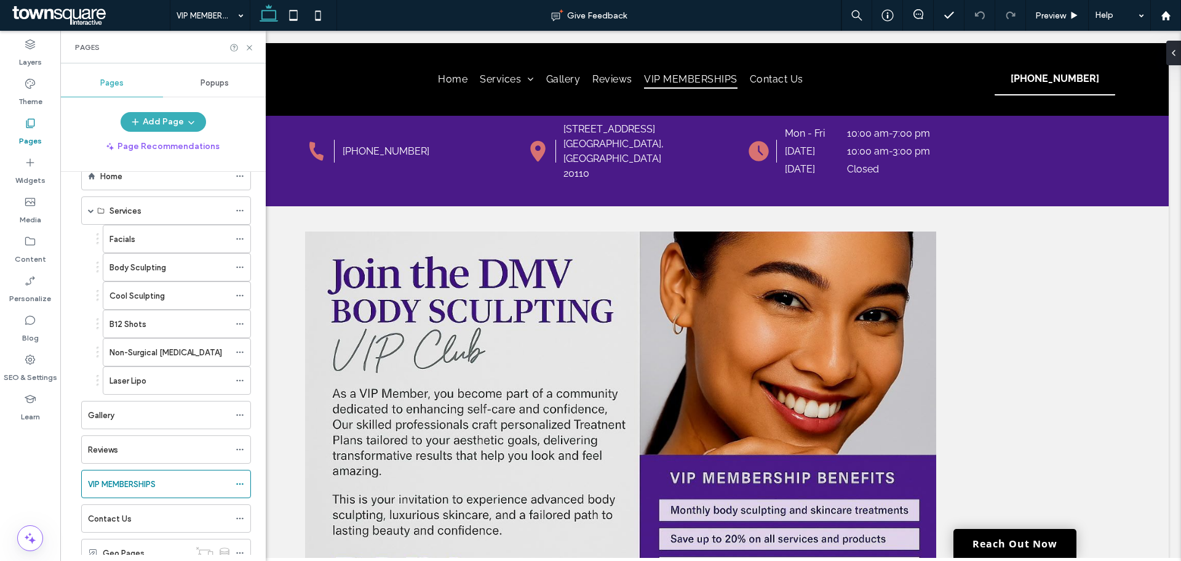
scroll to position [62, 0]
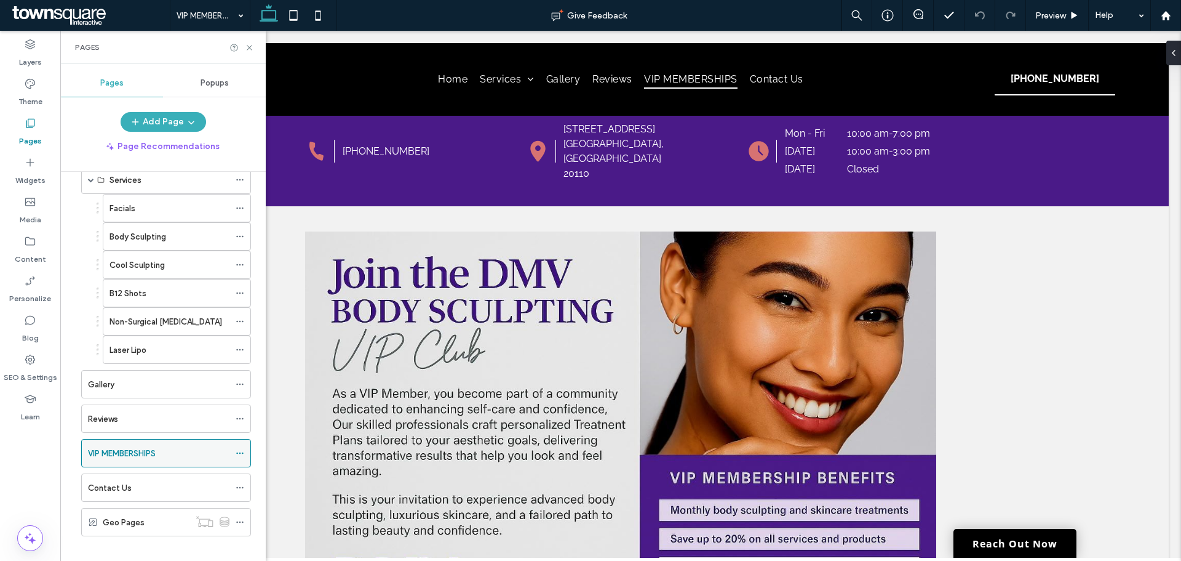
click at [237, 450] on icon at bounding box center [240, 453] width 9 height 9
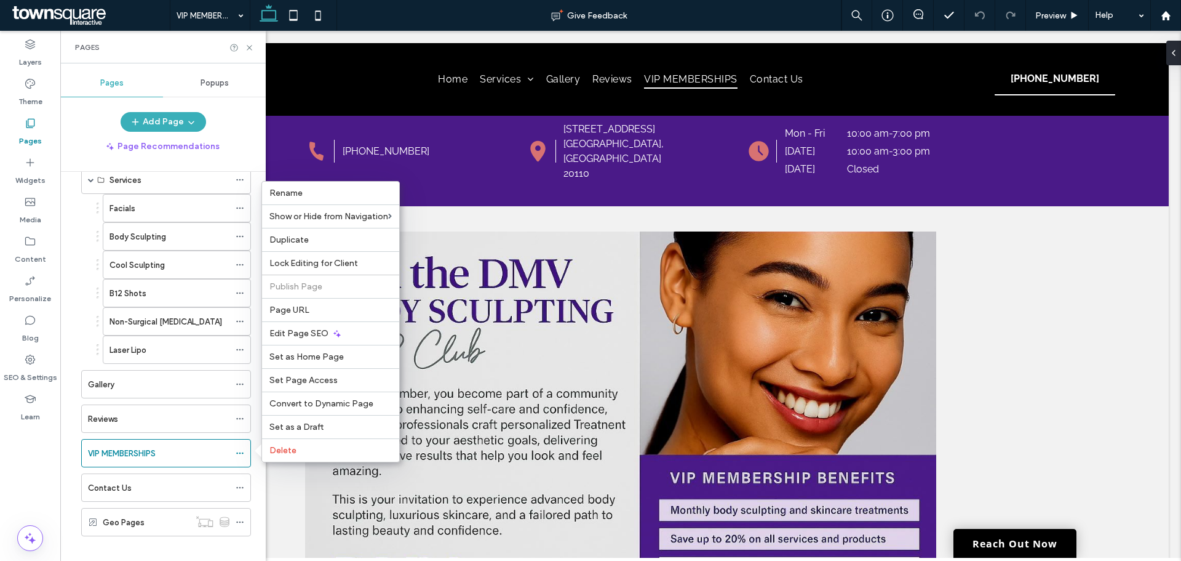
click at [282, 181] on div "Rename Show or Hide from Navigation Duplicate Lock Editing for Client Publish P…" at bounding box center [331, 321] width 138 height 281
click at [288, 188] on span "Rename" at bounding box center [285, 193] width 33 height 10
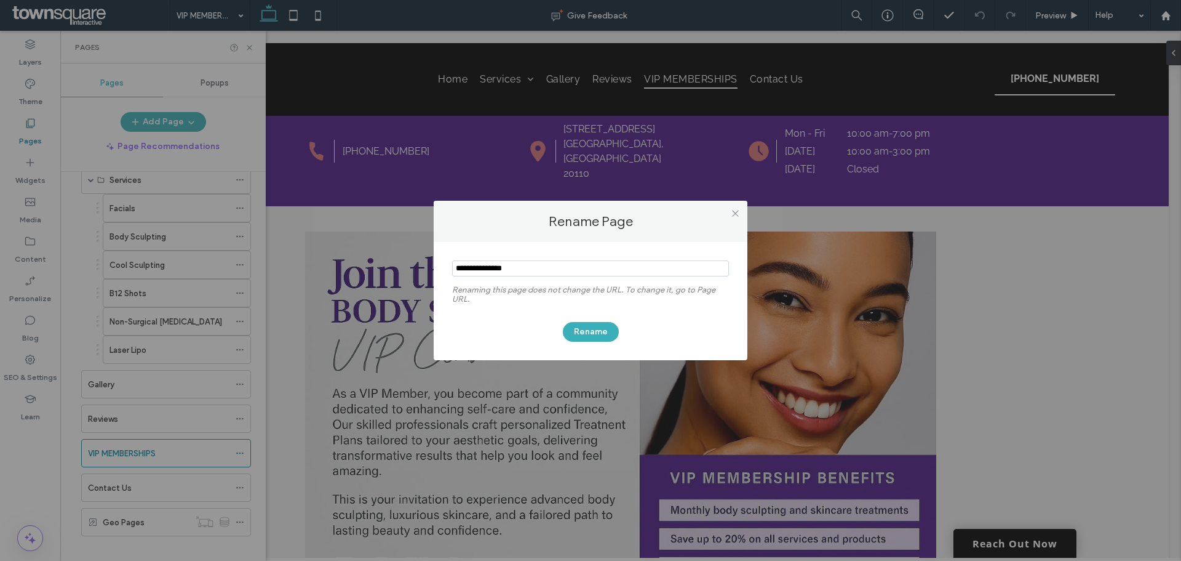
drag, startPoint x: 551, startPoint y: 274, endPoint x: 461, endPoint y: 276, distance: 89.9
click at [461, 276] on input "notEmpty" at bounding box center [590, 268] width 277 height 16
type input "**********"
click at [580, 329] on button "Rename" at bounding box center [591, 332] width 56 height 20
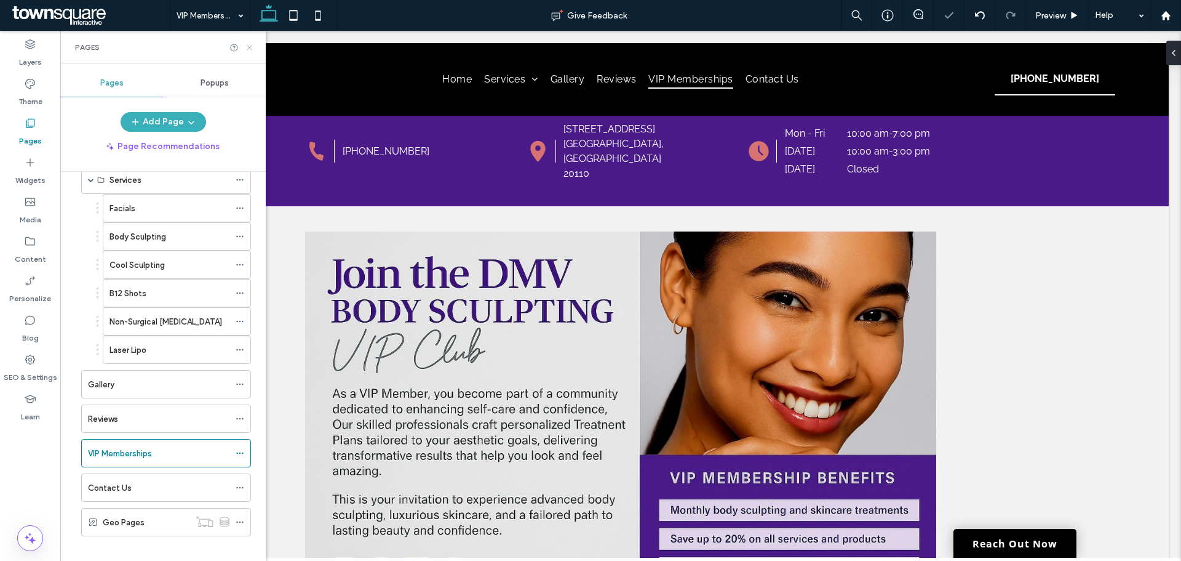
click at [246, 49] on icon at bounding box center [249, 47] width 9 height 9
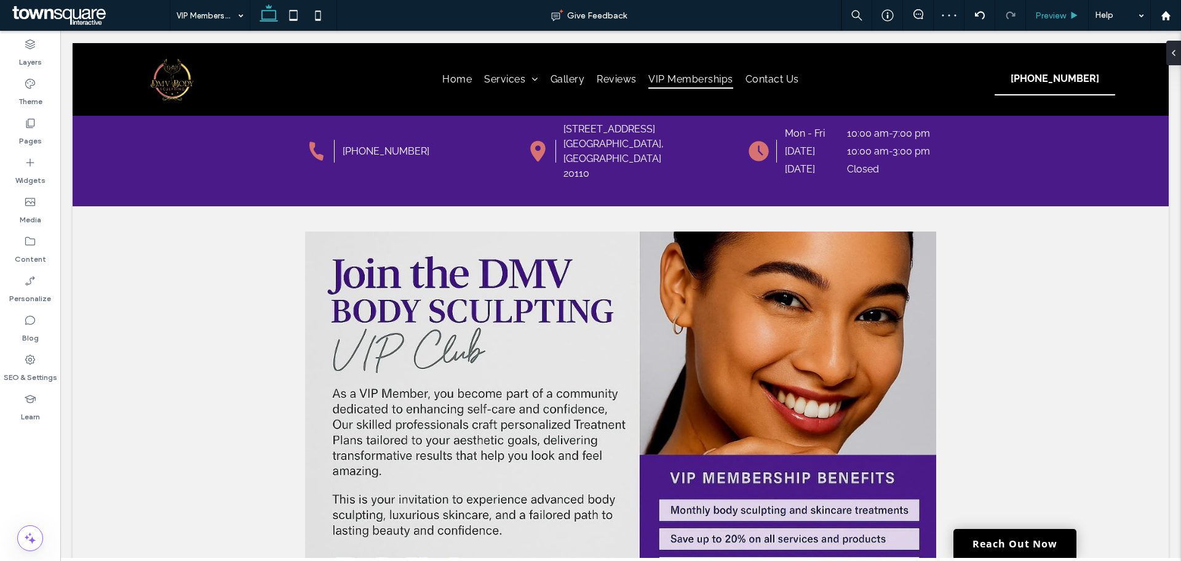
click at [1059, 18] on span "Preview" at bounding box center [1051, 15] width 31 height 10
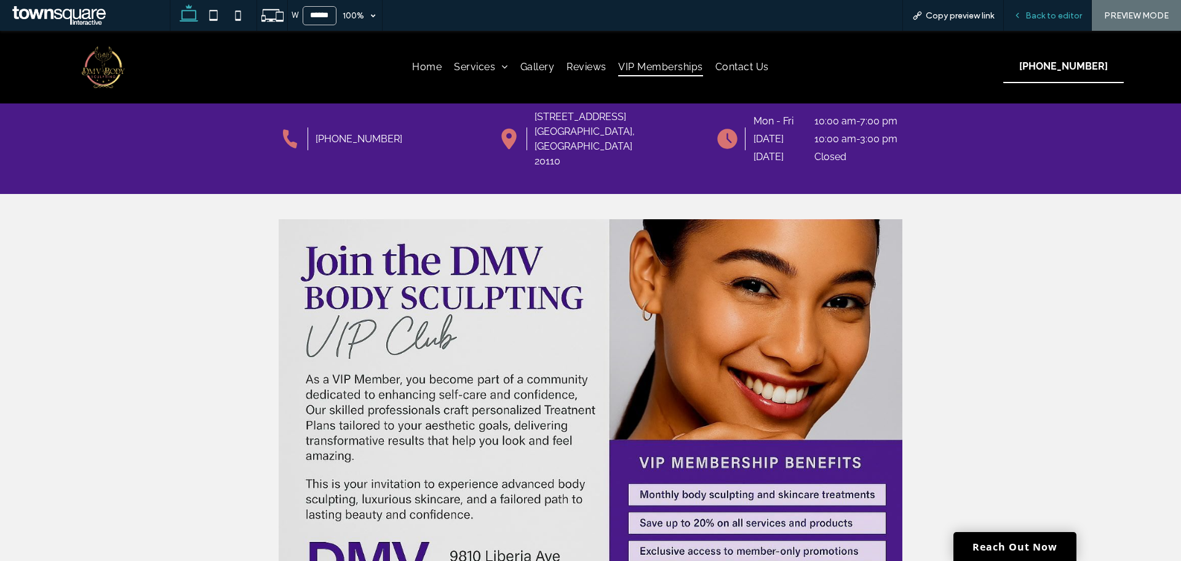
click at [1039, 15] on span "Back to editor" at bounding box center [1054, 15] width 57 height 10
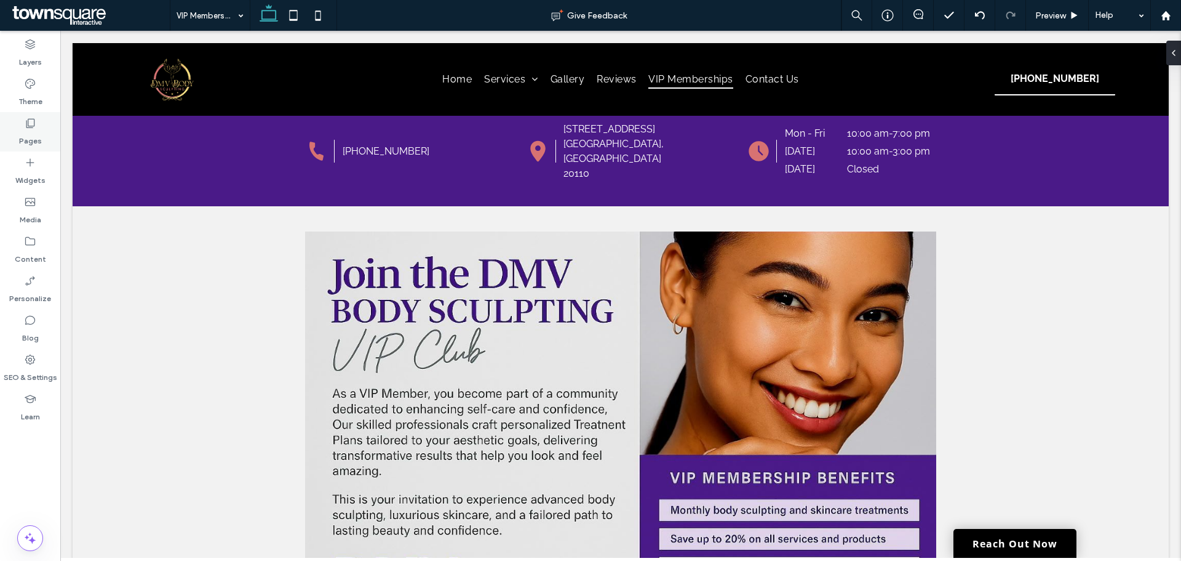
click at [33, 127] on use at bounding box center [30, 123] width 9 height 9
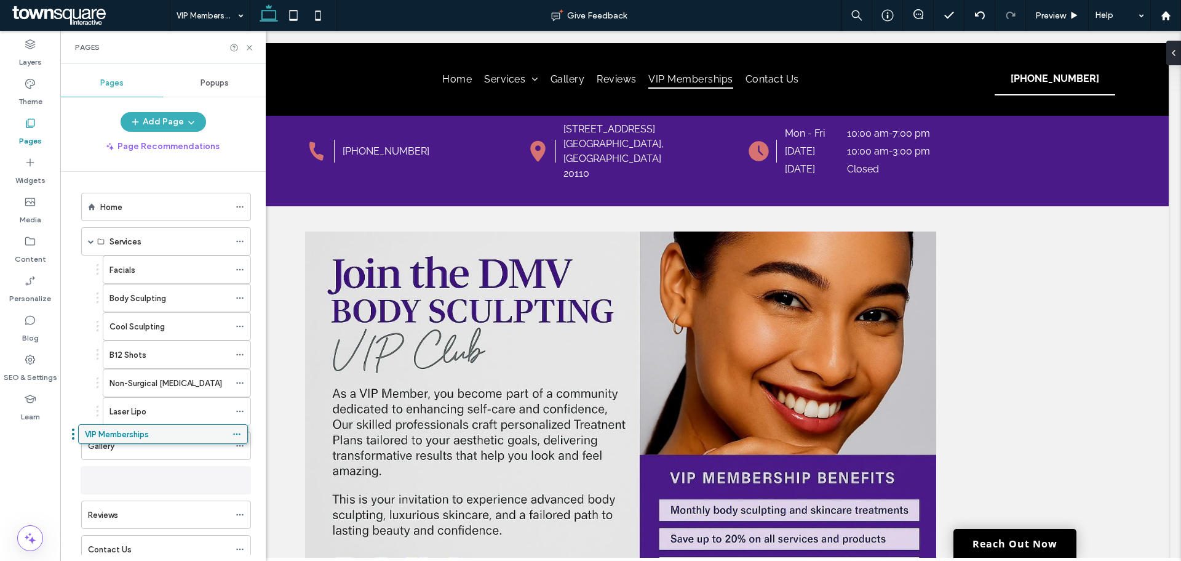
drag, startPoint x: 244, startPoint y: 519, endPoint x: 241, endPoint y: 442, distance: 76.4
drag, startPoint x: 241, startPoint y: 469, endPoint x: 239, endPoint y: 425, distance: 43.7
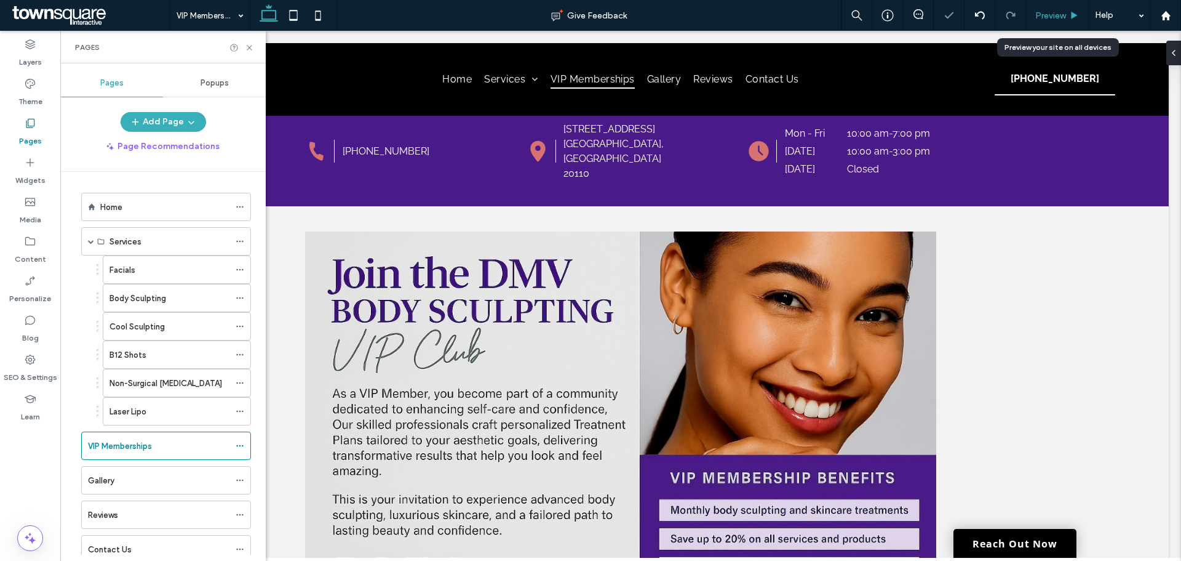
click at [1052, 15] on span "Preview" at bounding box center [1051, 15] width 31 height 10
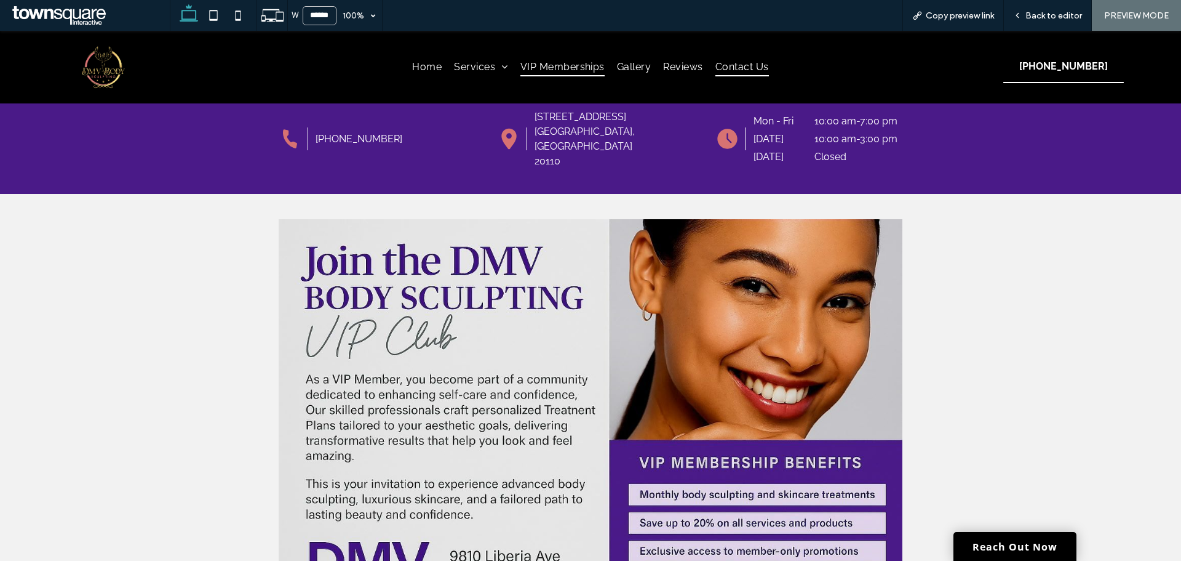
click at [733, 59] on span "Contact Us" at bounding box center [743, 67] width 54 height 18
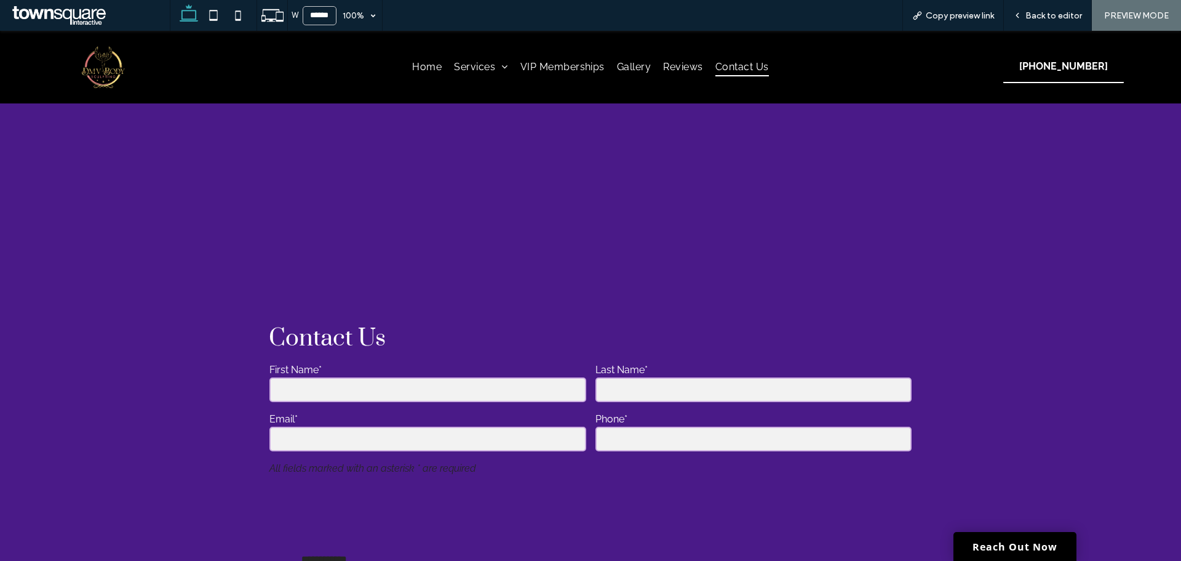
scroll to position [677, 0]
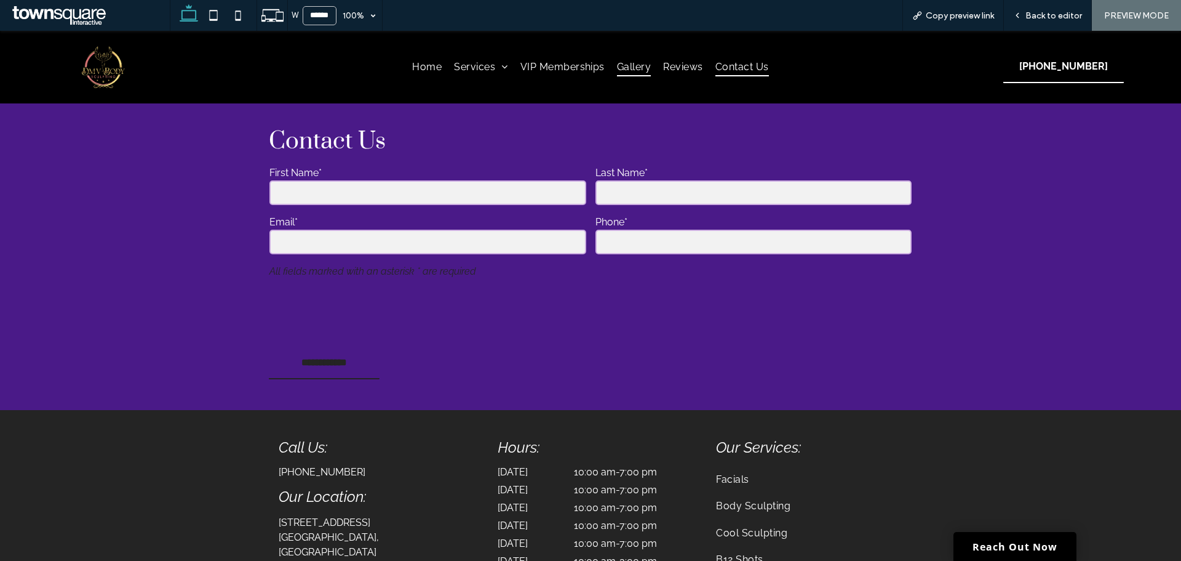
click at [633, 68] on span "Gallery" at bounding box center [634, 67] width 34 height 18
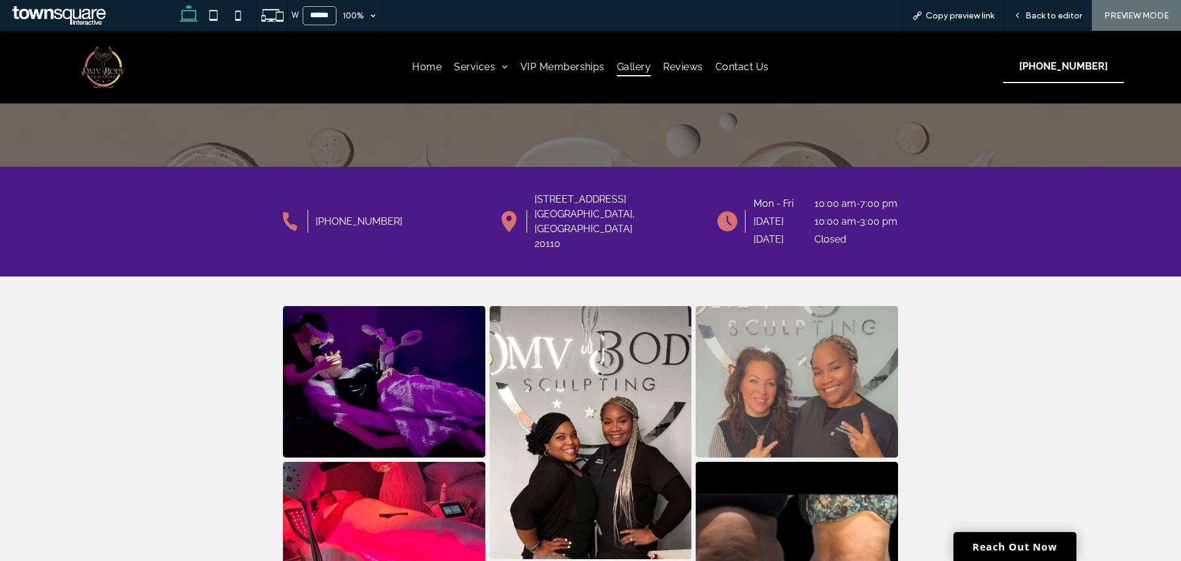
scroll to position [246, 0]
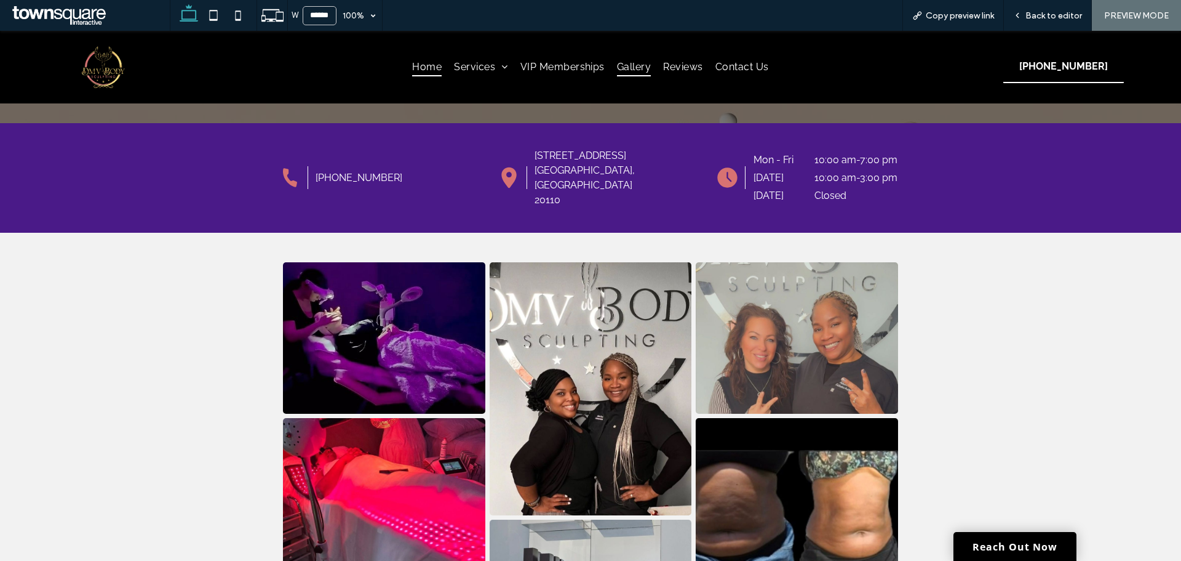
click at [436, 62] on span "Home" at bounding box center [427, 67] width 30 height 18
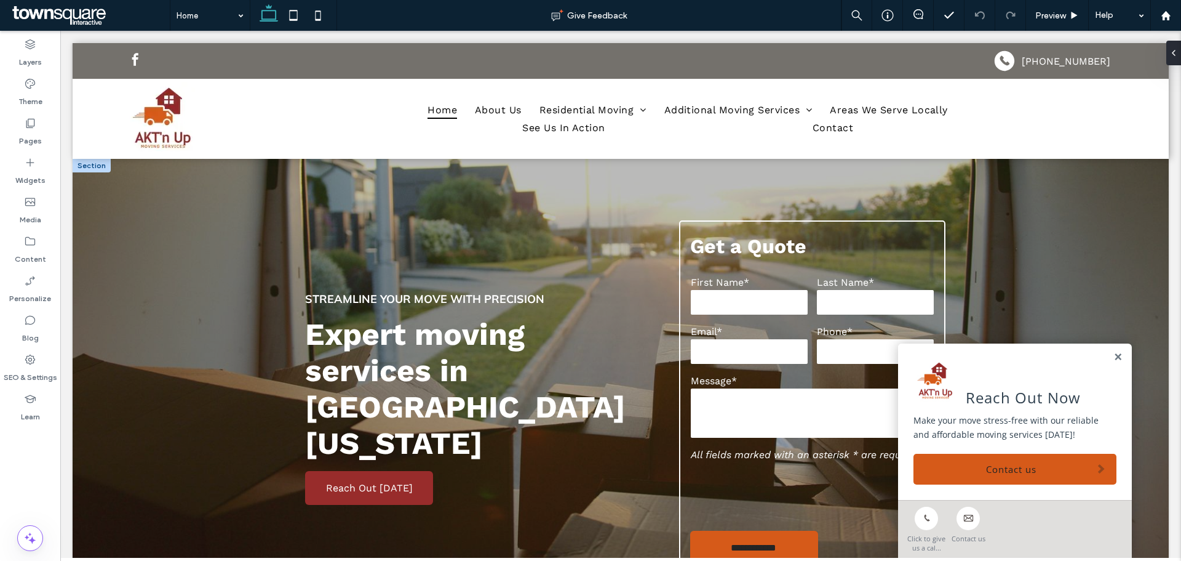
click at [1114, 359] on link at bounding box center [1118, 357] width 9 height 10
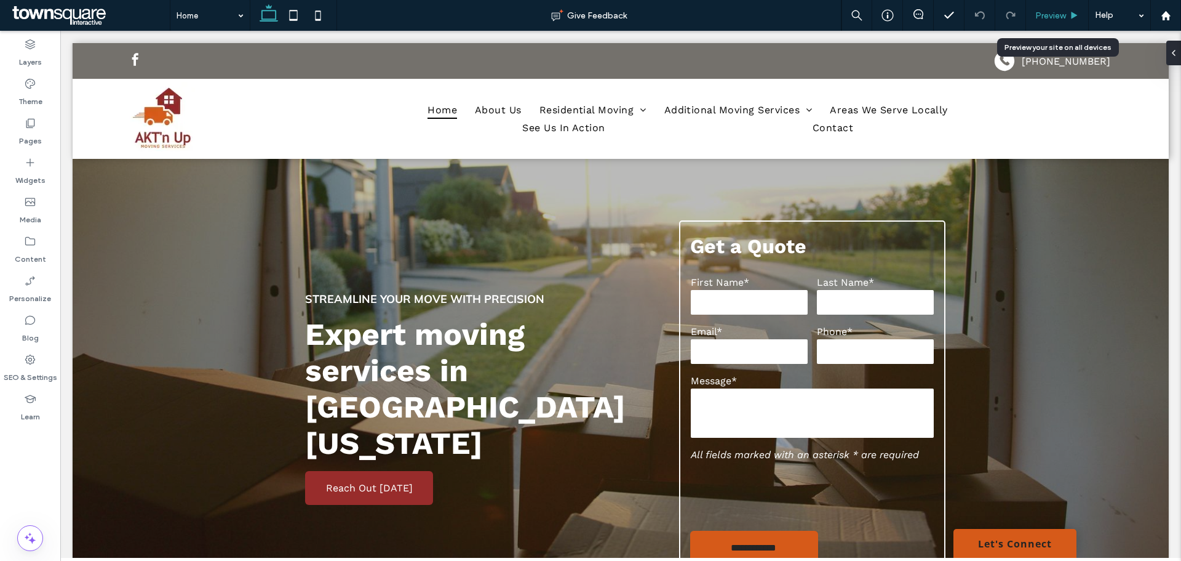
click at [1055, 16] on span "Preview" at bounding box center [1051, 15] width 31 height 10
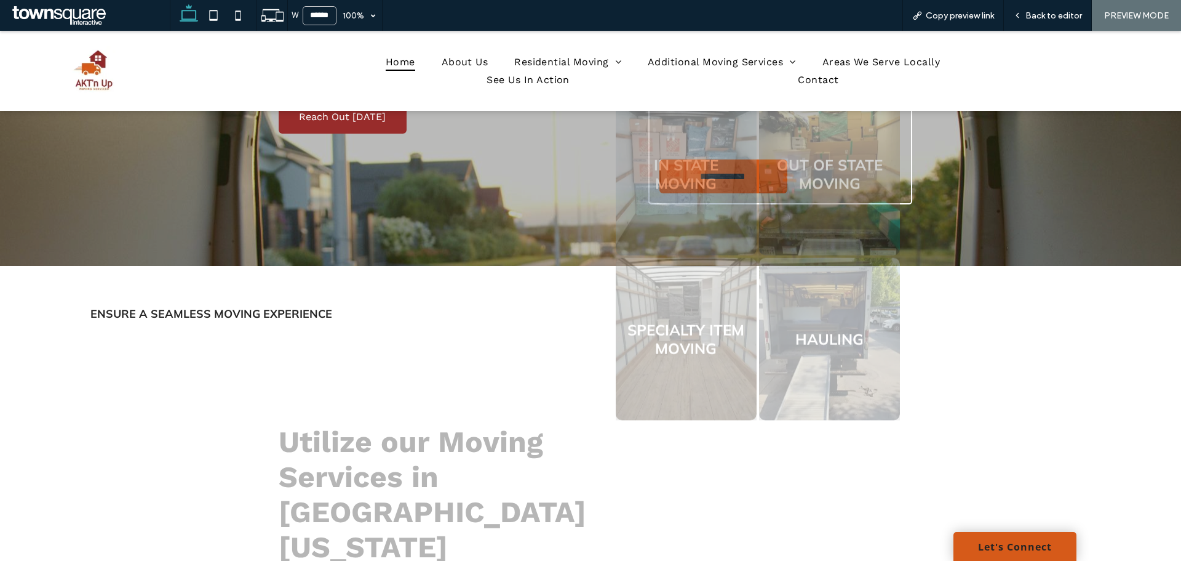
scroll to position [492, 0]
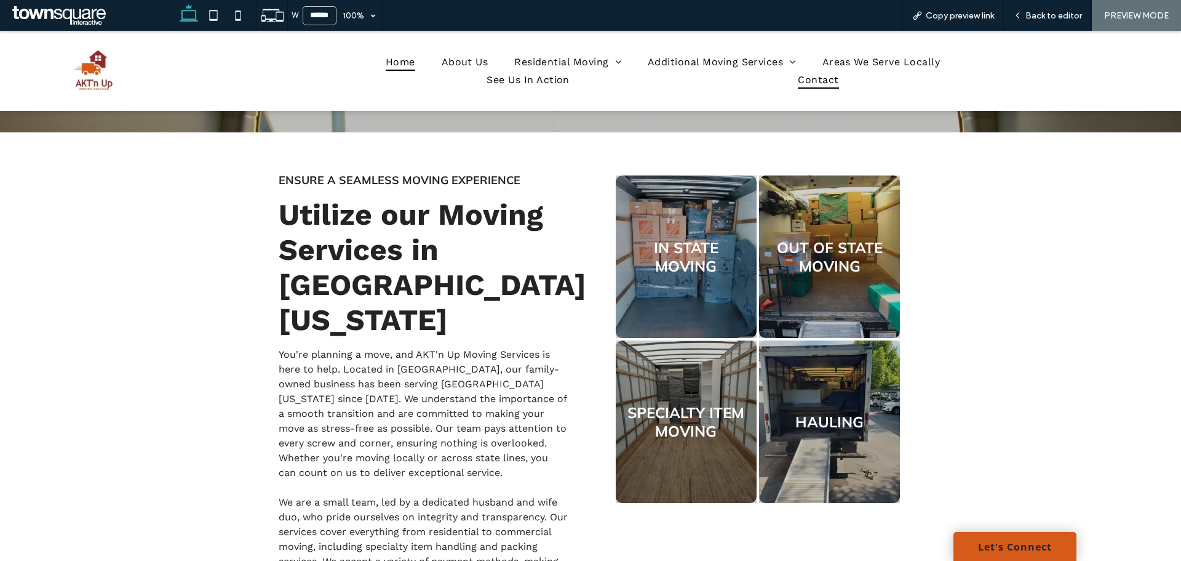
click at [818, 83] on span "Contact" at bounding box center [818, 80] width 41 height 18
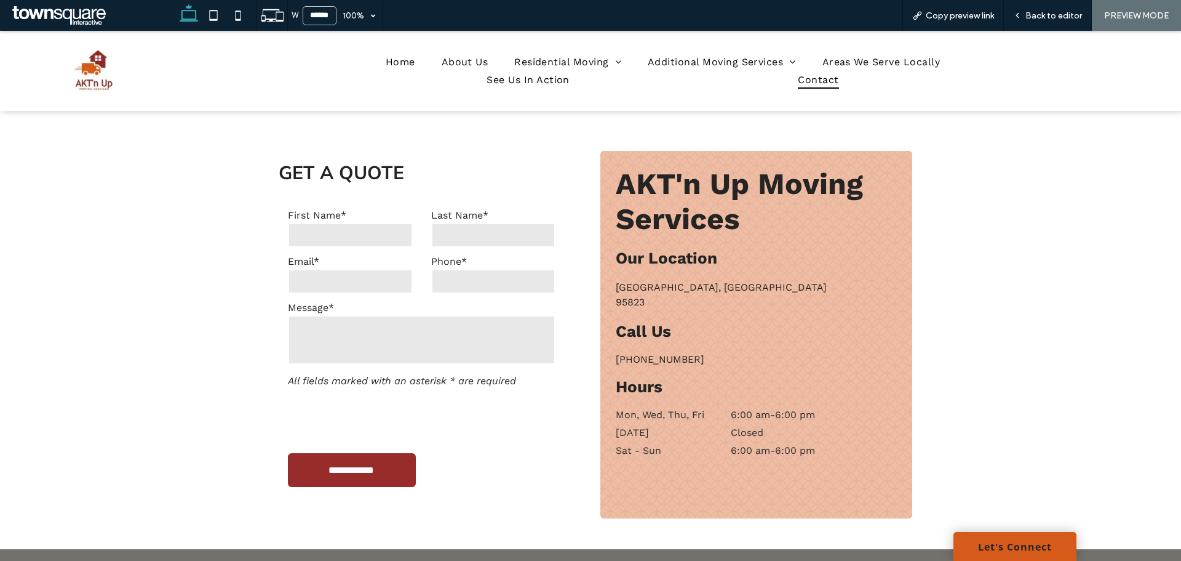
scroll to position [554, 0]
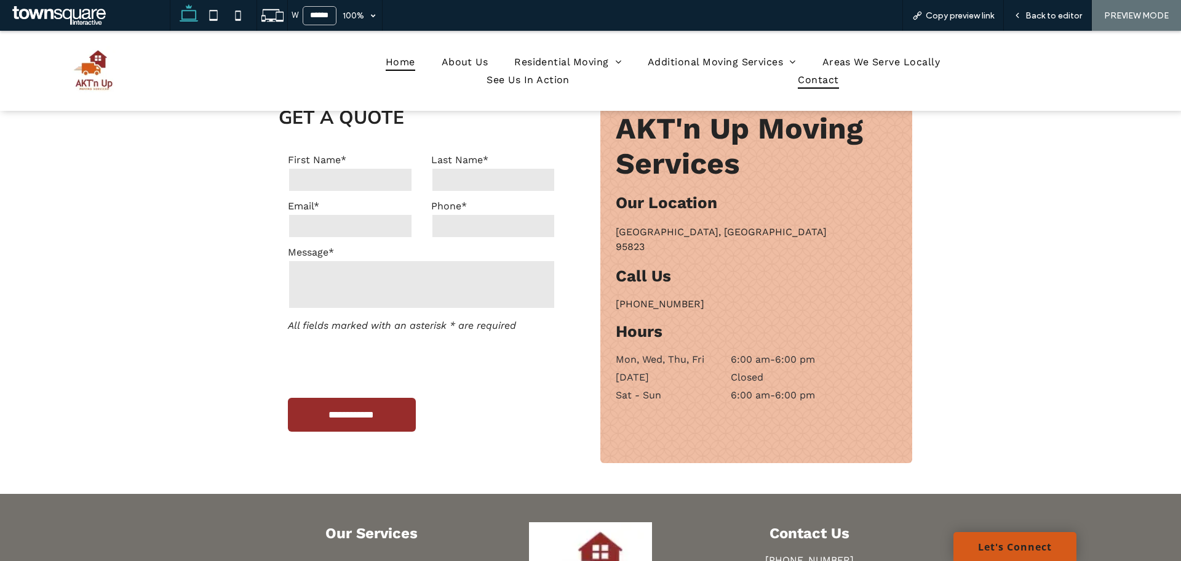
click at [399, 65] on span "Home" at bounding box center [401, 62] width 30 height 18
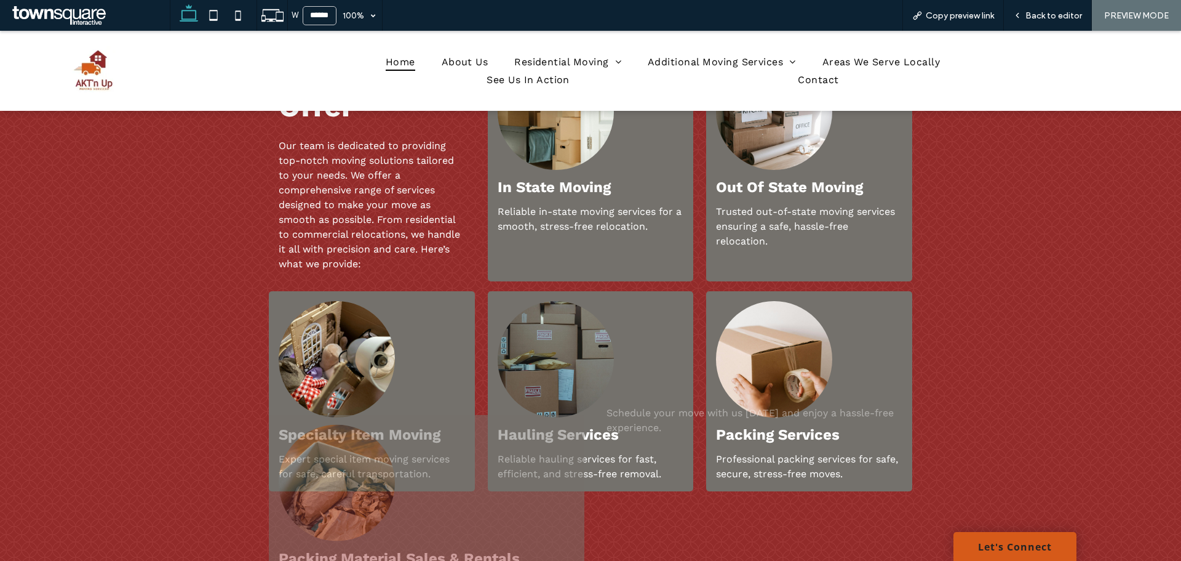
scroll to position [984, 0]
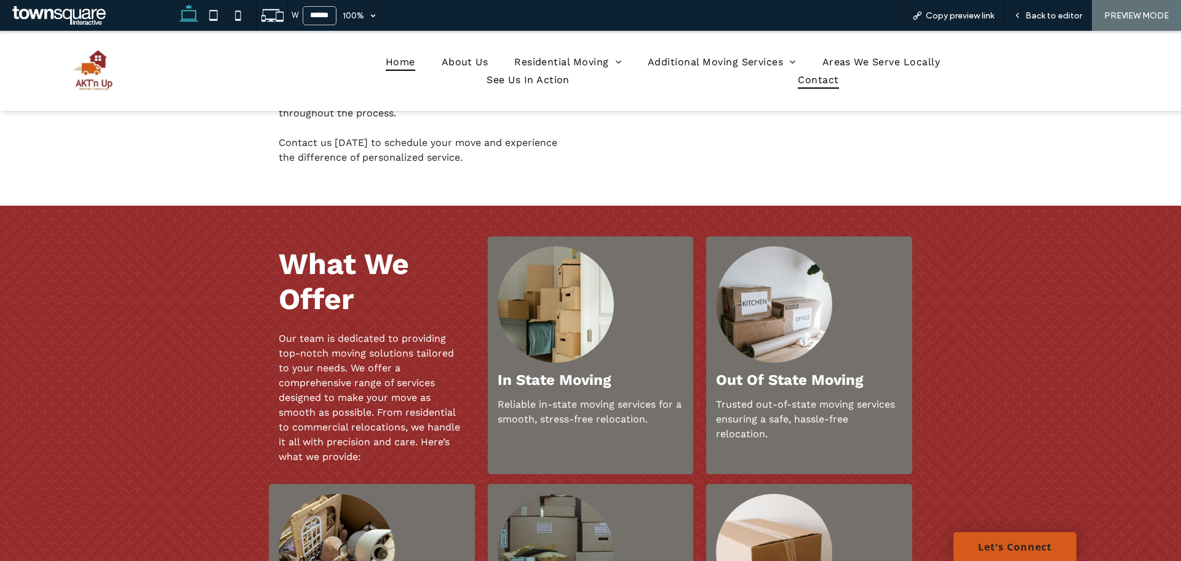
click at [813, 81] on span "Contact" at bounding box center [818, 80] width 41 height 18
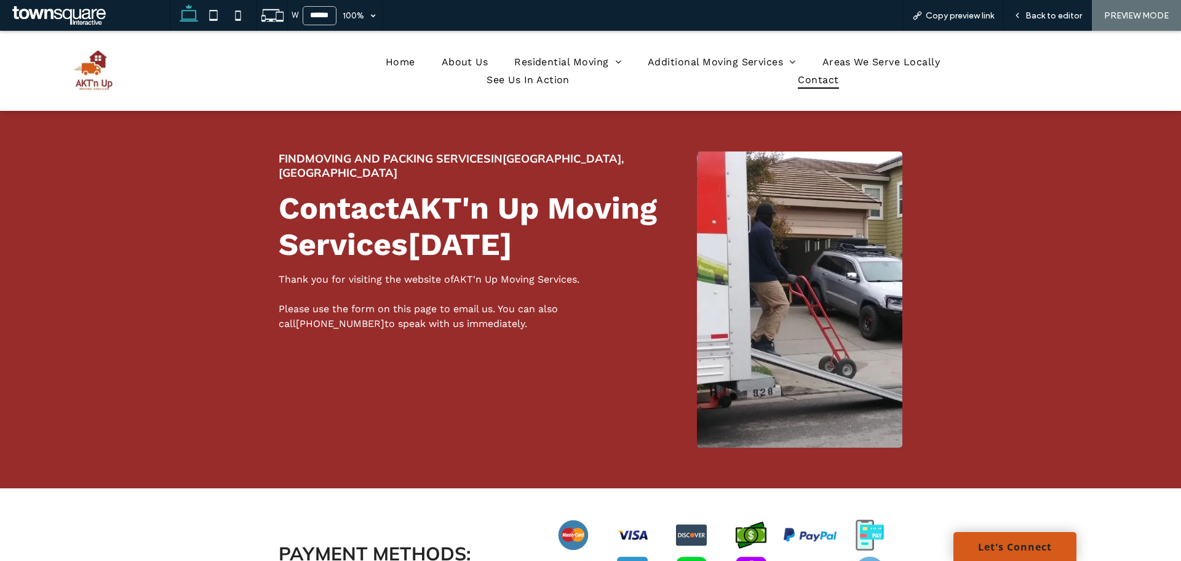
scroll to position [492, 0]
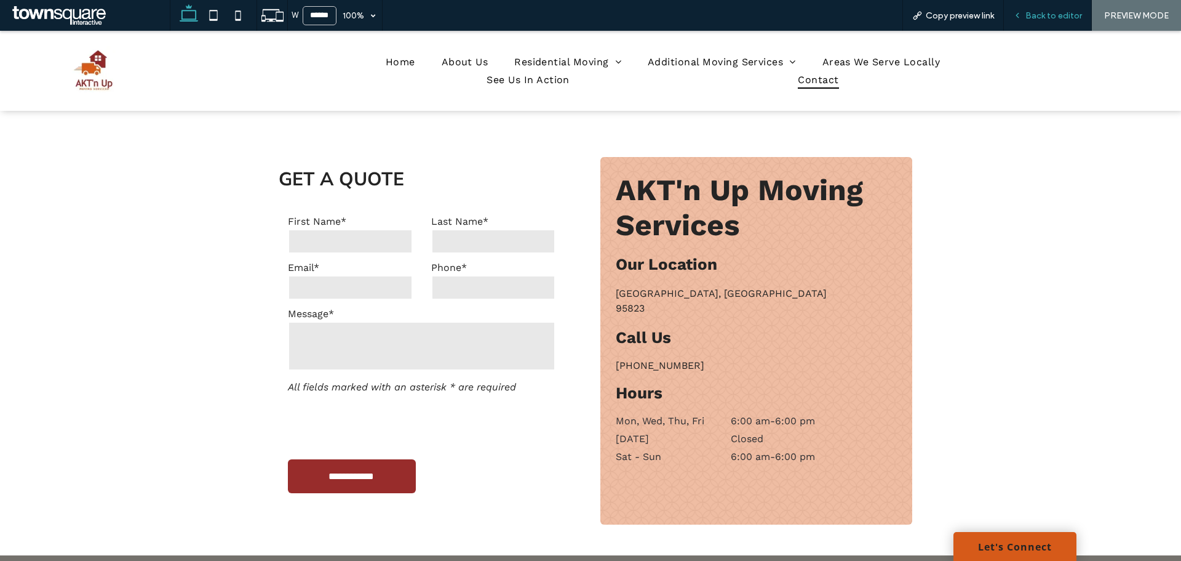
click at [1040, 17] on span "Back to editor" at bounding box center [1054, 15] width 57 height 10
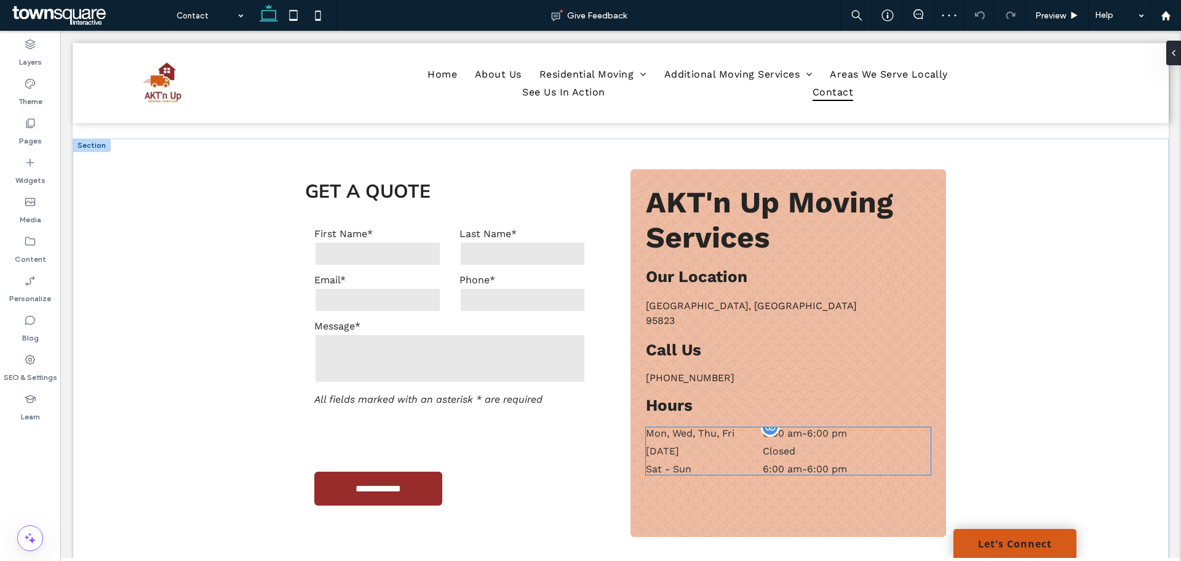
click at [708, 461] on div "Tuesday Closed" at bounding box center [788, 454] width 284 height 18
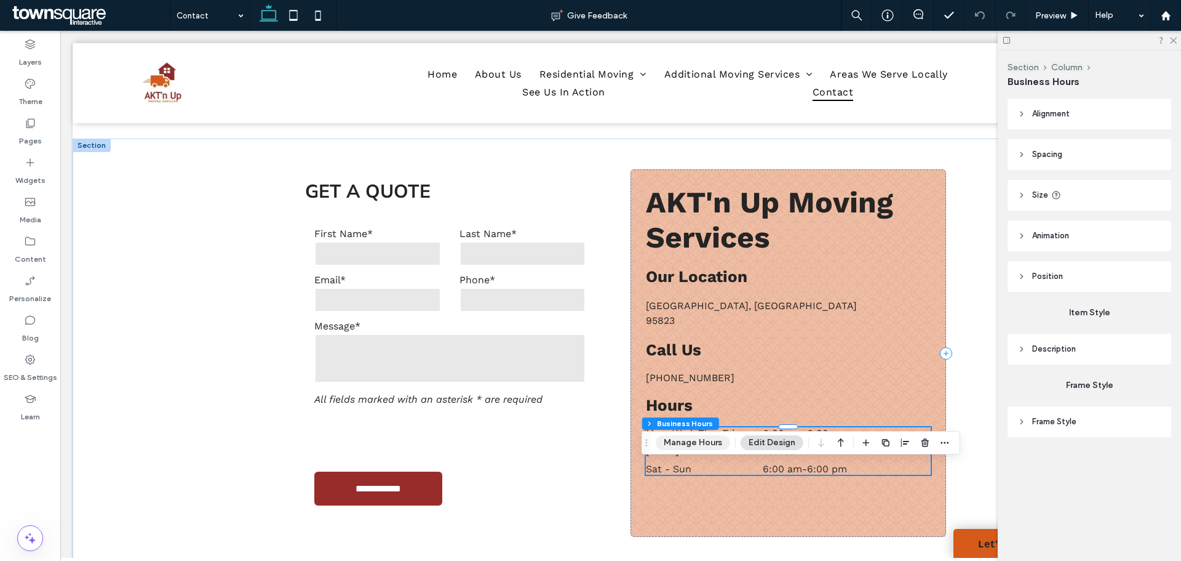
click at [701, 443] on button "Manage Hours" at bounding box center [693, 442] width 74 height 15
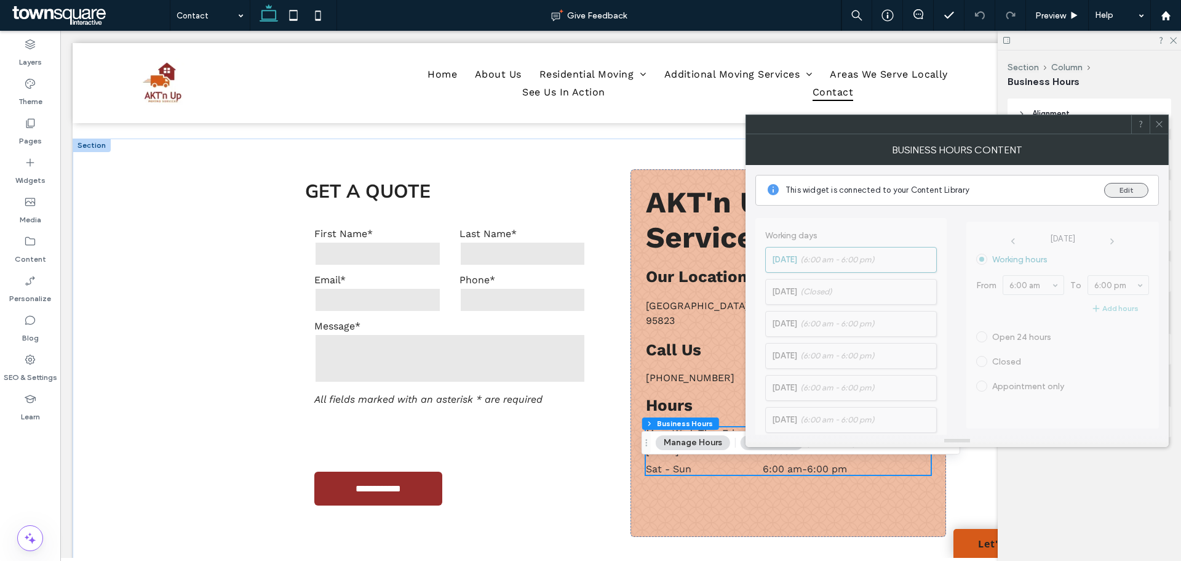
click at [1124, 186] on button "Edit" at bounding box center [1126, 190] width 44 height 15
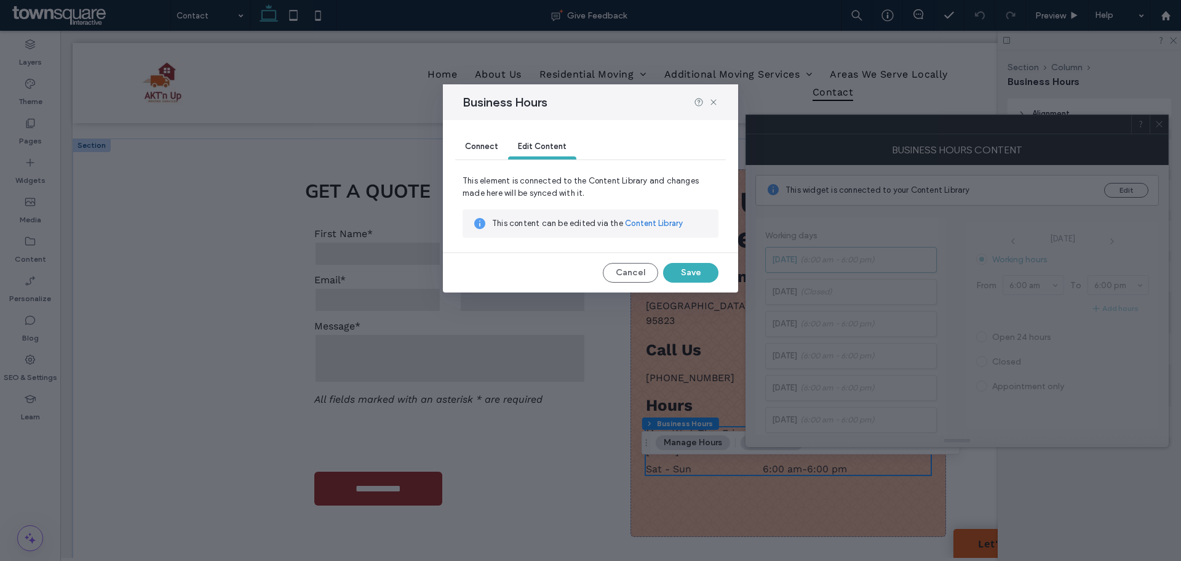
click at [633, 222] on link "Content Library" at bounding box center [654, 223] width 58 height 12
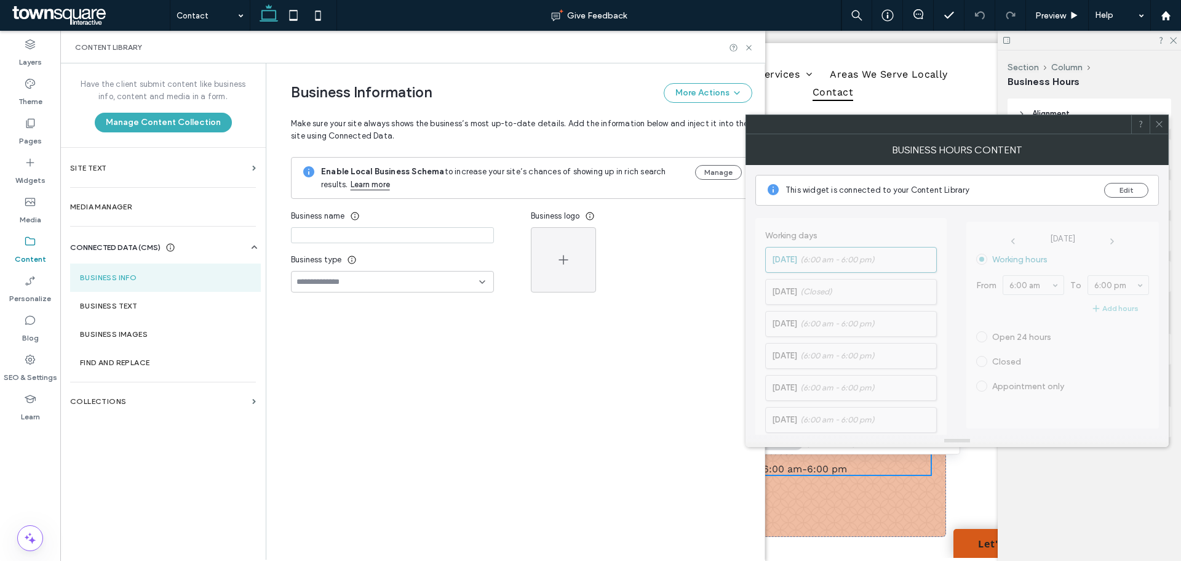
type input "**********"
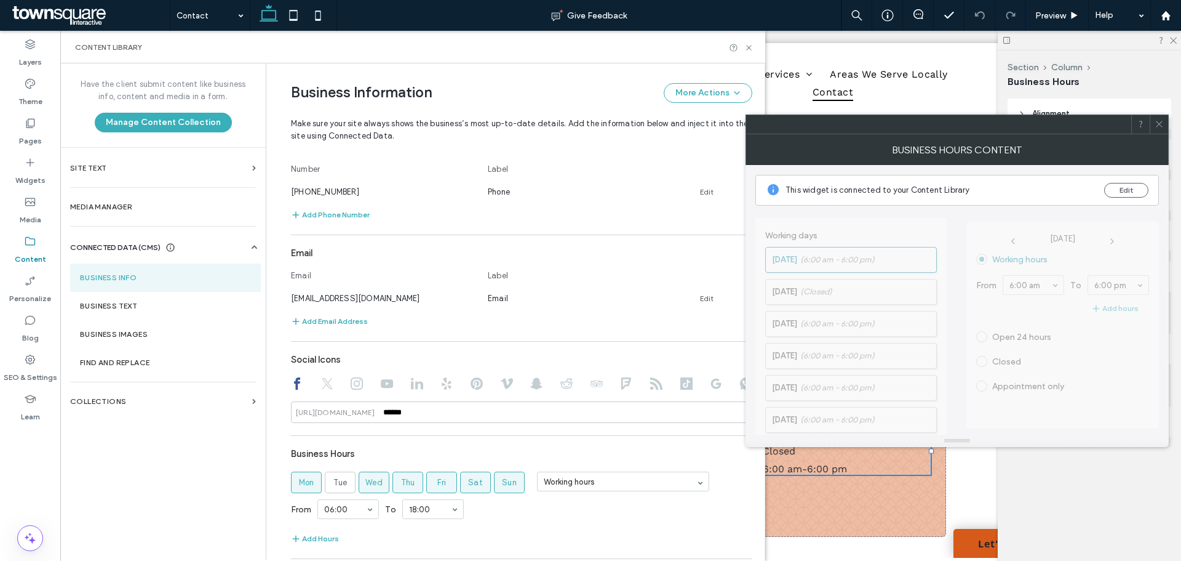
scroll to position [492, 0]
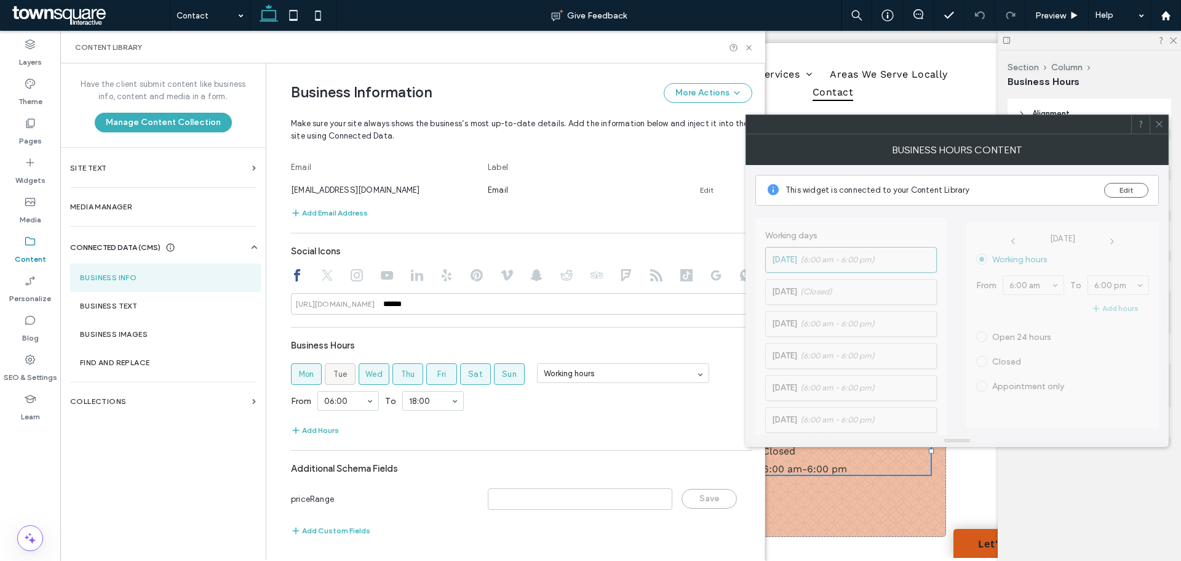
click at [337, 374] on span "Tue" at bounding box center [340, 374] width 14 height 12
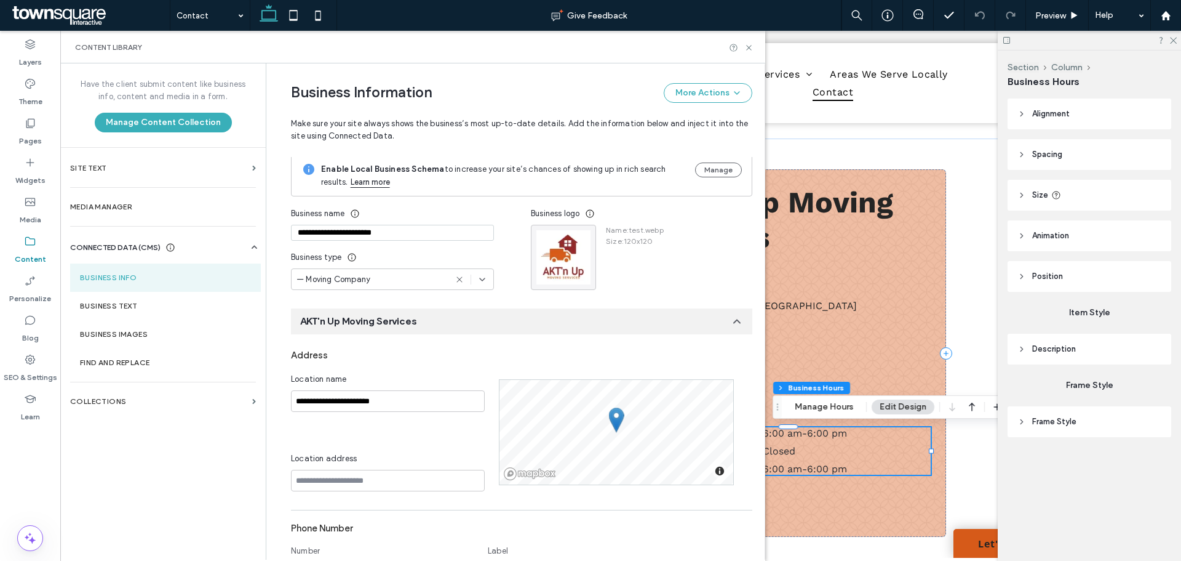
scroll to position [0, 0]
click at [746, 50] on icon at bounding box center [749, 47] width 9 height 9
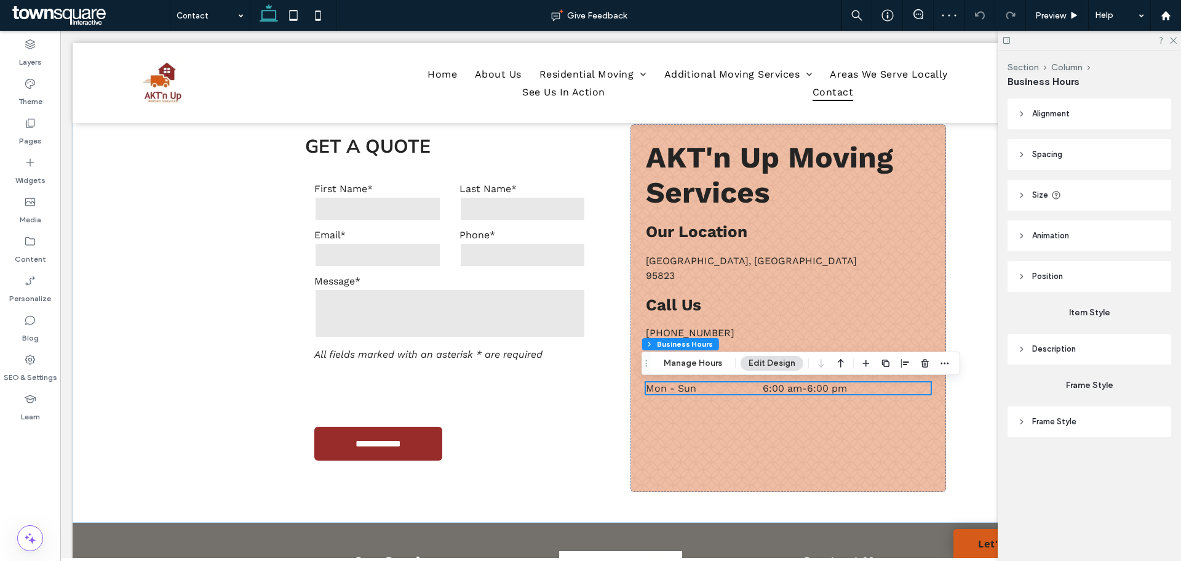
scroll to position [536, 0]
click at [1176, 42] on use at bounding box center [1173, 41] width 7 height 7
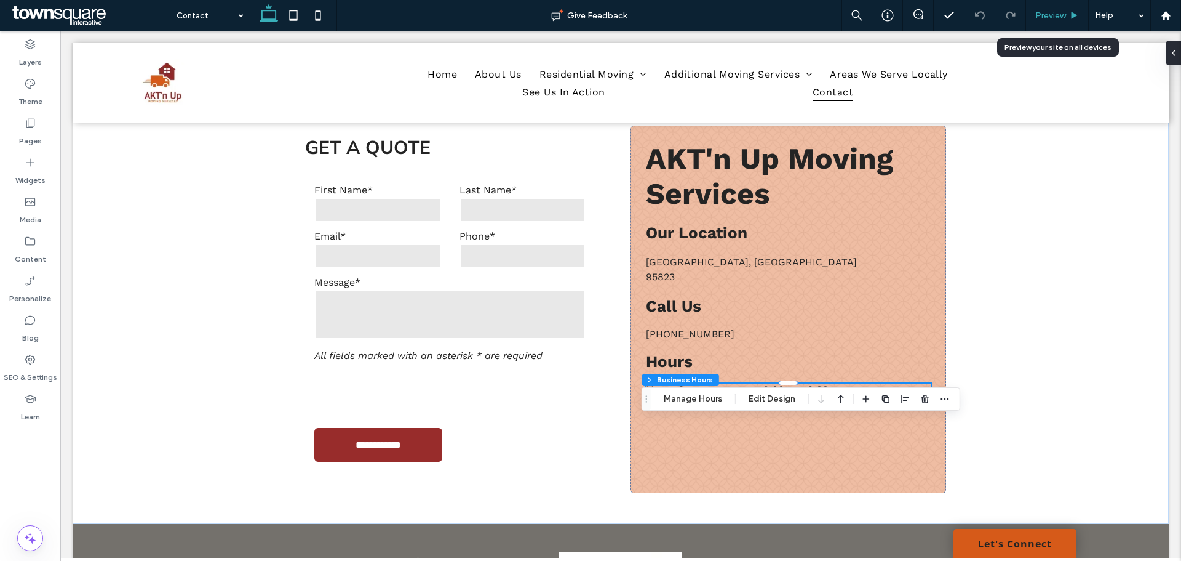
click at [1056, 12] on span "Preview" at bounding box center [1051, 15] width 31 height 10
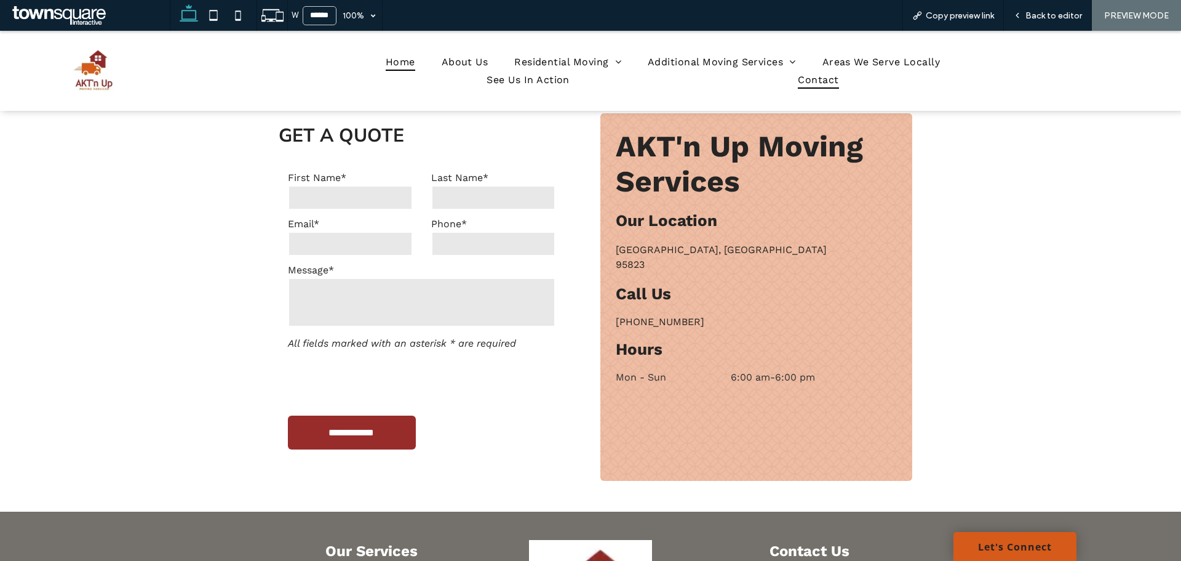
click at [407, 61] on span "Home" at bounding box center [401, 62] width 30 height 18
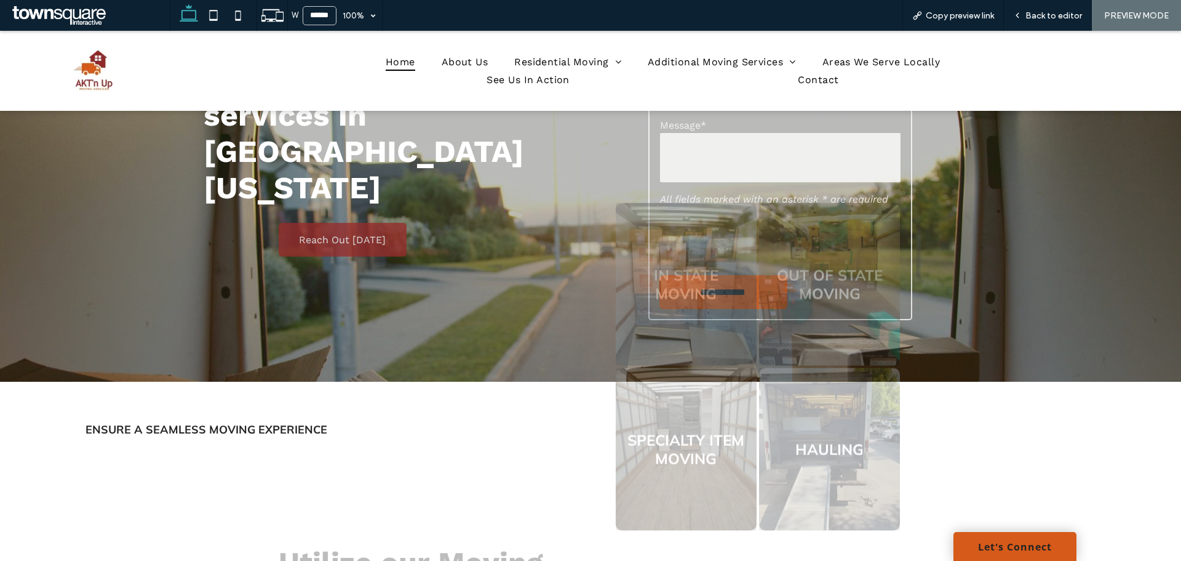
scroll to position [431, 0]
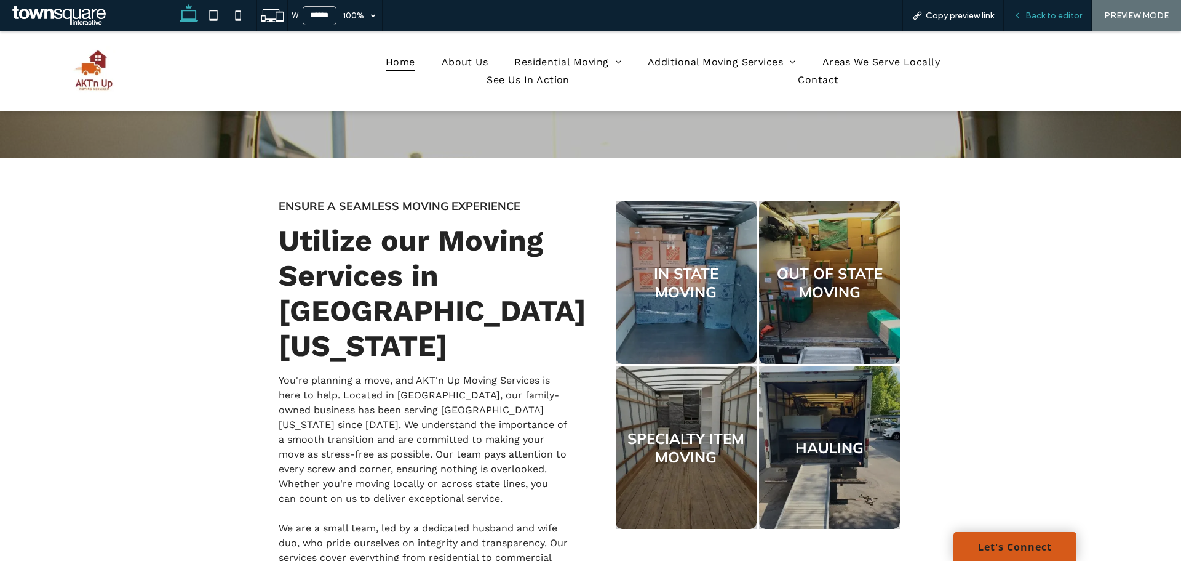
click at [1026, 20] on div "Back to editor" at bounding box center [1047, 15] width 87 height 10
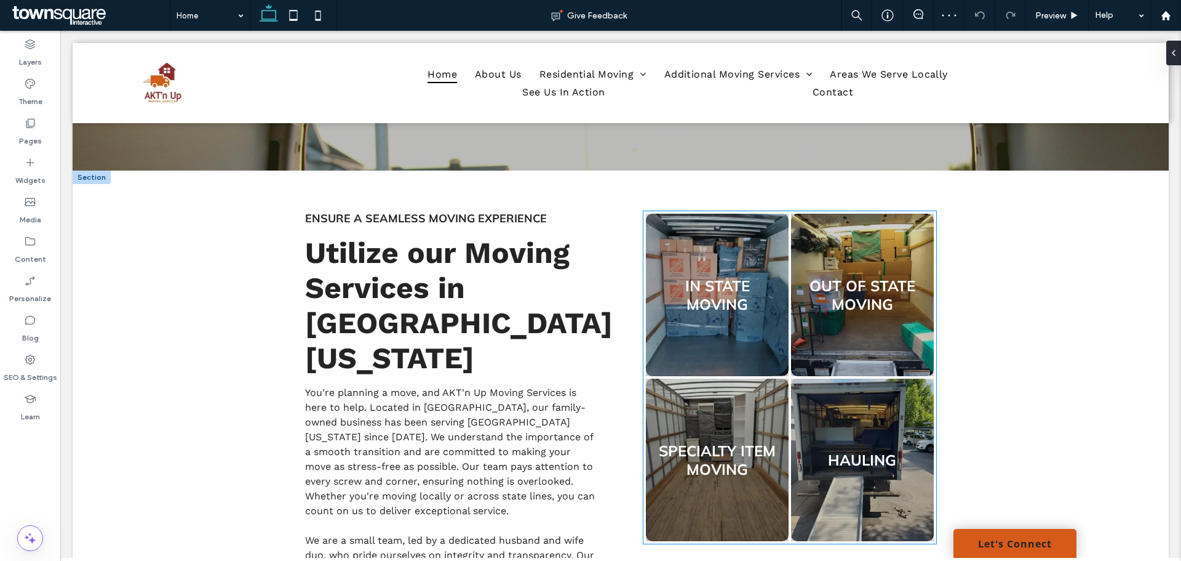
click at [717, 460] on link at bounding box center [717, 459] width 151 height 172
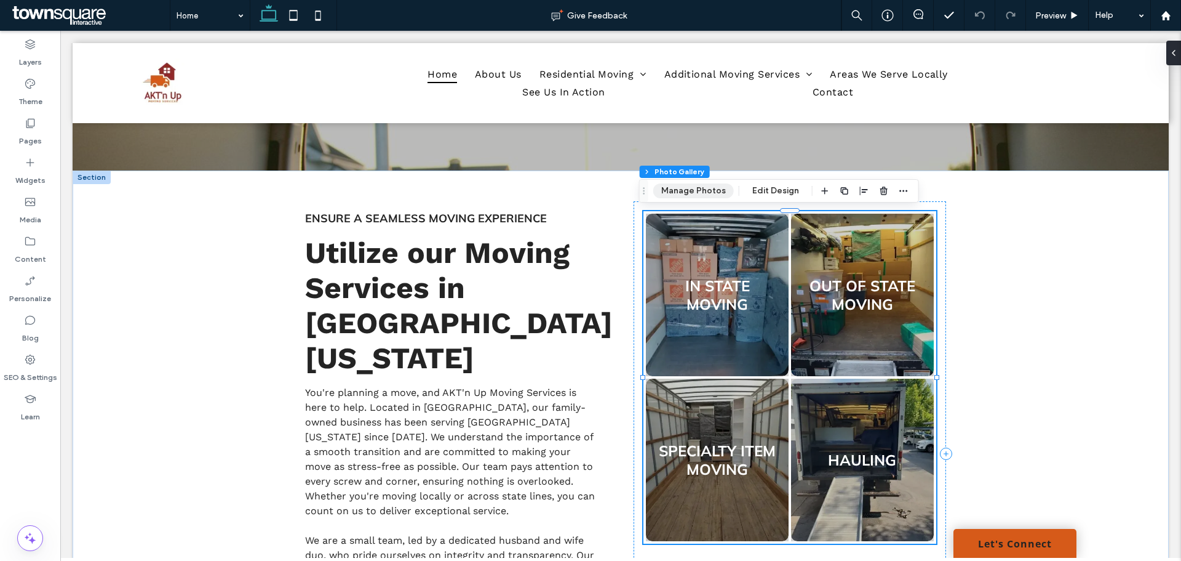
click at [704, 192] on button "Manage Photos" at bounding box center [693, 190] width 81 height 15
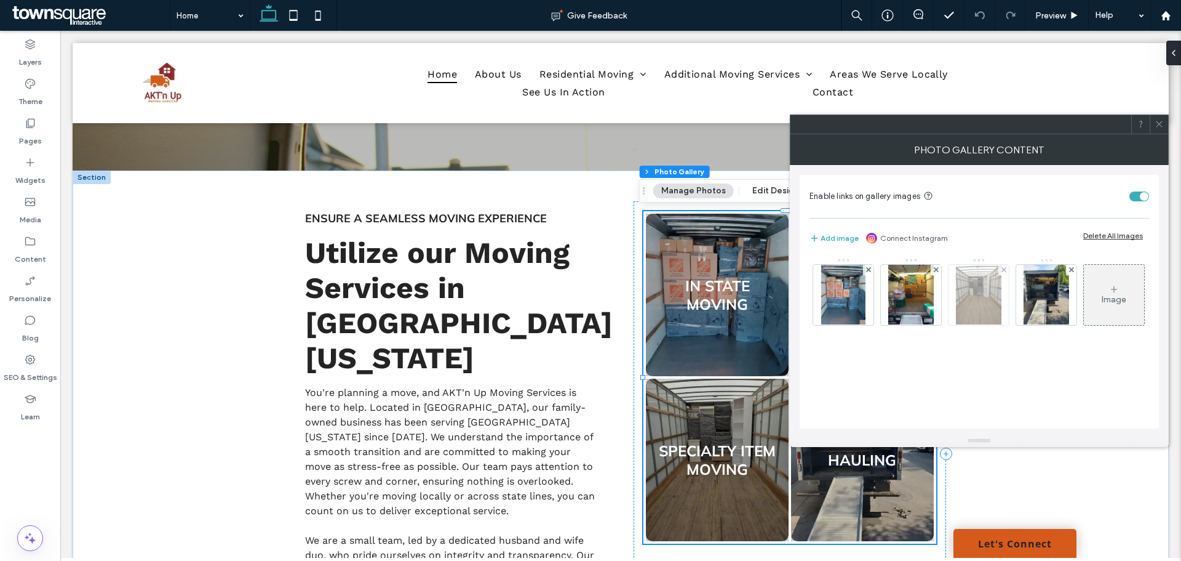
click at [984, 301] on img at bounding box center [978, 295] width 45 height 60
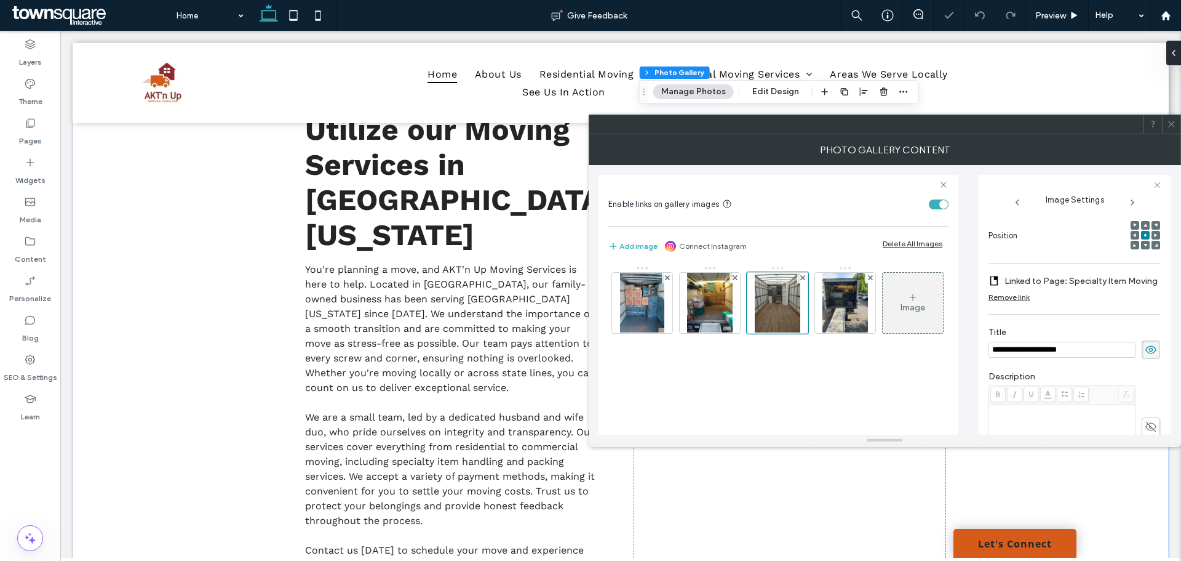
scroll to position [57, 0]
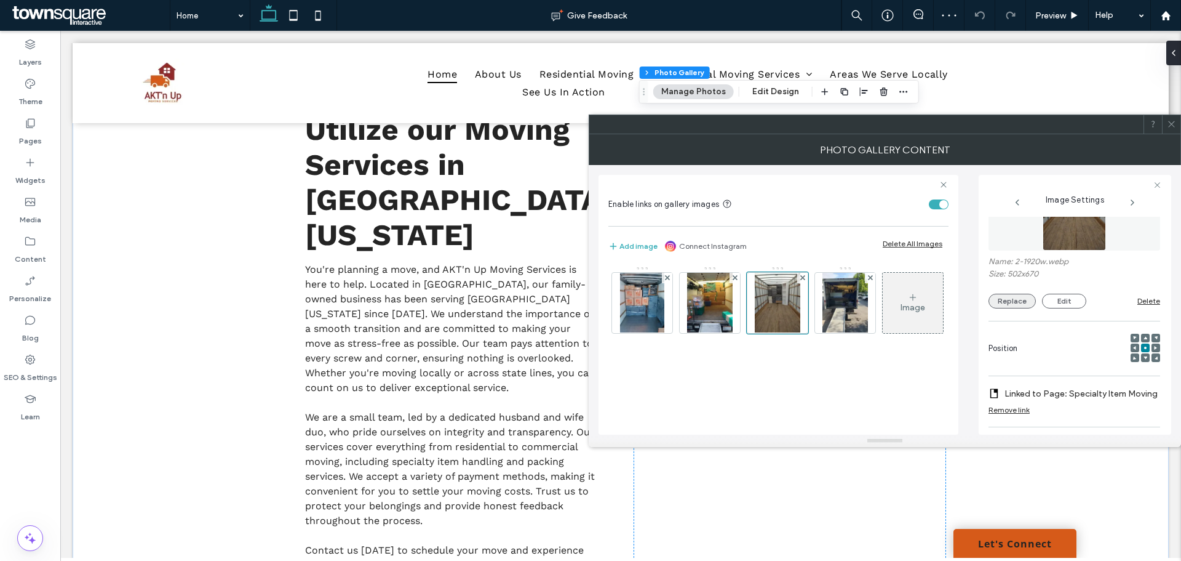
click at [1015, 303] on button "Replace" at bounding box center [1012, 300] width 47 height 15
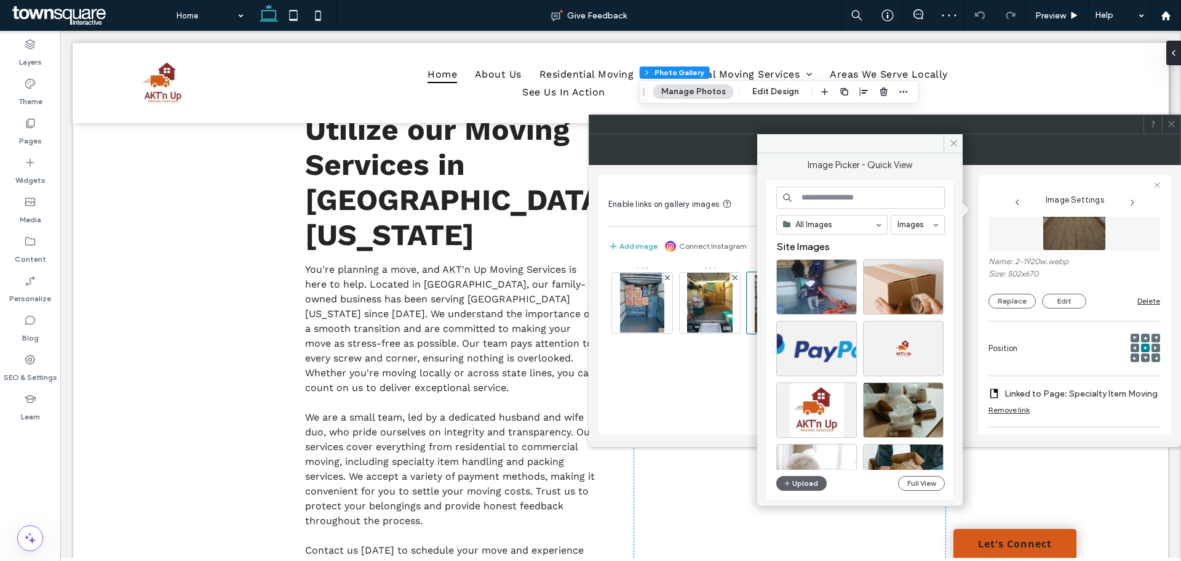
click at [844, 199] on input at bounding box center [861, 197] width 169 height 22
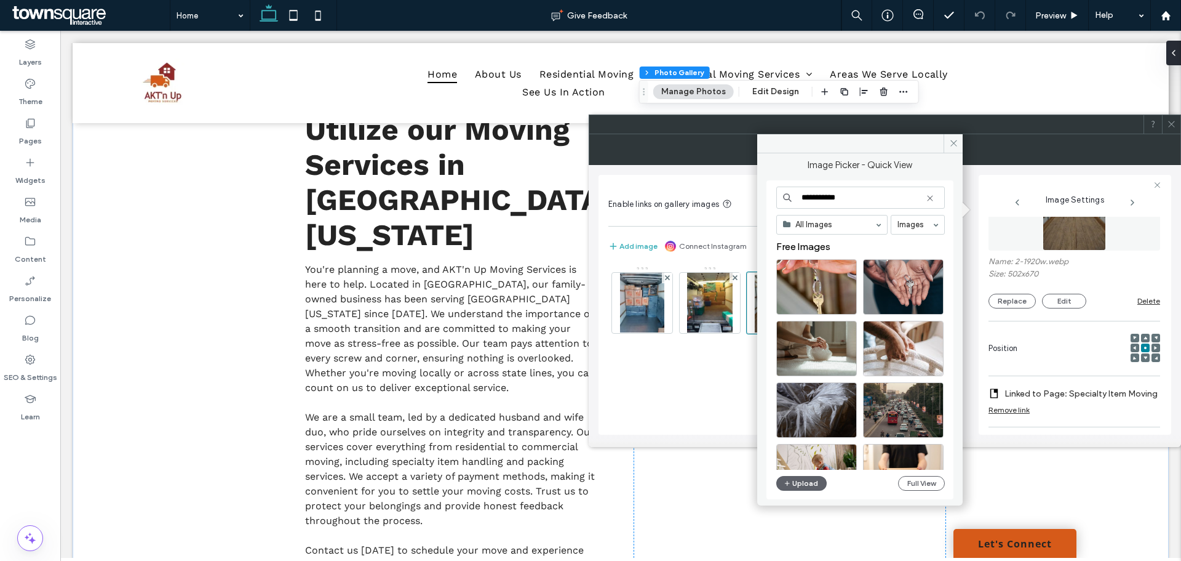
type input "**********"
click at [949, 144] on icon at bounding box center [953, 142] width 9 height 9
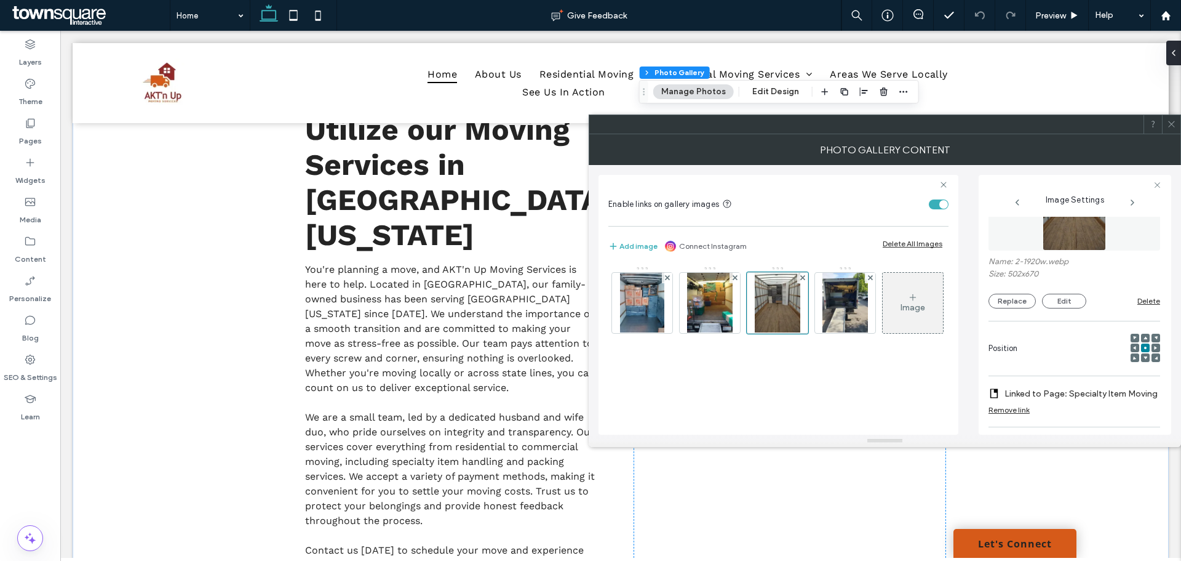
click at [1178, 125] on div at bounding box center [1171, 124] width 18 height 18
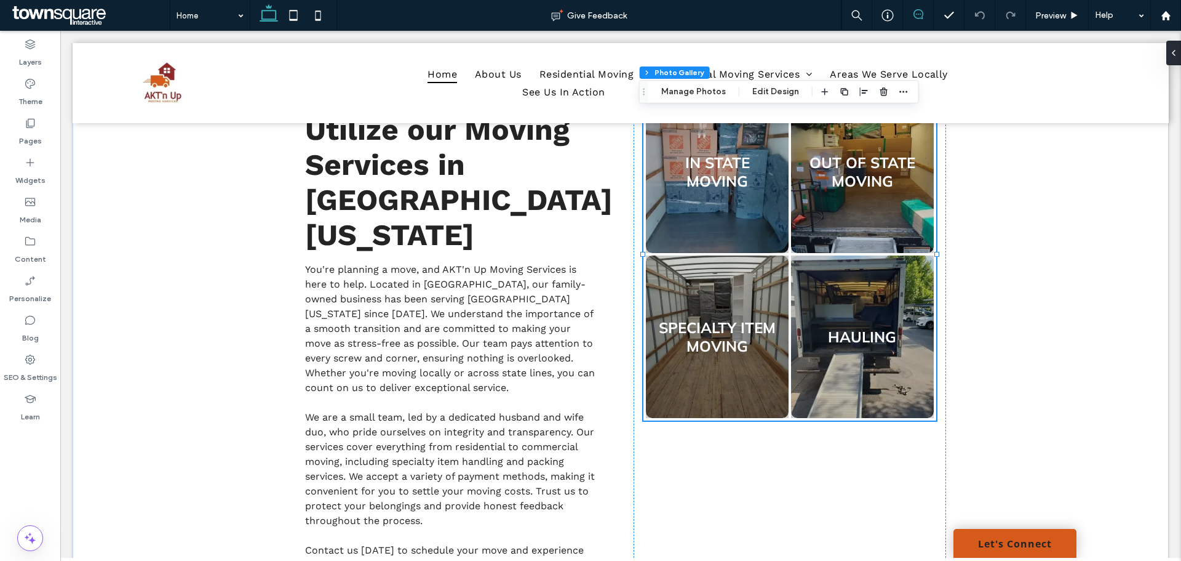
click at [916, 14] on icon at bounding box center [919, 14] width 10 height 10
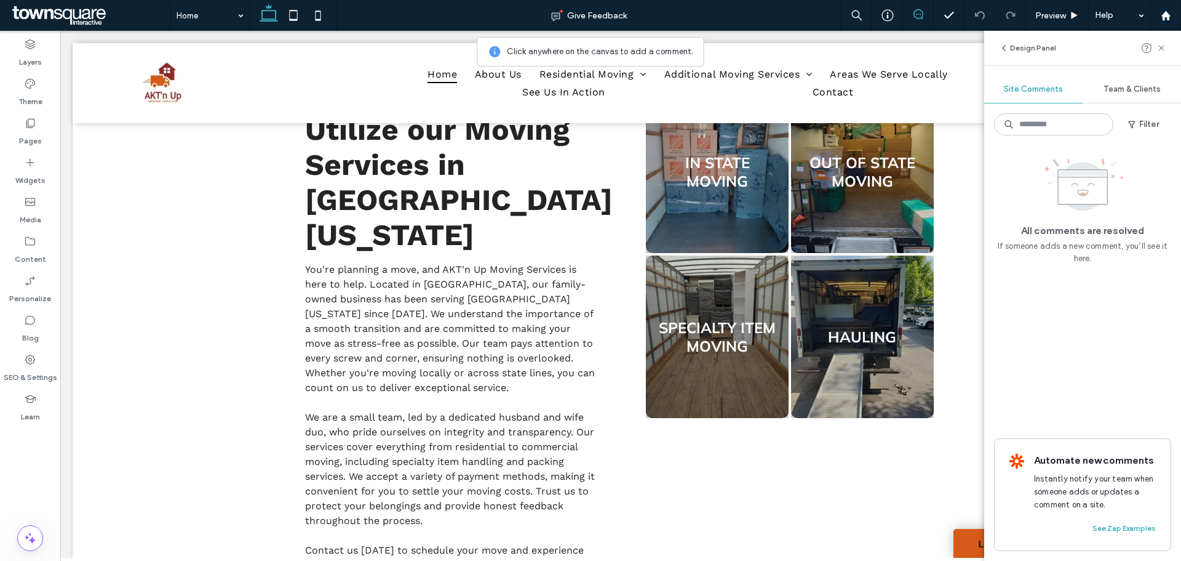
click at [681, 356] on link at bounding box center [717, 336] width 151 height 172
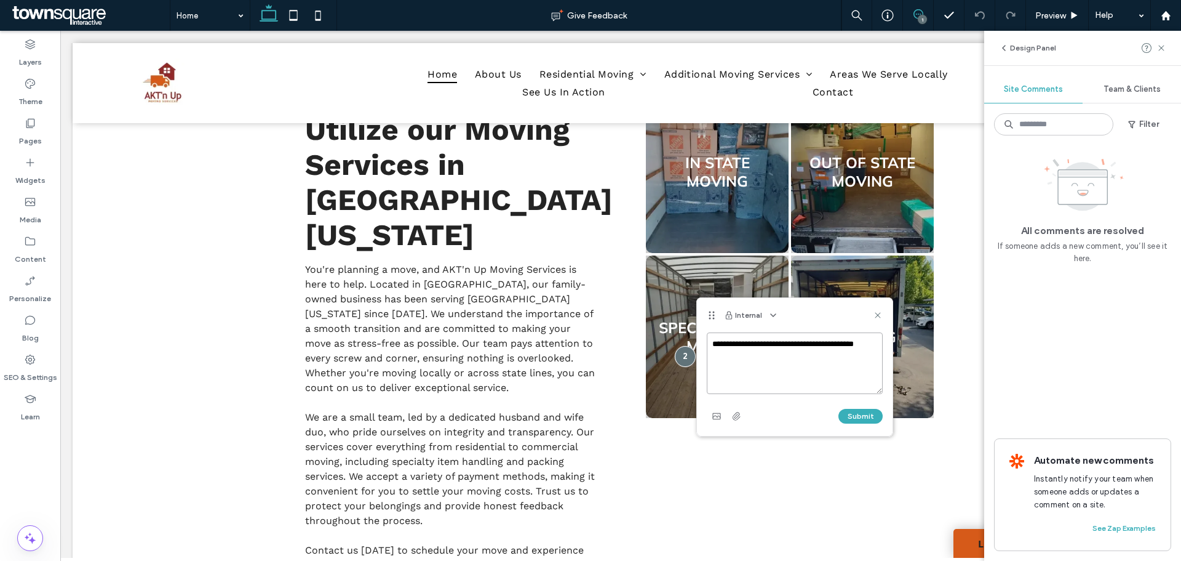
click at [772, 356] on textarea "**********" at bounding box center [795, 363] width 176 height 62
drag, startPoint x: 861, startPoint y: 354, endPoint x: 703, endPoint y: 341, distance: 159.3
click at [703, 341] on div "**********" at bounding box center [795, 383] width 196 height 103
type textarea "**********"
click at [871, 425] on div "Submit" at bounding box center [795, 416] width 176 height 20
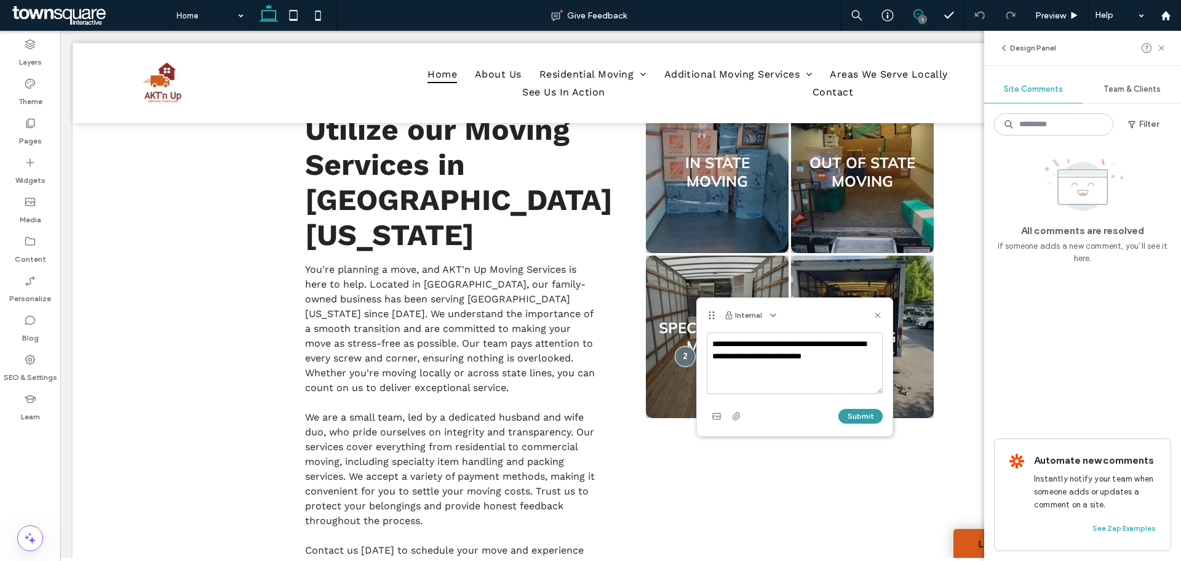
click at [868, 417] on button "Submit" at bounding box center [861, 416] width 44 height 15
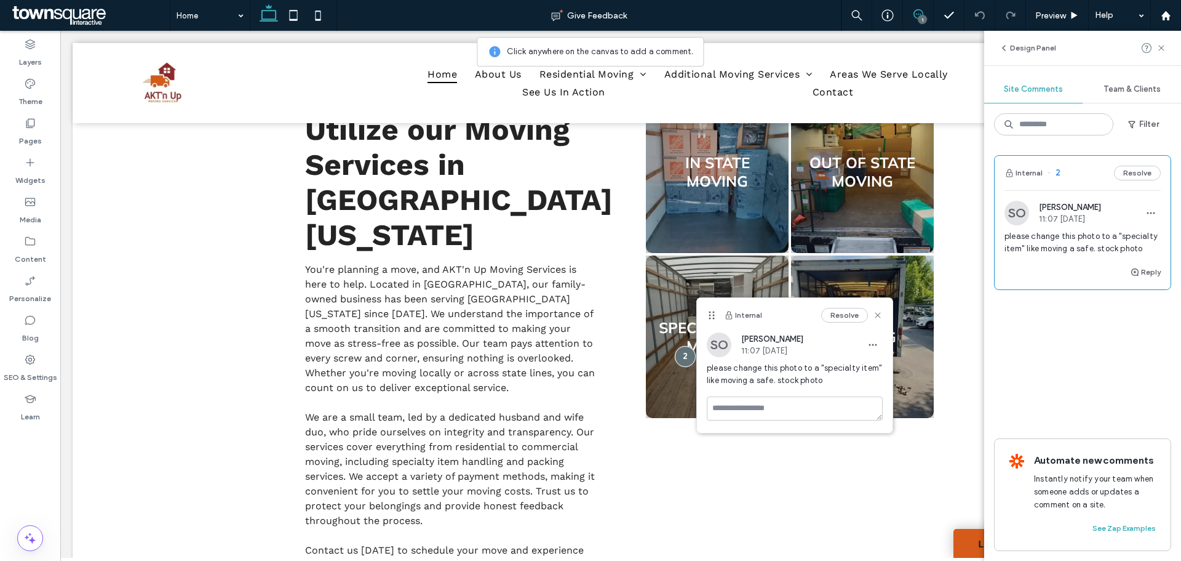
click at [877, 317] on icon at bounding box center [878, 315] width 10 height 10
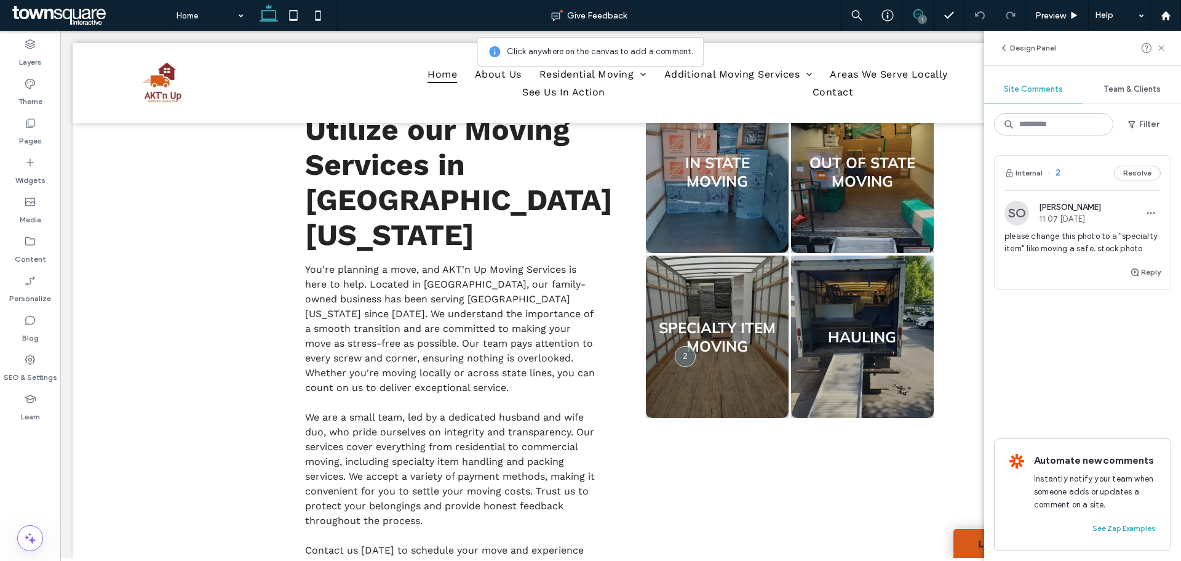
click at [1166, 49] on icon at bounding box center [1162, 48] width 10 height 10
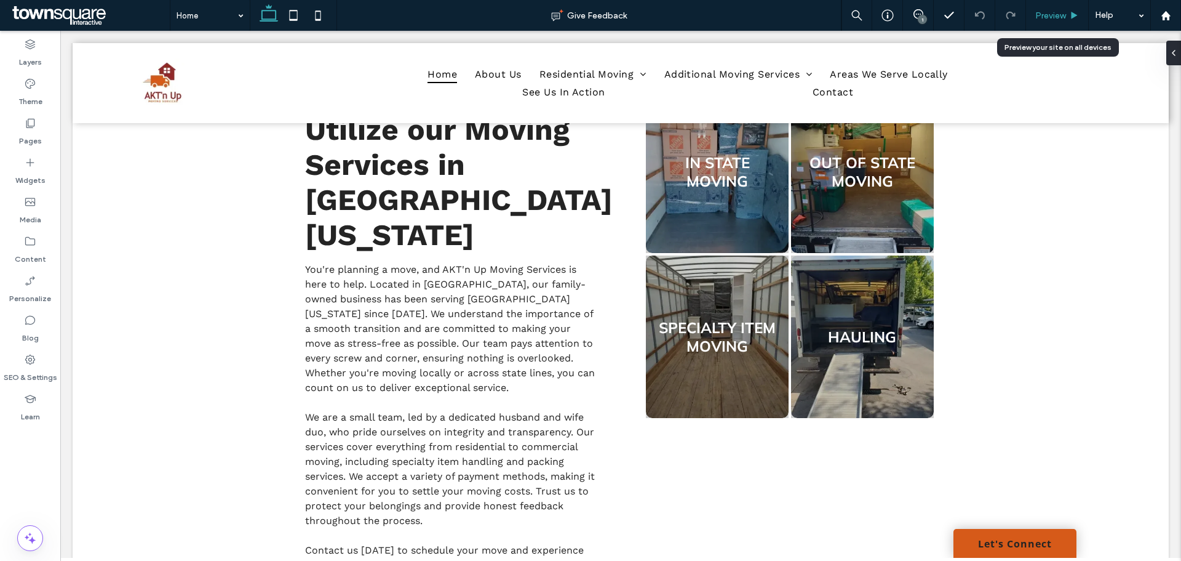
drag, startPoint x: 1068, startPoint y: 10, endPoint x: 819, endPoint y: 65, distance: 255.1
click at [1068, 10] on div "Preview" at bounding box center [1057, 15] width 62 height 10
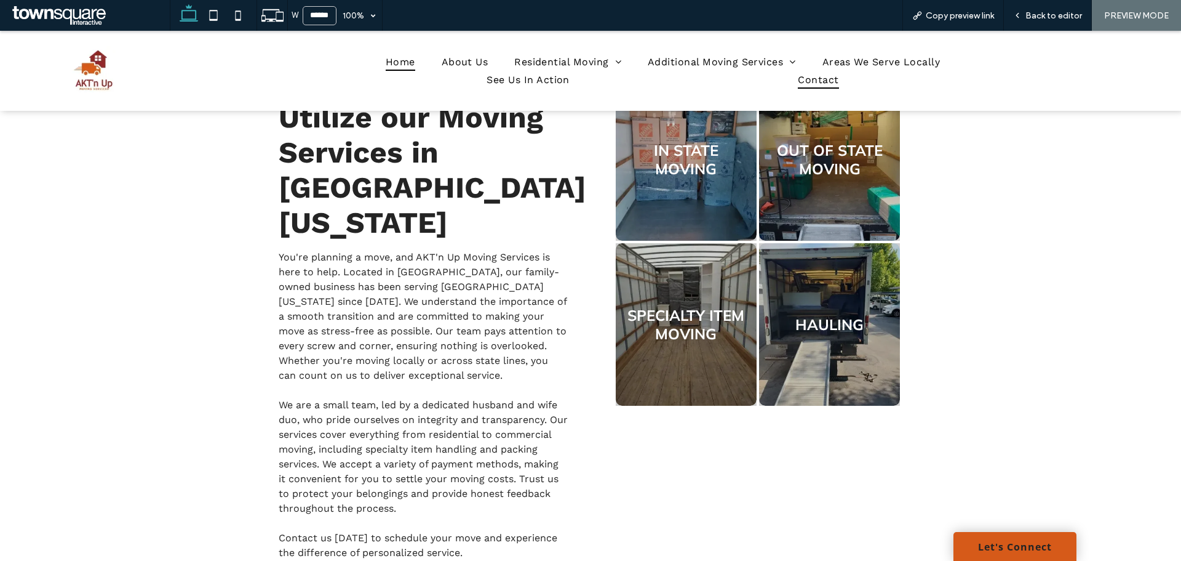
click at [815, 78] on span "Contact" at bounding box center [818, 80] width 41 height 18
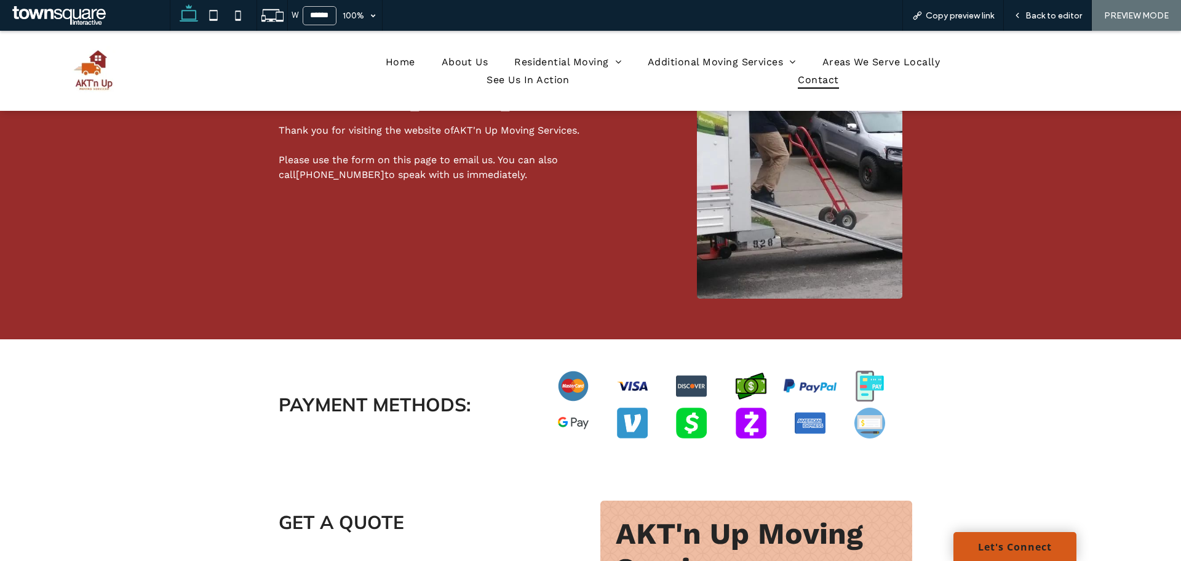
scroll to position [431, 0]
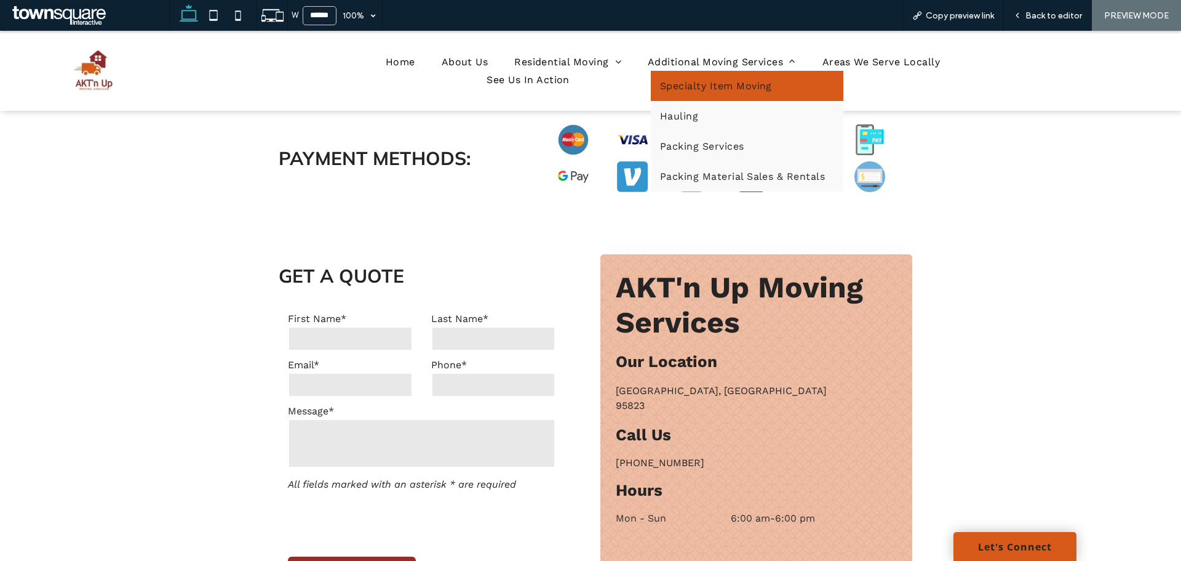
click at [711, 86] on span "Specialty Item Moving" at bounding box center [716, 86] width 112 height 12
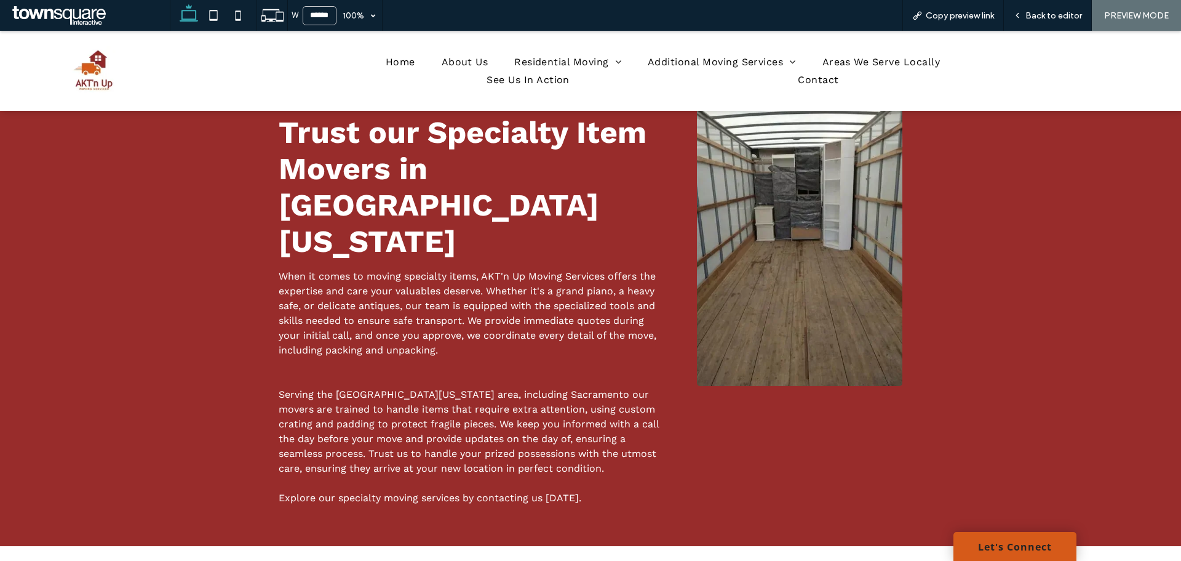
scroll to position [62, 0]
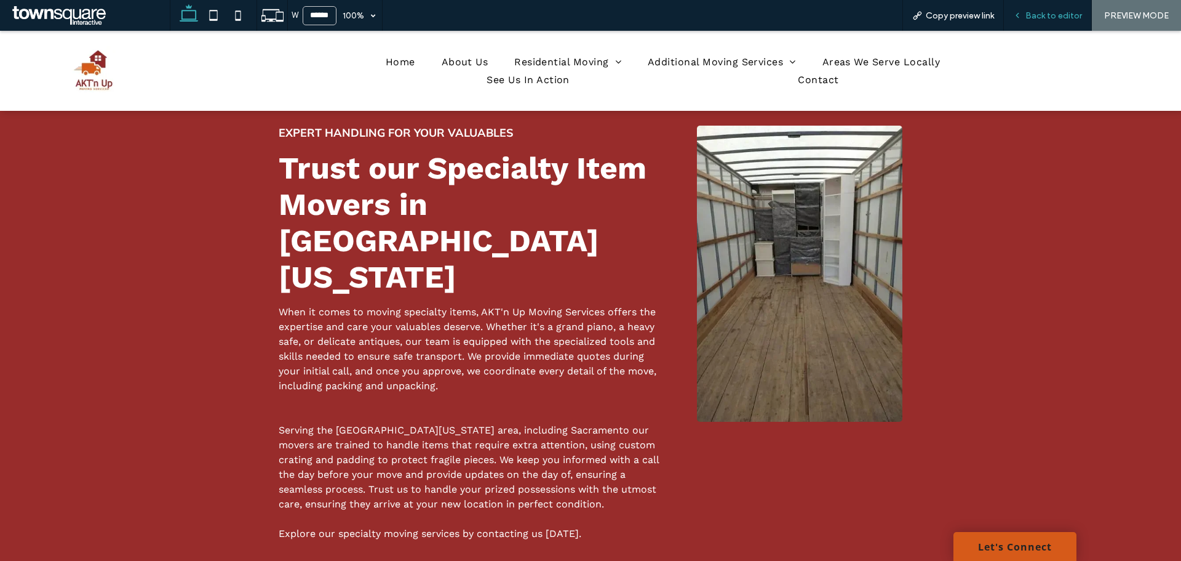
click at [1045, 22] on div "Back to editor" at bounding box center [1048, 15] width 88 height 31
click at [1046, 14] on span "Back to editor" at bounding box center [1054, 15] width 57 height 10
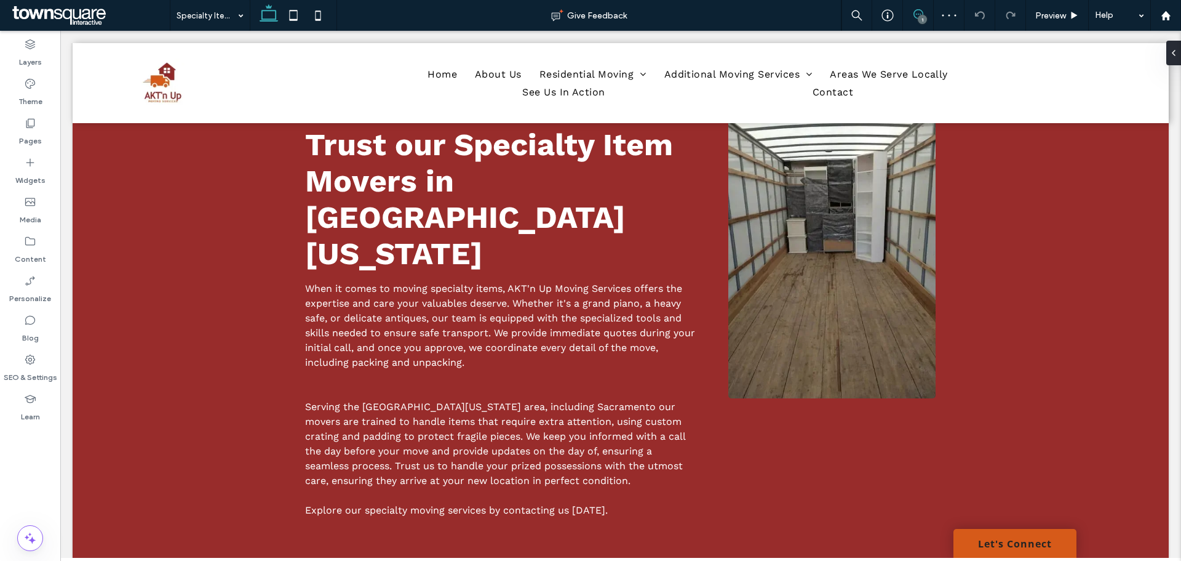
click at [927, 10] on span at bounding box center [918, 14] width 30 height 10
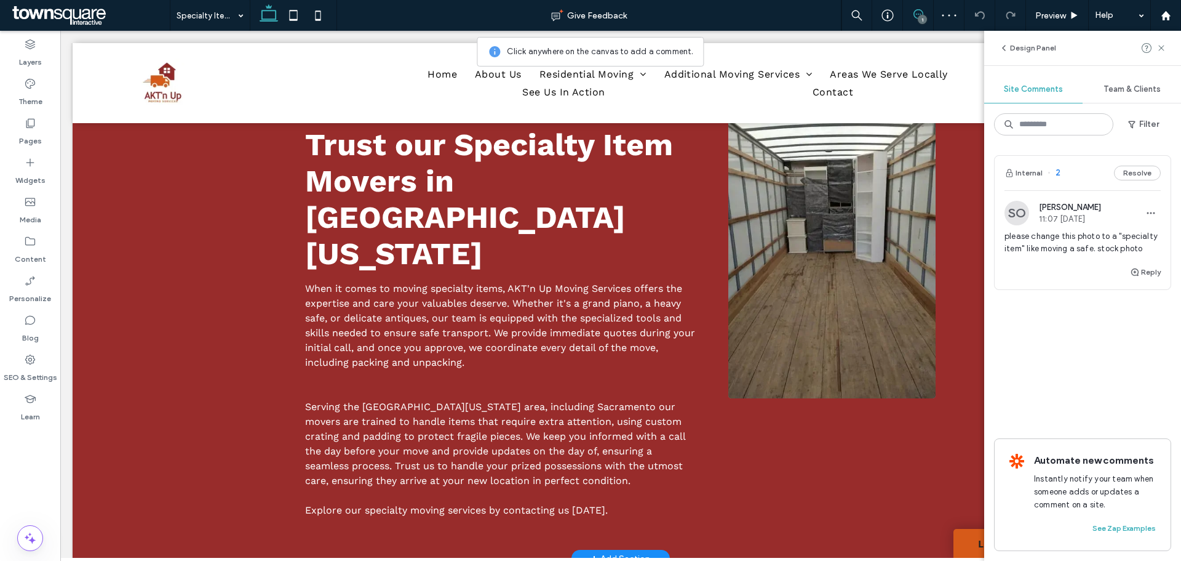
click at [783, 240] on img at bounding box center [833, 250] width 208 height 296
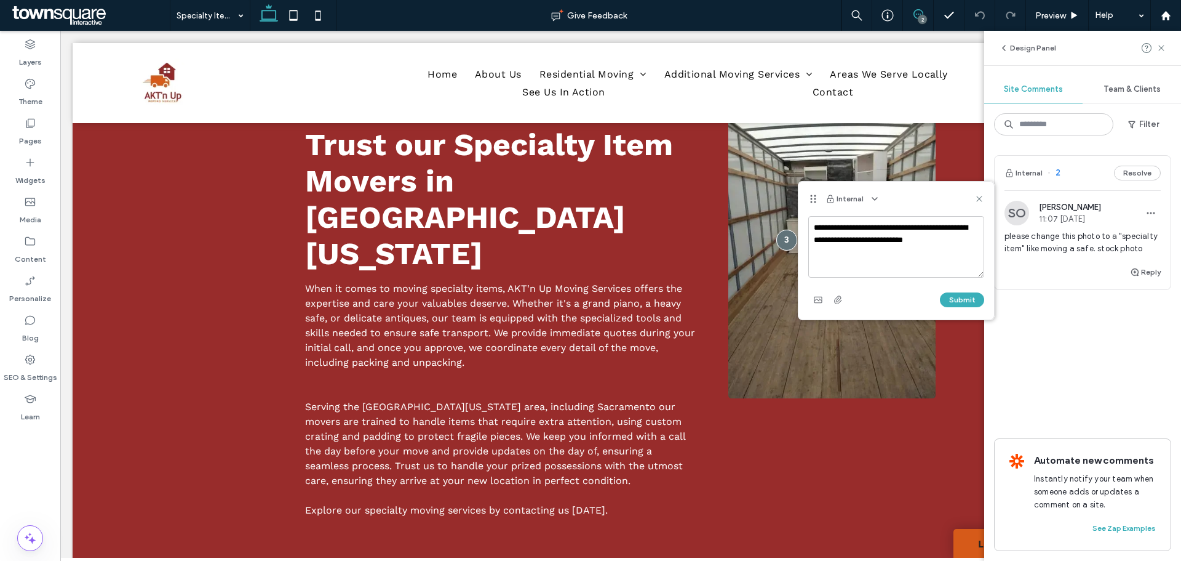
type textarea "**********"
click at [962, 307] on div "Submit" at bounding box center [896, 300] width 176 height 20
click at [962, 297] on button "Submit" at bounding box center [962, 299] width 44 height 15
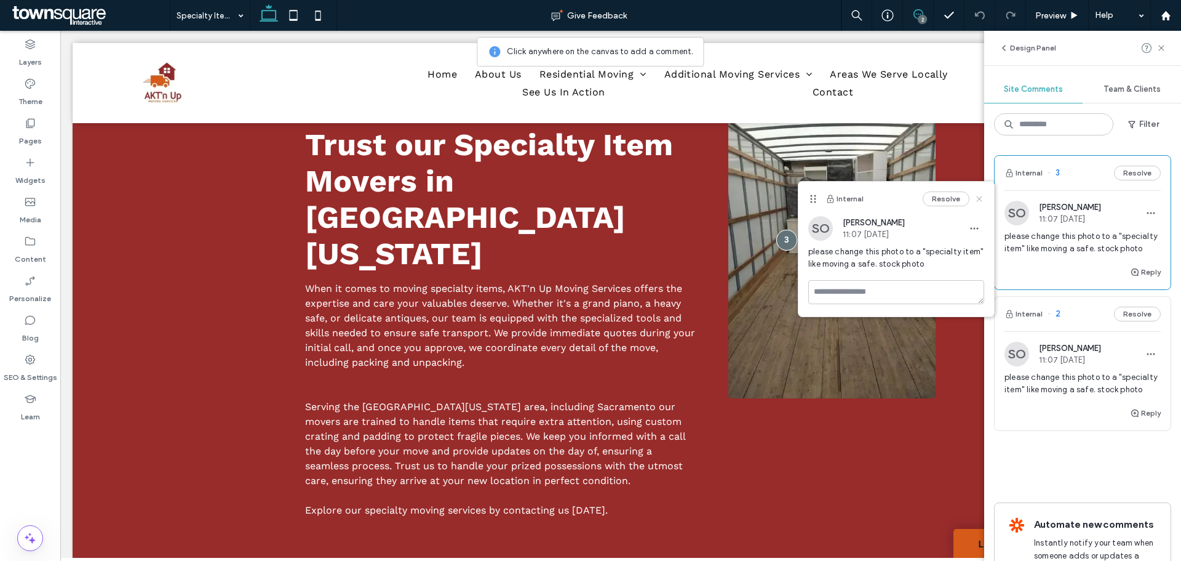
click at [976, 199] on icon at bounding box center [980, 199] width 10 height 10
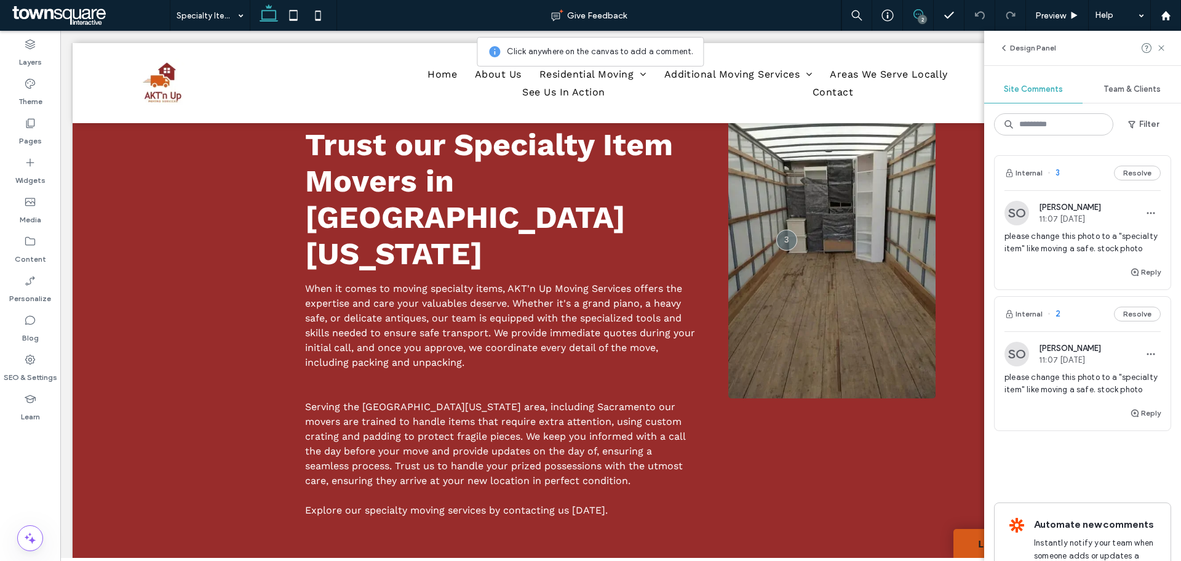
click at [1168, 52] on div "Design Panel" at bounding box center [1082, 48] width 197 height 34
click at [1164, 49] on icon at bounding box center [1162, 48] width 10 height 10
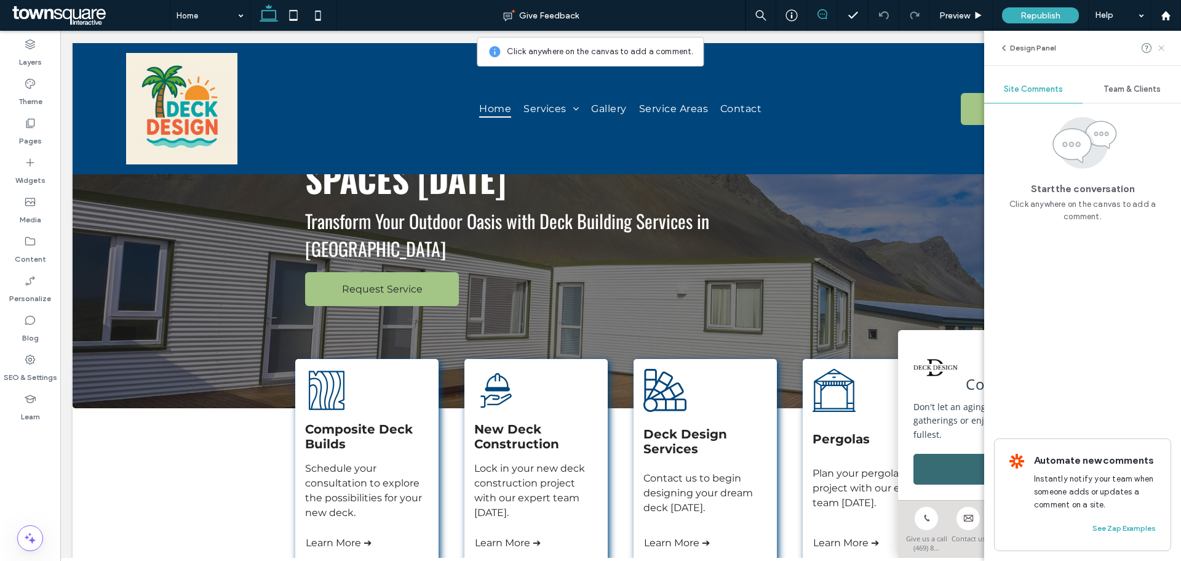
click at [1162, 49] on use at bounding box center [1162, 48] width 6 height 6
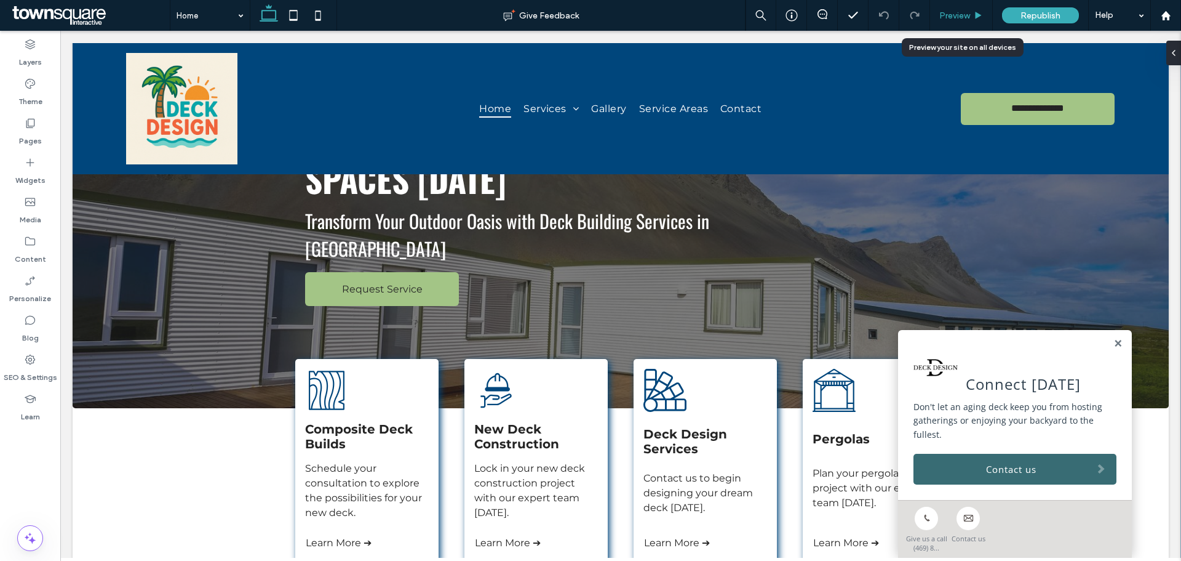
click at [968, 20] on span "Preview" at bounding box center [955, 15] width 31 height 10
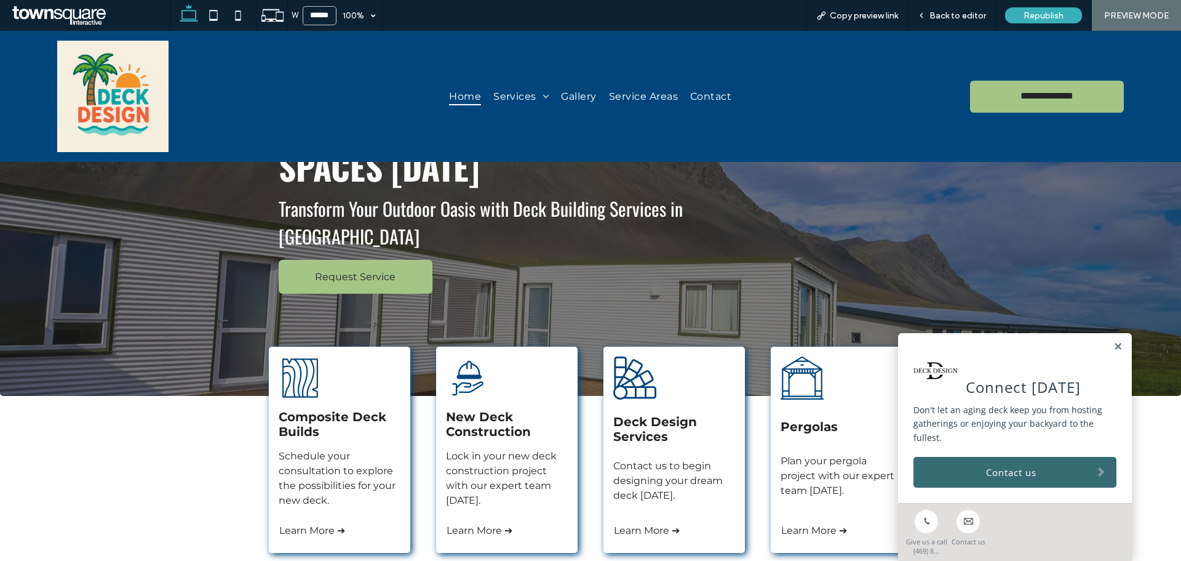
click at [1114, 346] on link at bounding box center [1118, 346] width 9 height 10
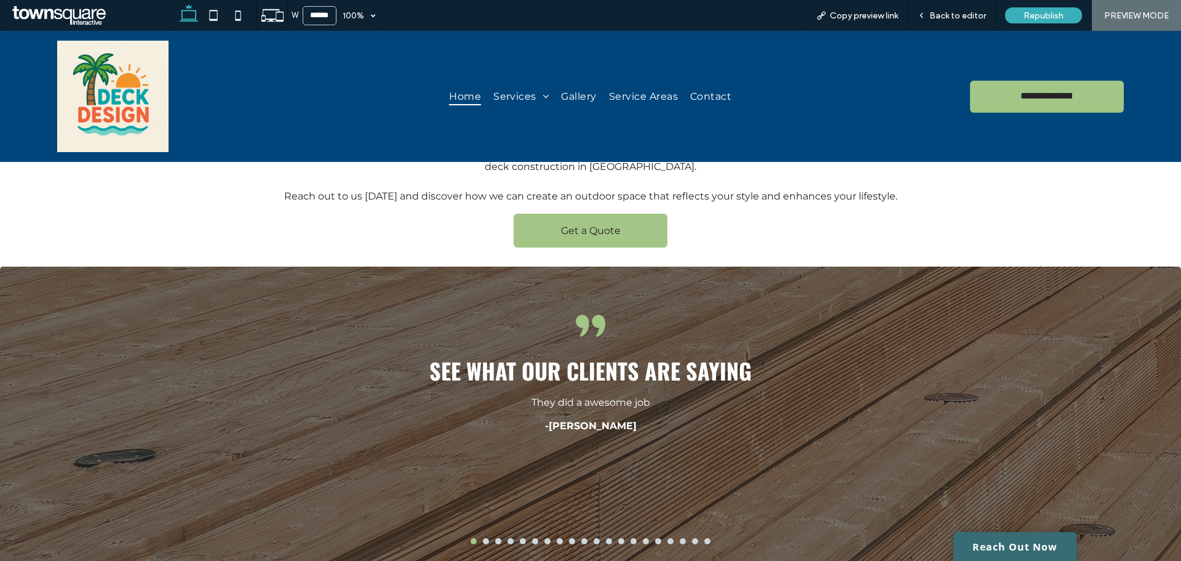
scroll to position [1881, 0]
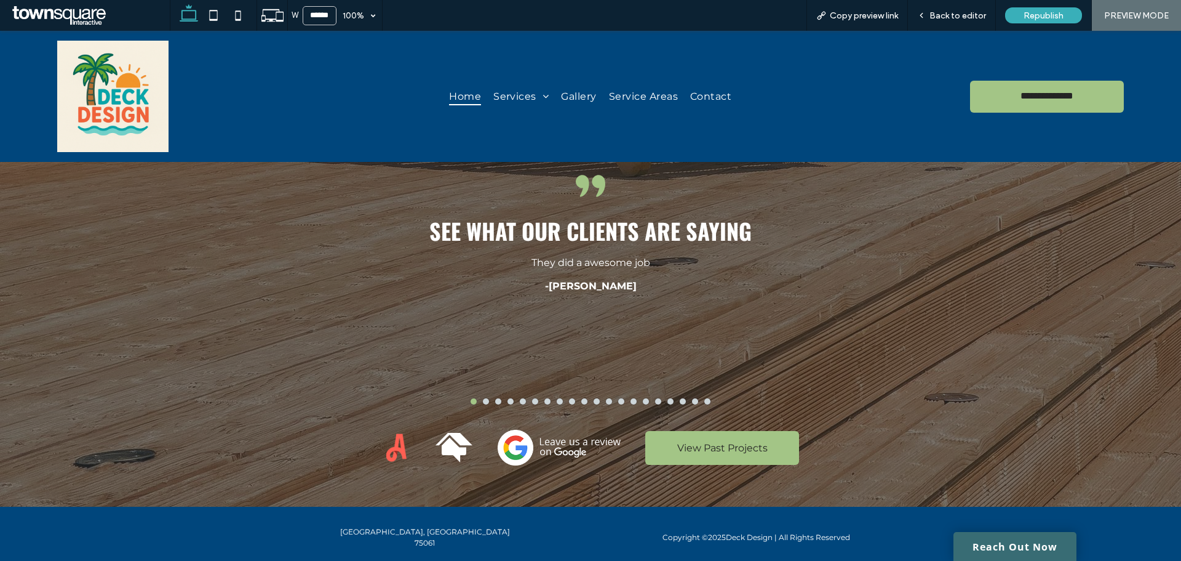
click at [508, 398] on button "go to slide 4" at bounding box center [511, 401] width 6 height 6
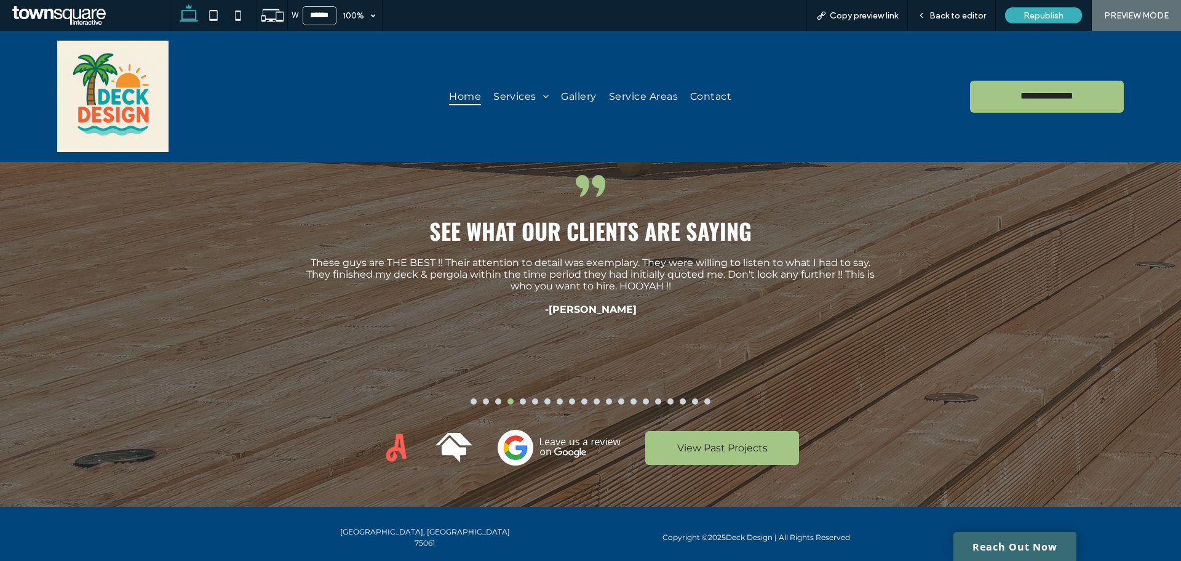
click at [706, 376] on div "These guys are THE BEST !! Their attention to detail was exemplary. They were w…" at bounding box center [590, 338] width 569 height 162
click at [692, 398] on button "go to slide 19" at bounding box center [695, 401] width 6 height 6
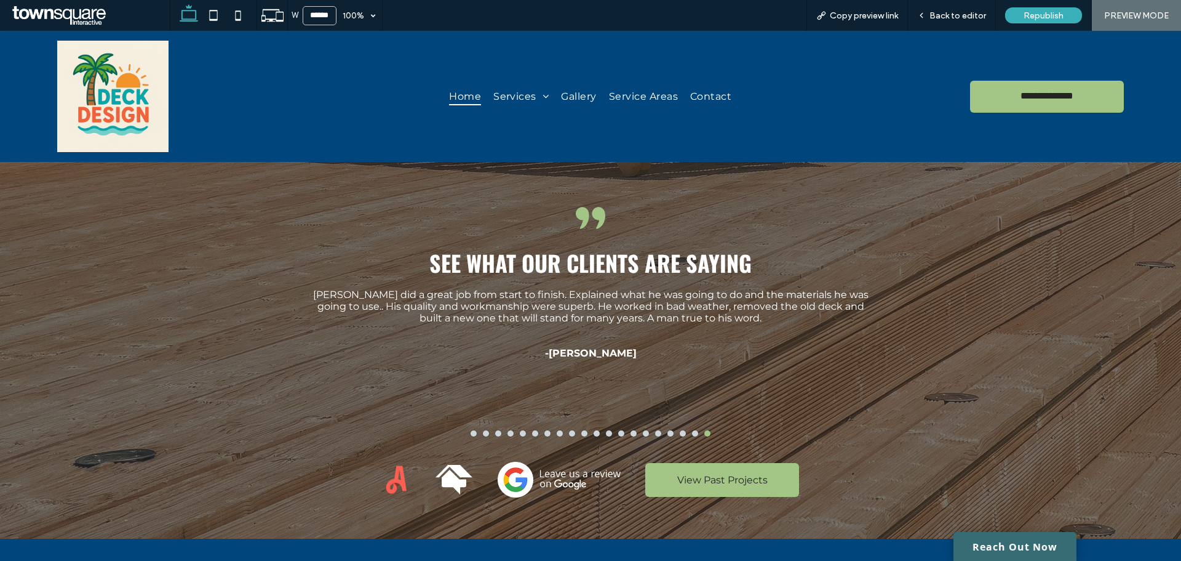
scroll to position [1819, 0]
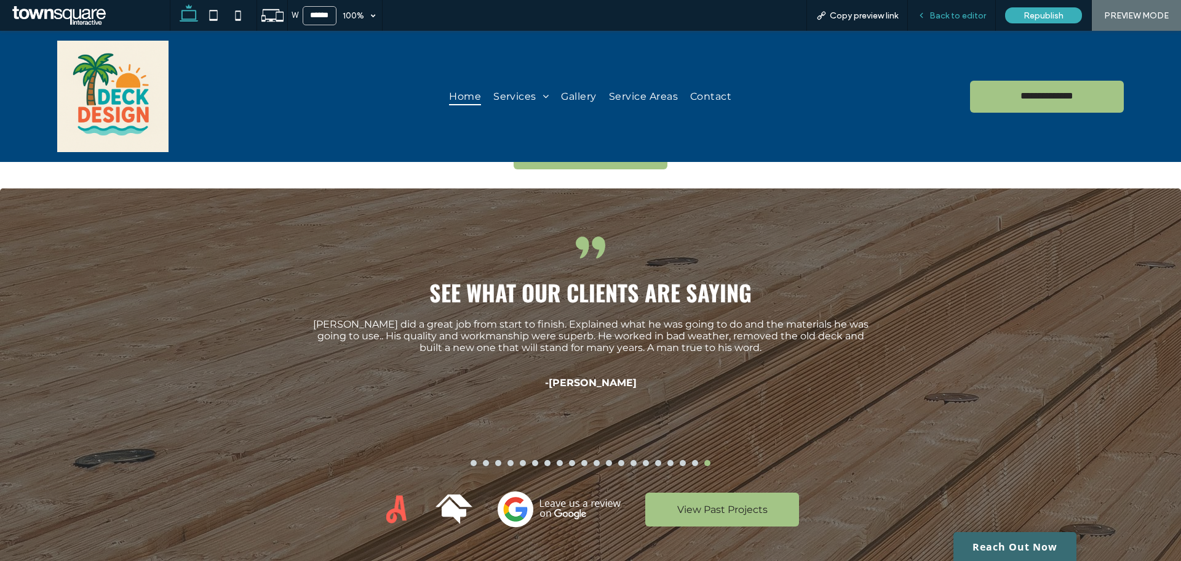
click at [959, 17] on span "Back to editor" at bounding box center [958, 15] width 57 height 10
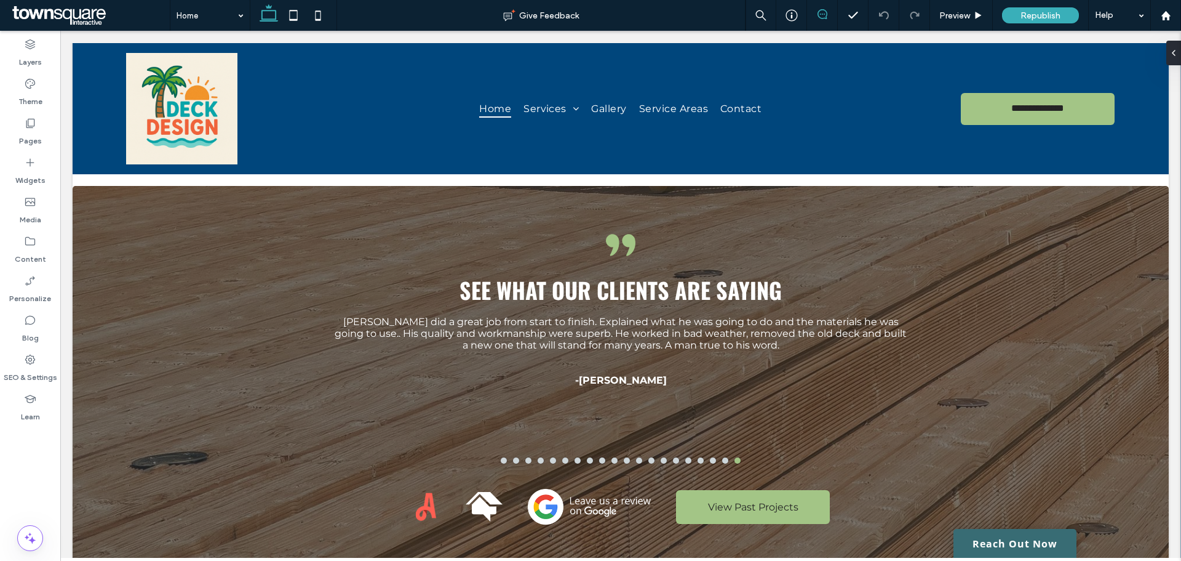
click at [822, 18] on icon at bounding box center [823, 14] width 10 height 10
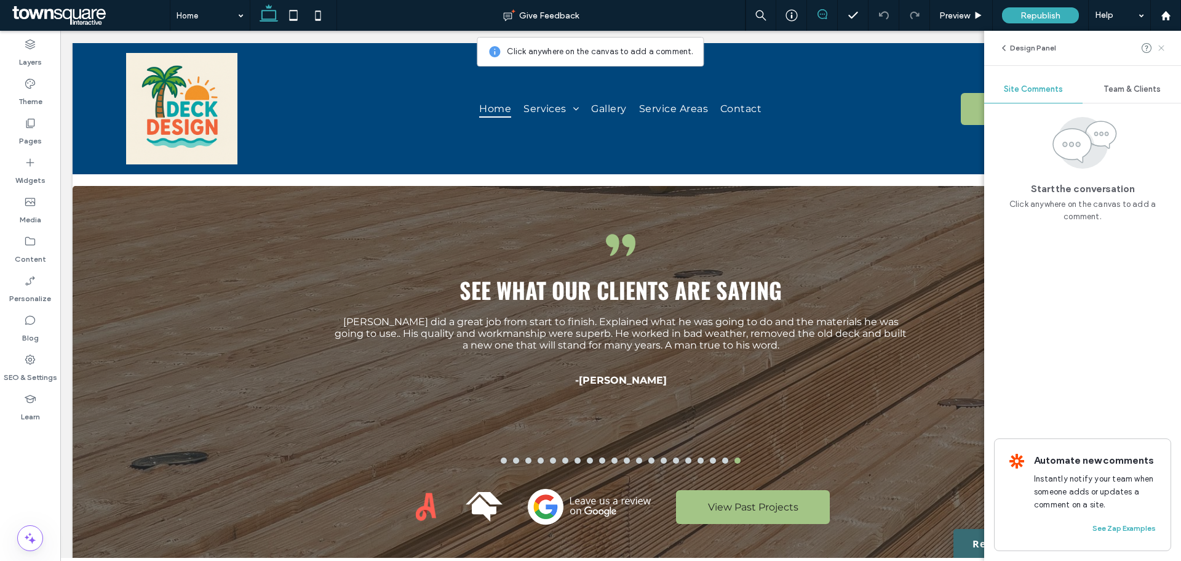
click at [1163, 47] on use at bounding box center [1162, 48] width 6 height 6
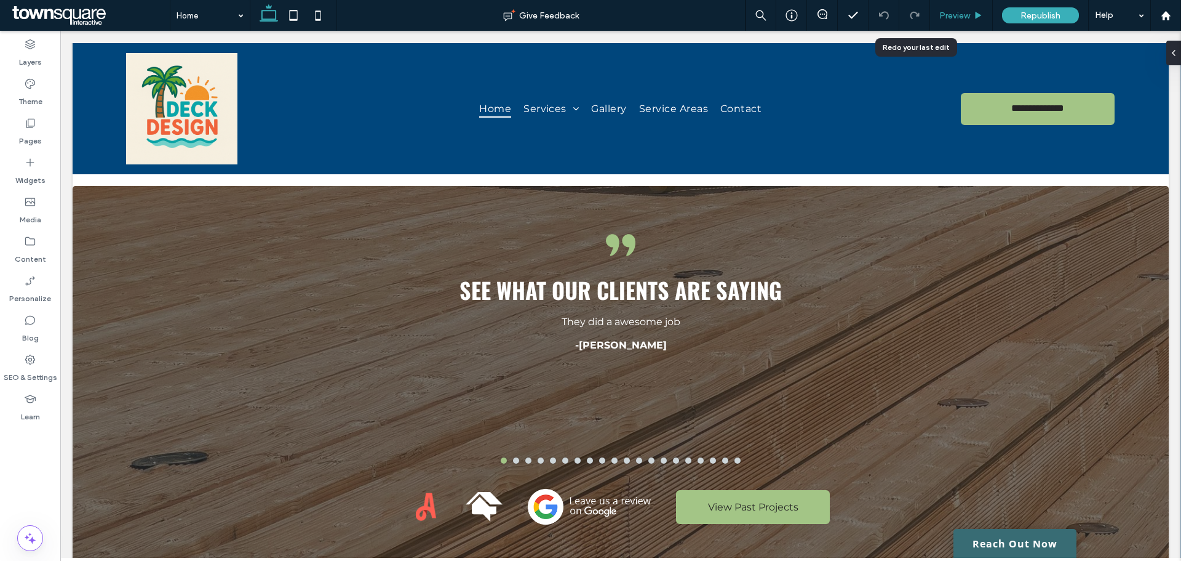
click at [948, 10] on span "Preview" at bounding box center [955, 15] width 31 height 10
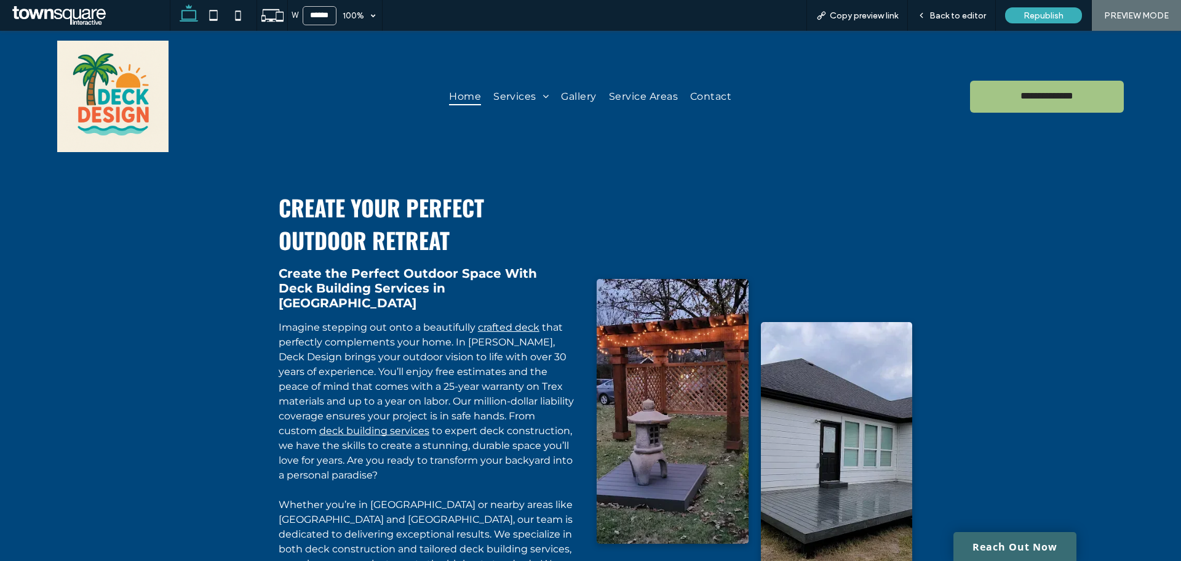
scroll to position [800, 0]
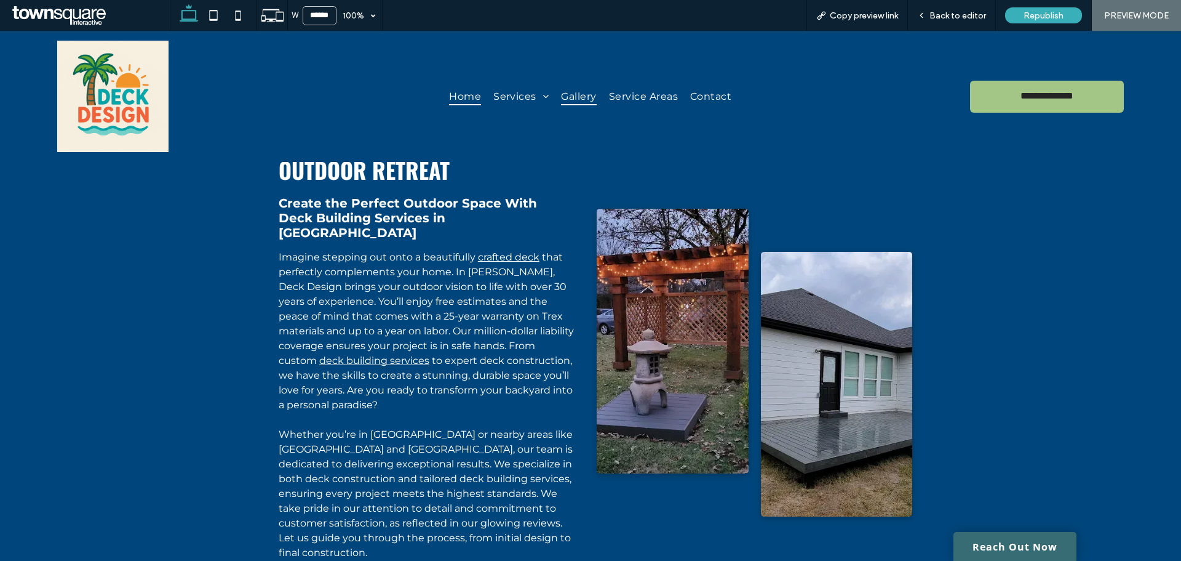
click at [589, 97] on span "Gallery" at bounding box center [578, 96] width 35 height 18
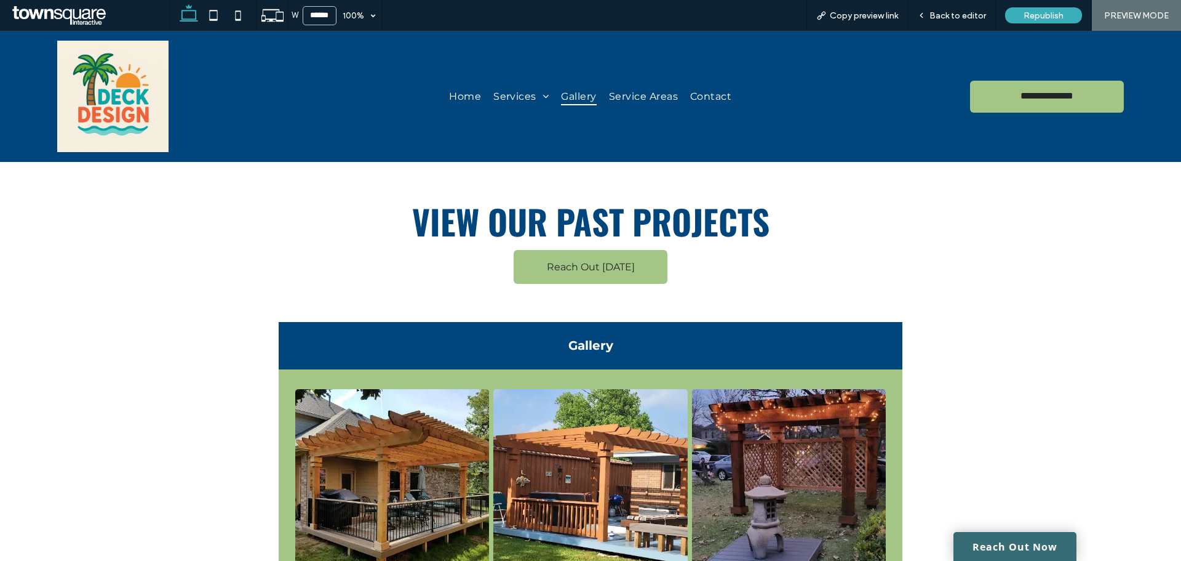
click at [647, 97] on span "Service Areas" at bounding box center [643, 96] width 69 height 18
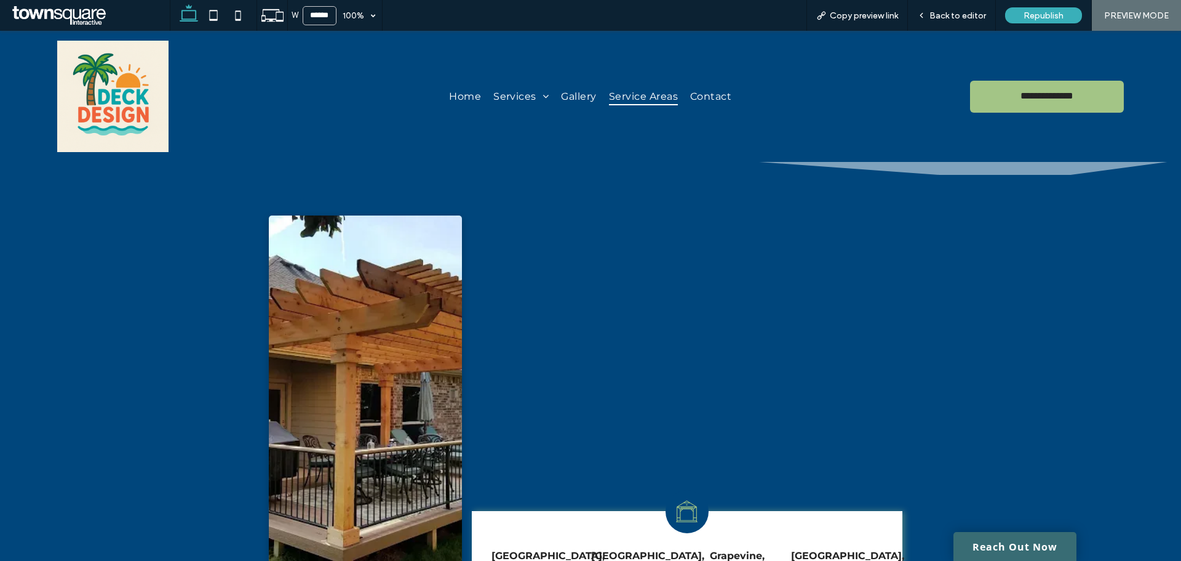
scroll to position [134, 0]
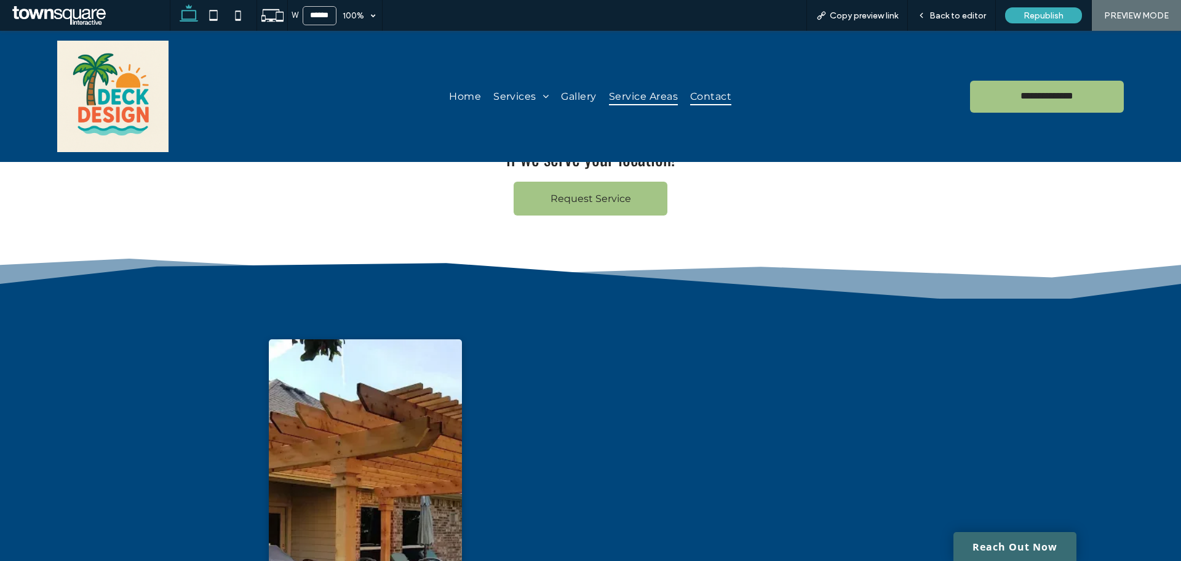
click at [716, 94] on span "Contact" at bounding box center [710, 96] width 41 height 18
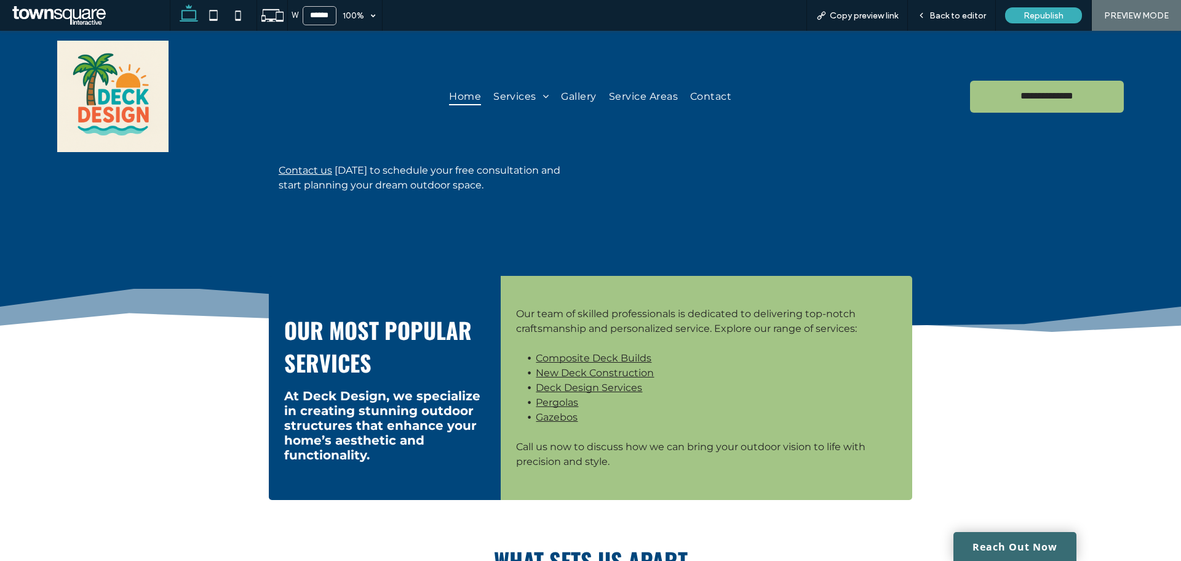
scroll to position [1204, 0]
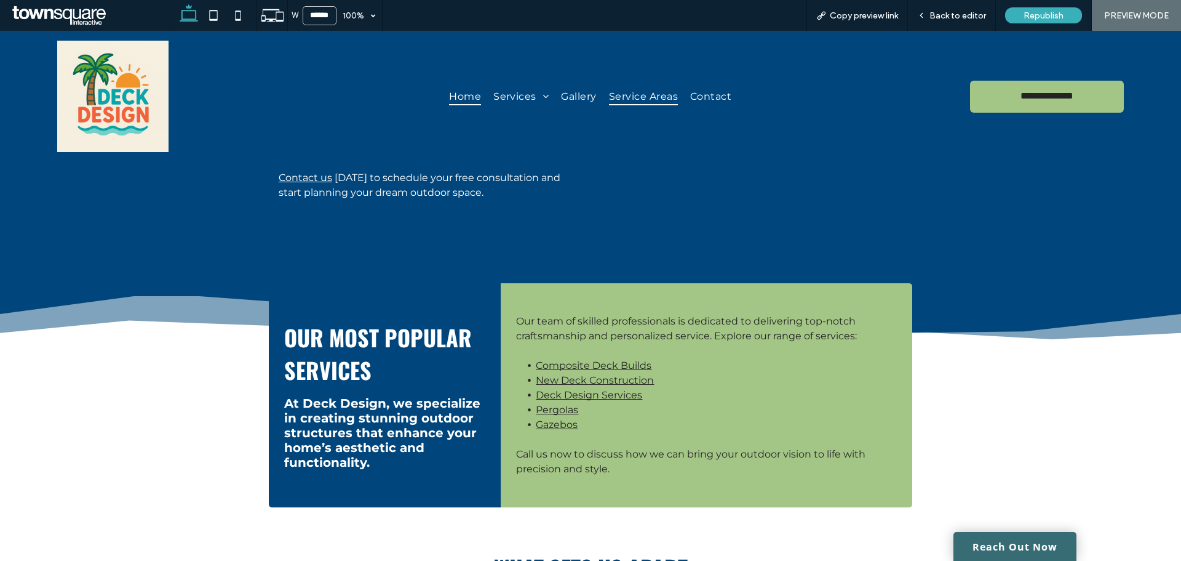
click at [655, 100] on span "Service Areas" at bounding box center [643, 96] width 69 height 18
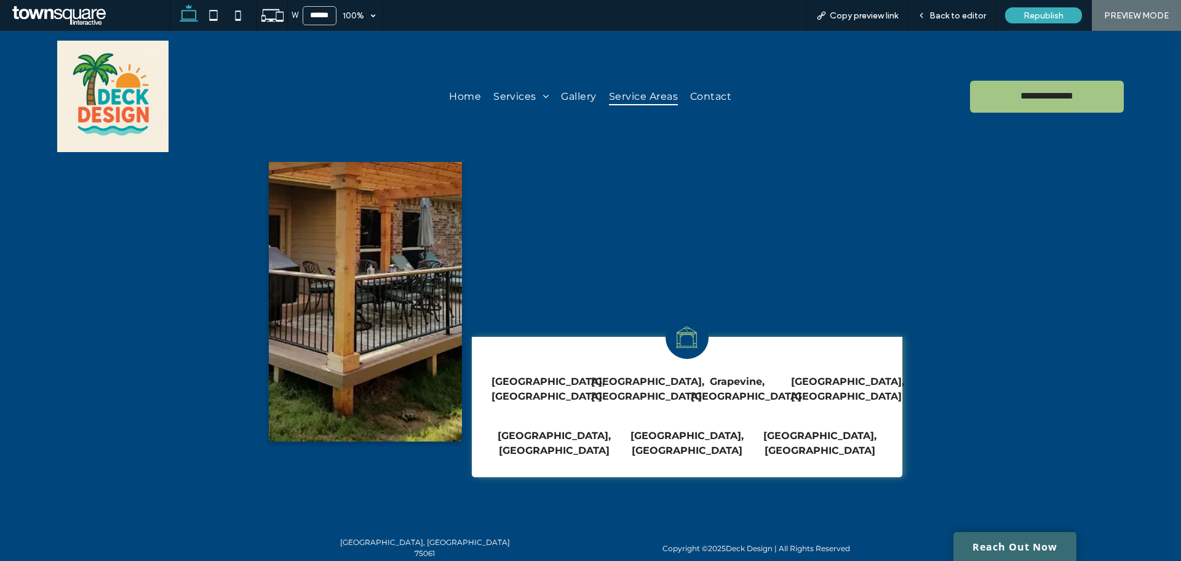
scroll to position [441, 0]
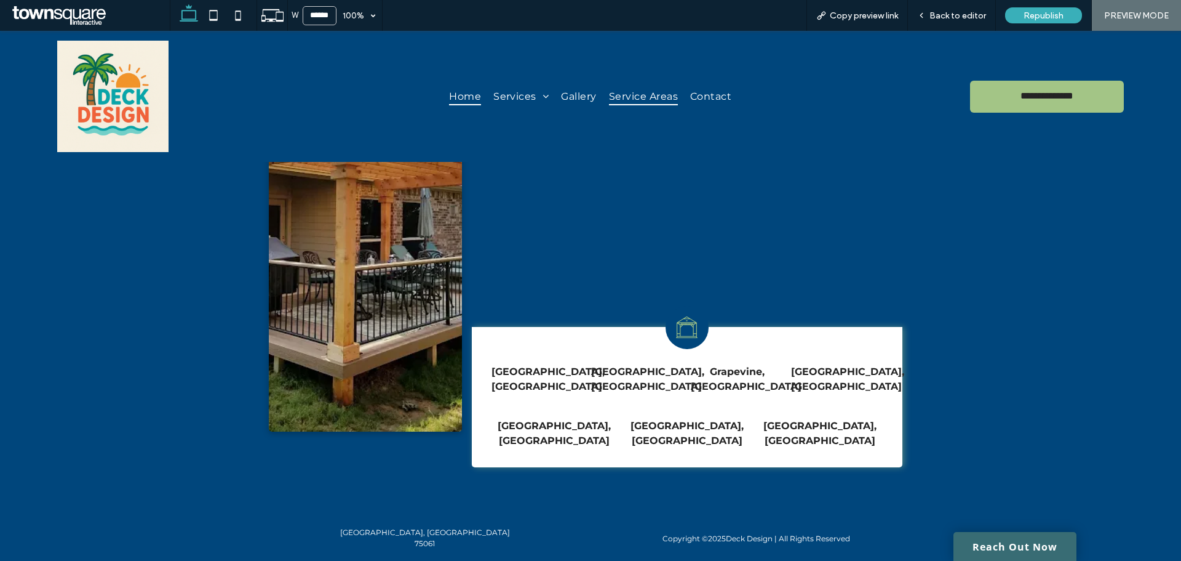
click at [473, 95] on span "Home" at bounding box center [465, 96] width 32 height 18
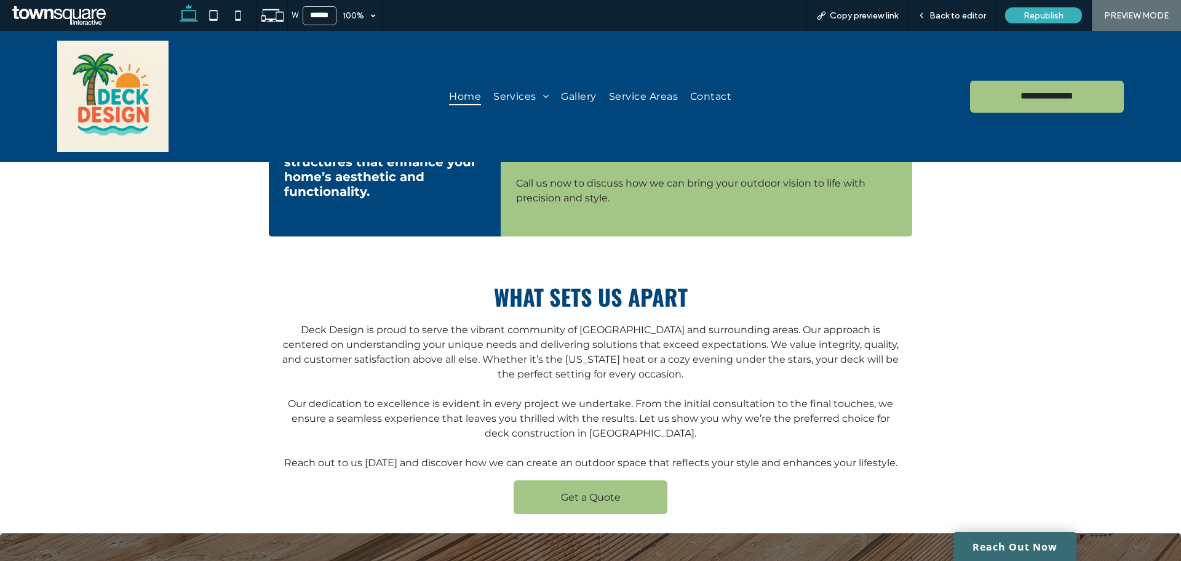
scroll to position [1784, 0]
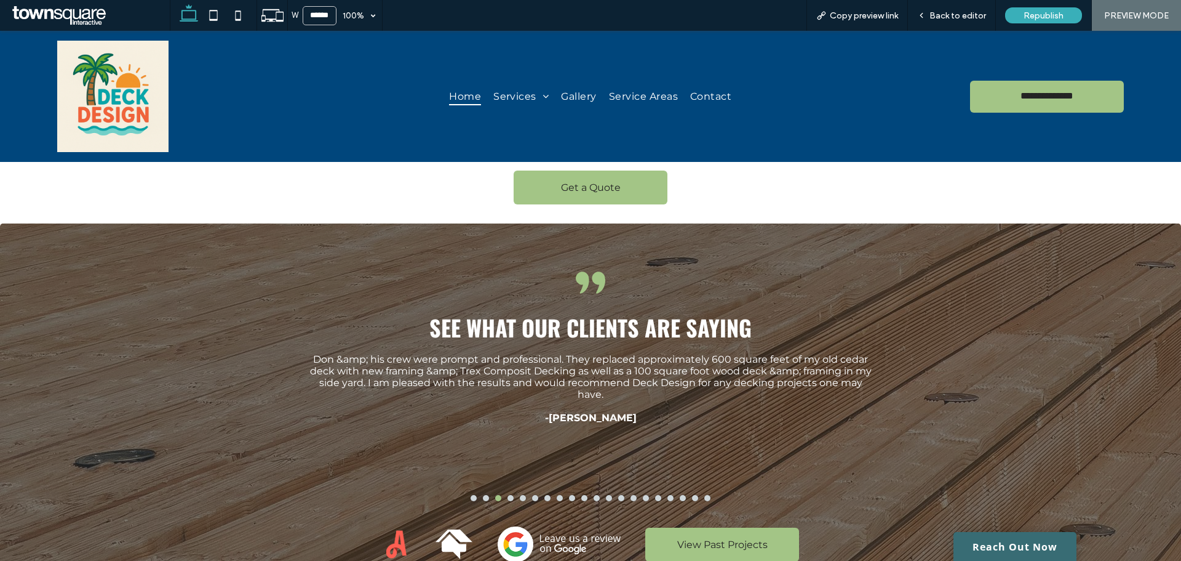
click at [505, 473] on div "Don &amp; his crew were prompt and professional. They replaced approximately 60…" at bounding box center [590, 434] width 569 height 162
click at [508, 495] on button "go to slide 4" at bounding box center [511, 498] width 6 height 6
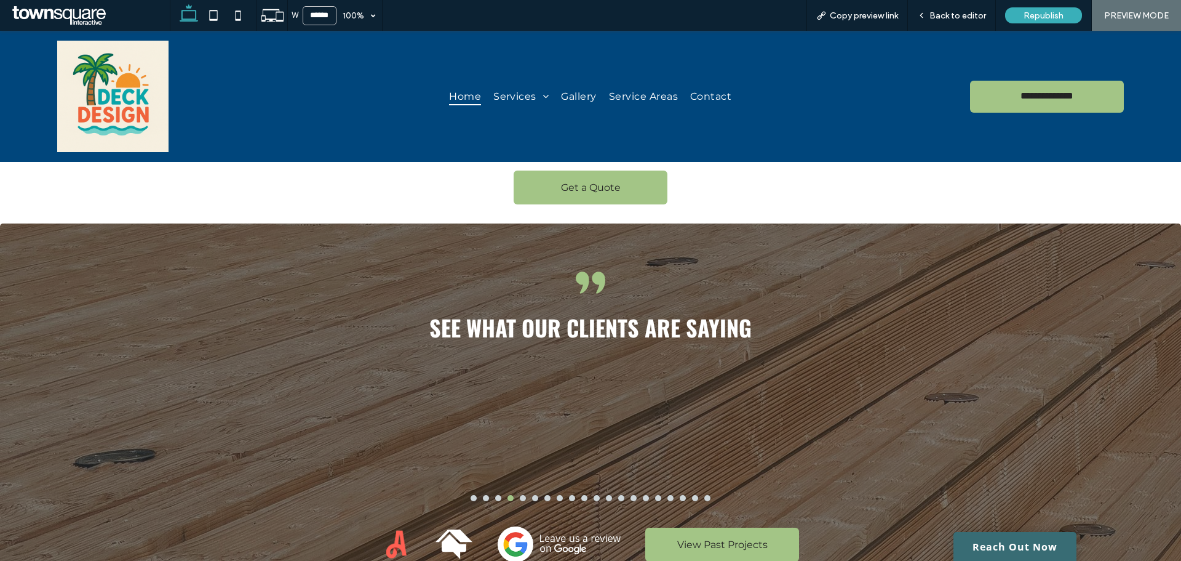
click at [520, 495] on button "go to slide 5" at bounding box center [523, 498] width 6 height 6
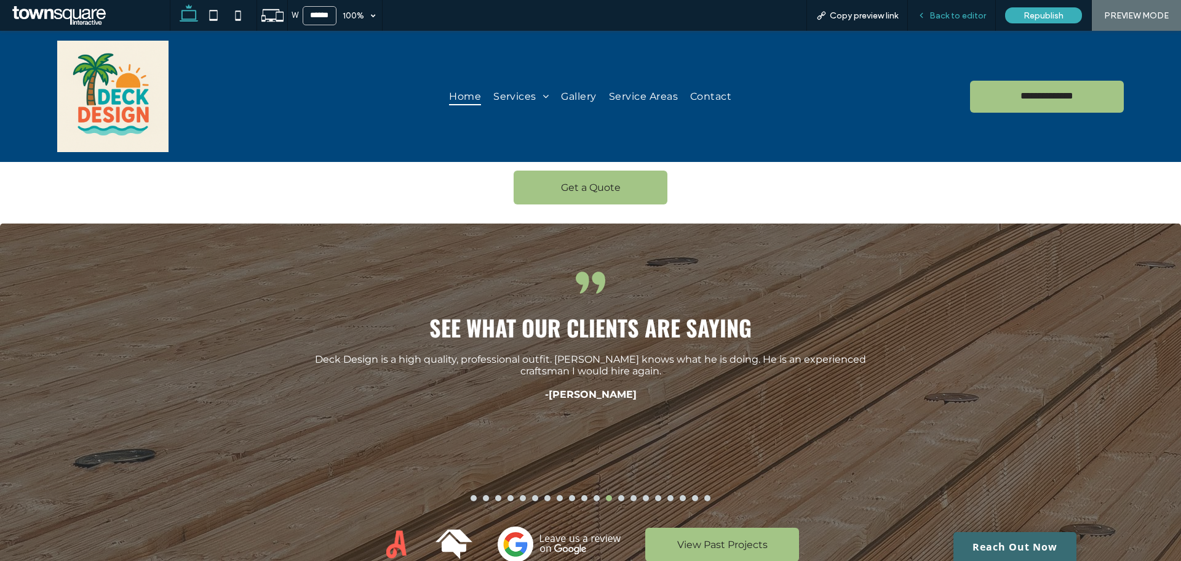
click at [946, 6] on div "Back to editor" at bounding box center [952, 15] width 88 height 31
click at [948, 14] on span "Back to editor" at bounding box center [958, 15] width 57 height 10
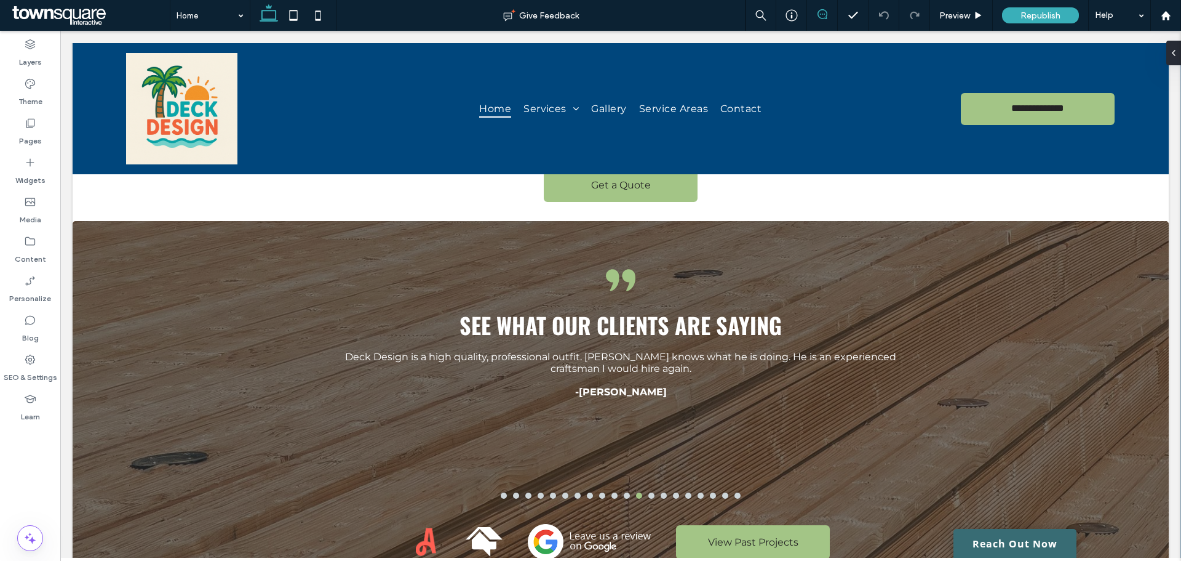
click at [814, 13] on span at bounding box center [822, 14] width 30 height 10
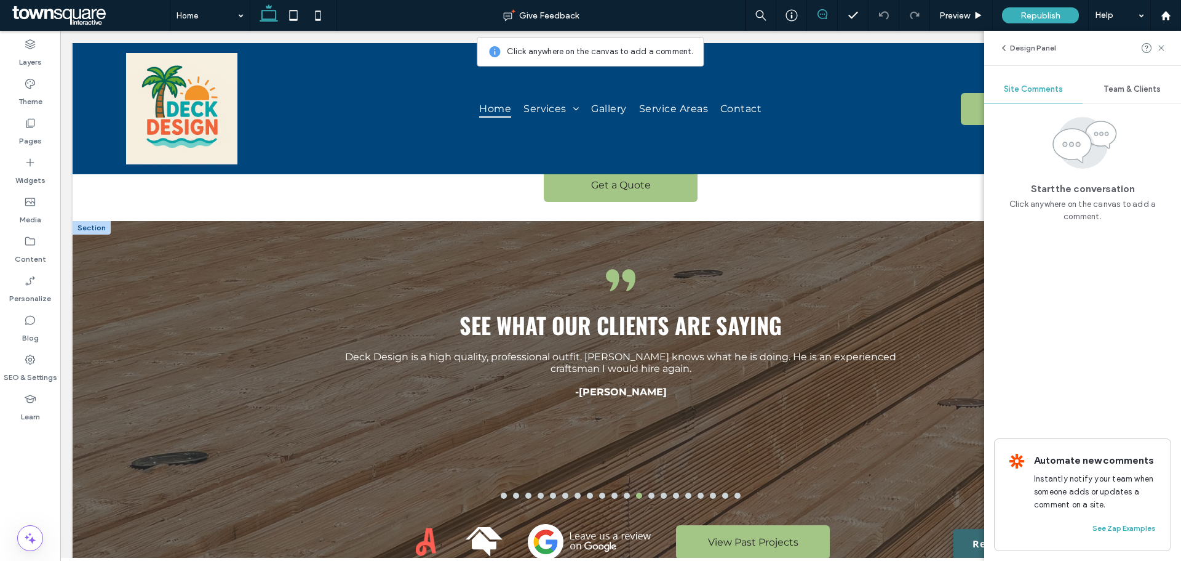
click at [617, 386] on strong "-Greg K." at bounding box center [621, 392] width 92 height 12
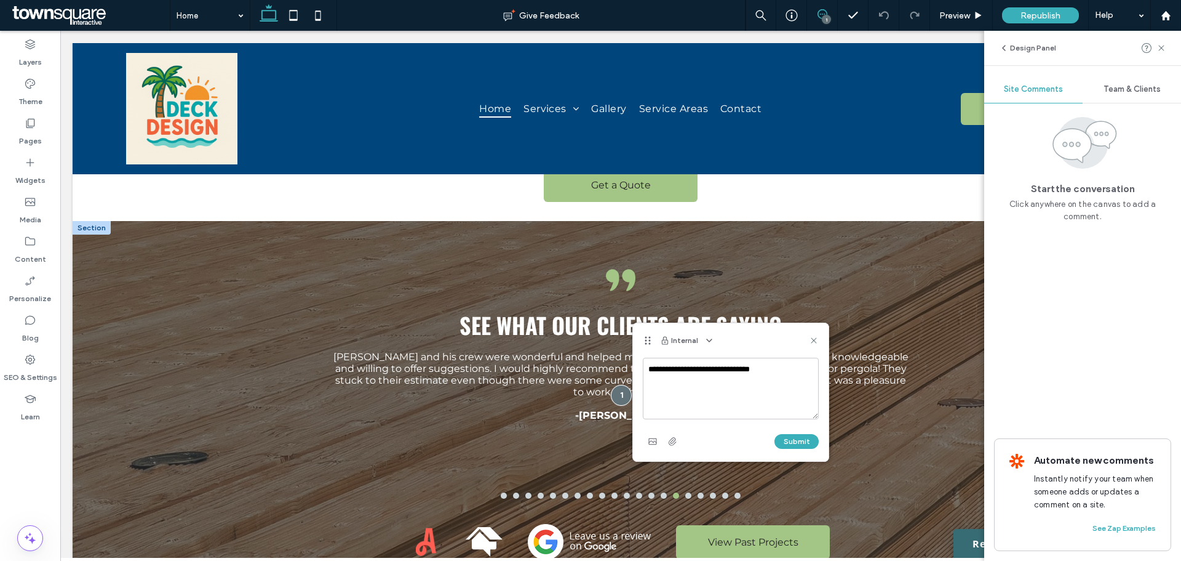
type textarea "**********"
drag, startPoint x: 775, startPoint y: 436, endPoint x: 782, endPoint y: 441, distance: 8.0
click at [777, 437] on div "Submit" at bounding box center [731, 441] width 176 height 20
click at [782, 441] on button "Submit" at bounding box center [797, 441] width 44 height 15
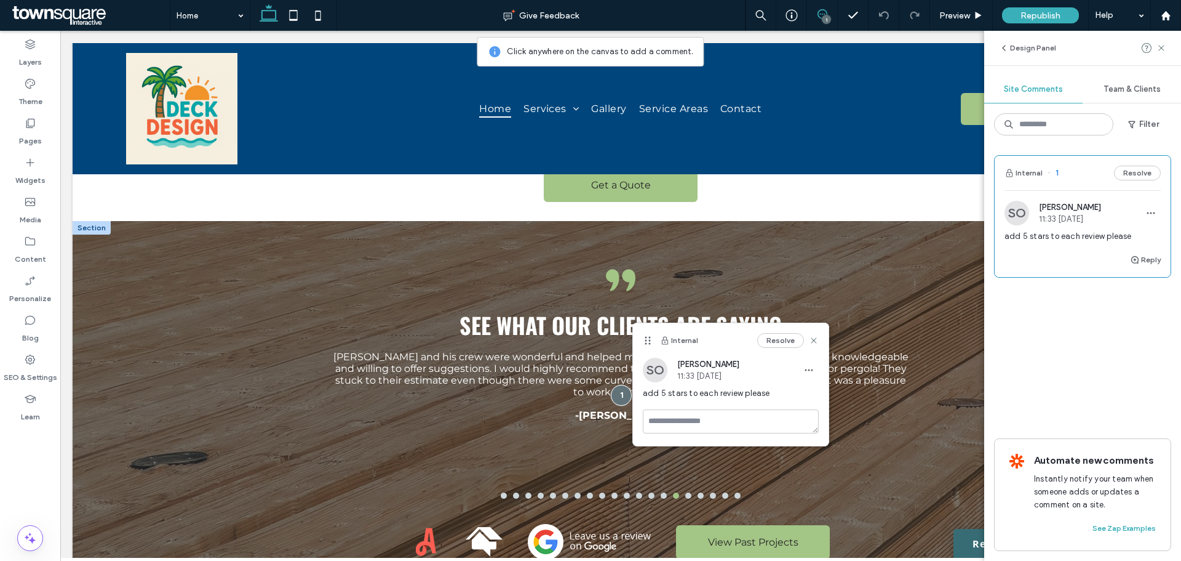
drag, startPoint x: 830, startPoint y: 10, endPoint x: 818, endPoint y: 27, distance: 20.7
click at [829, 10] on span at bounding box center [822, 14] width 30 height 10
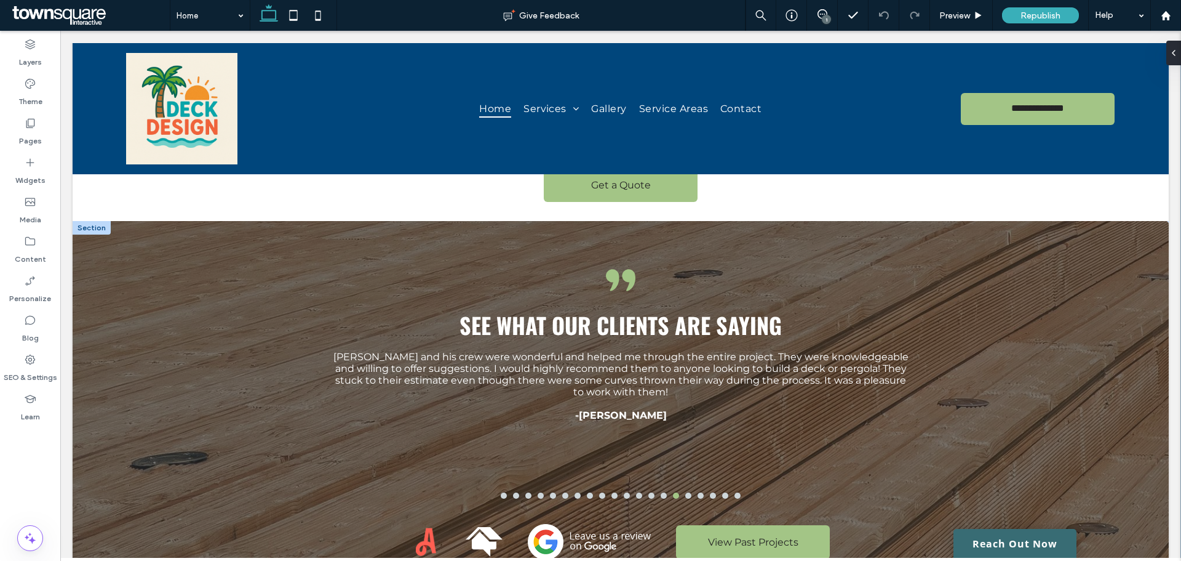
click at [826, 15] on div "1" at bounding box center [826, 19] width 9 height 9
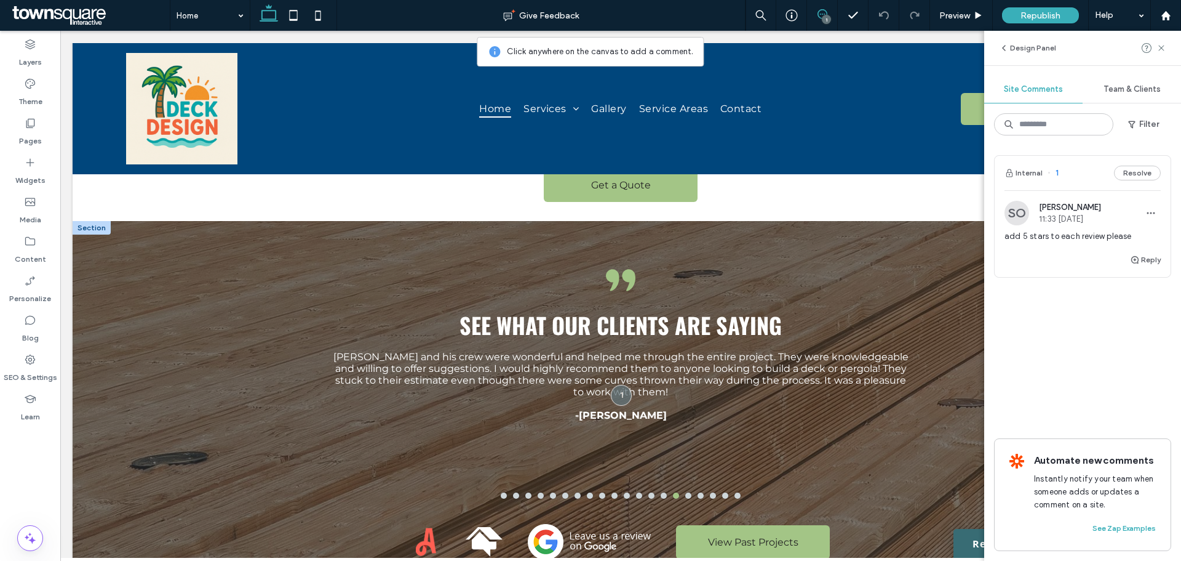
click at [523, 473] on div "Don and his crew were wonderful and helped me through the entire project. They …" at bounding box center [620, 432] width 575 height 162
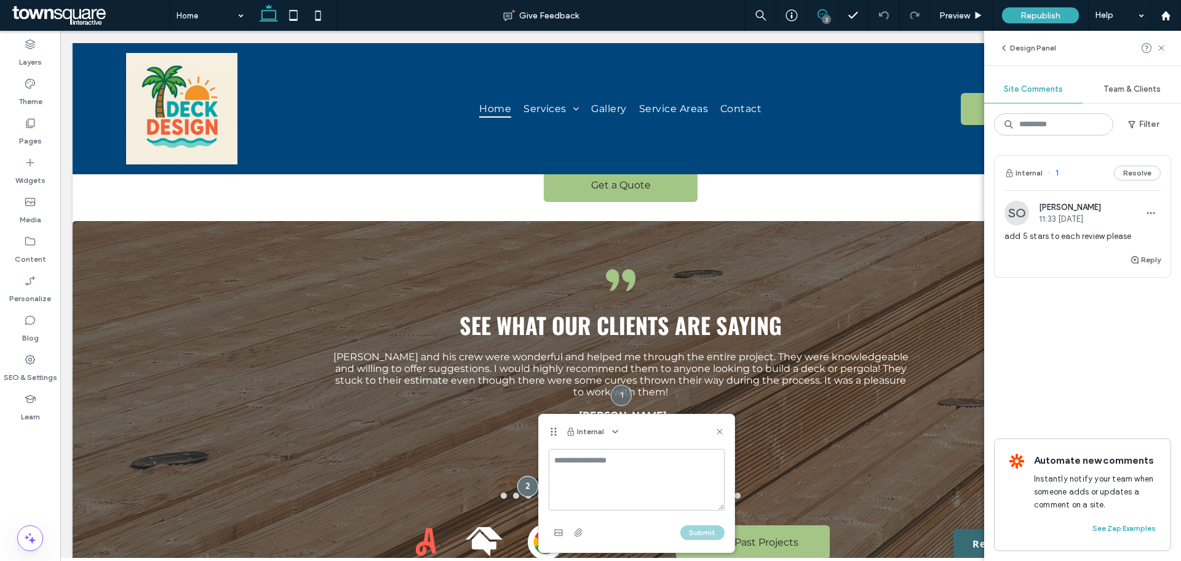
click at [562, 466] on textarea at bounding box center [637, 480] width 176 height 62
click at [637, 471] on textarea "**********" at bounding box center [637, 480] width 176 height 62
type textarea "**********"
click at [709, 529] on button "Submit" at bounding box center [703, 532] width 44 height 15
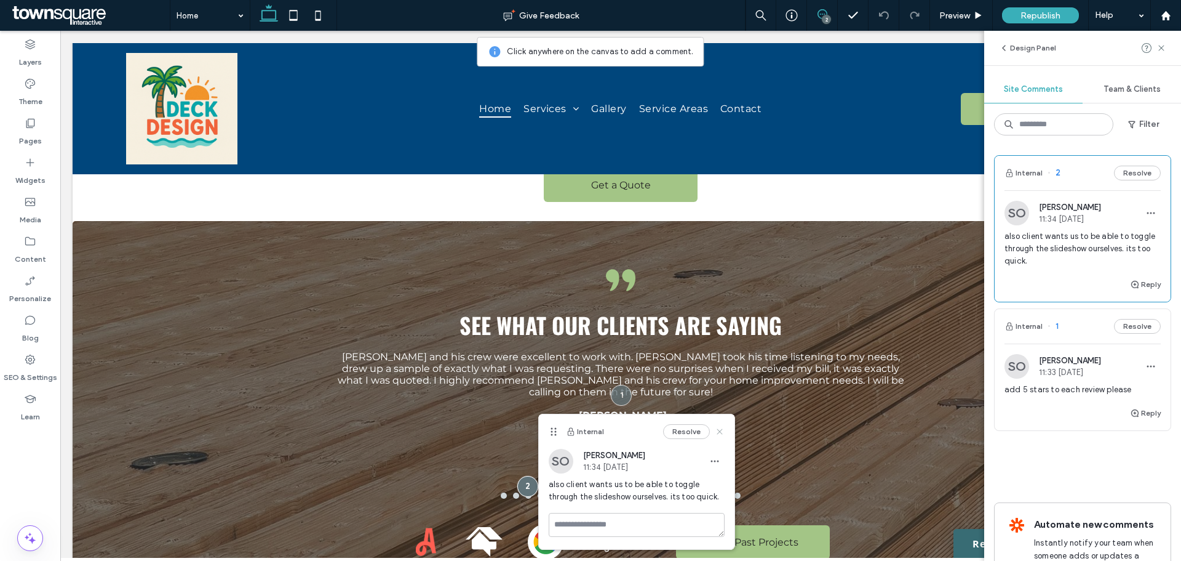
drag, startPoint x: 717, startPoint y: 434, endPoint x: 922, endPoint y: 169, distance: 334.6
click at [717, 434] on use at bounding box center [720, 431] width 6 height 6
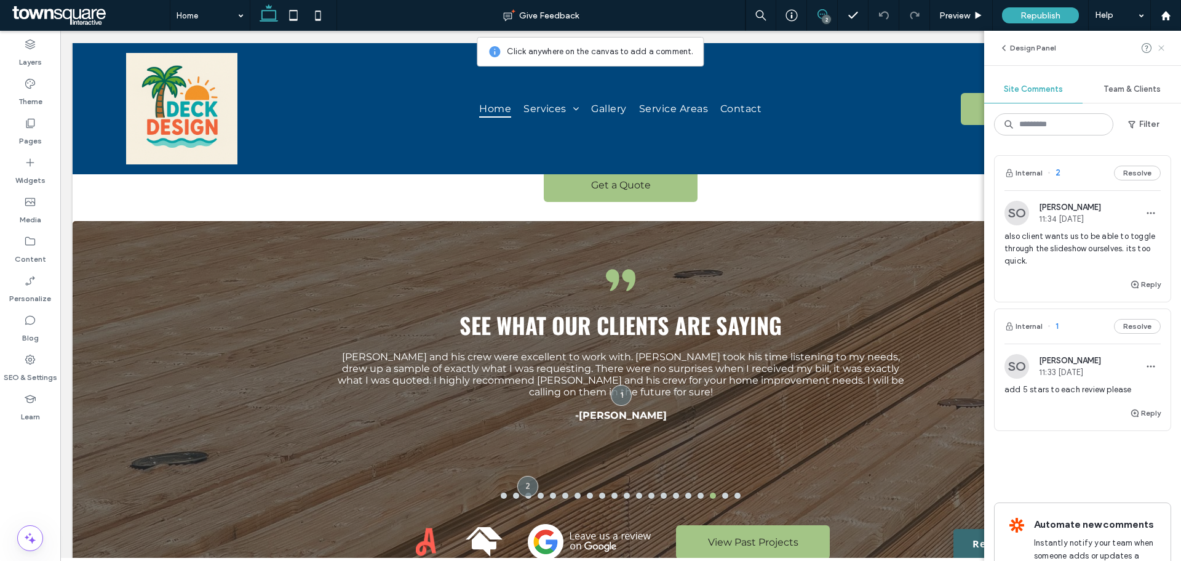
click at [1157, 47] on icon at bounding box center [1162, 48] width 10 height 10
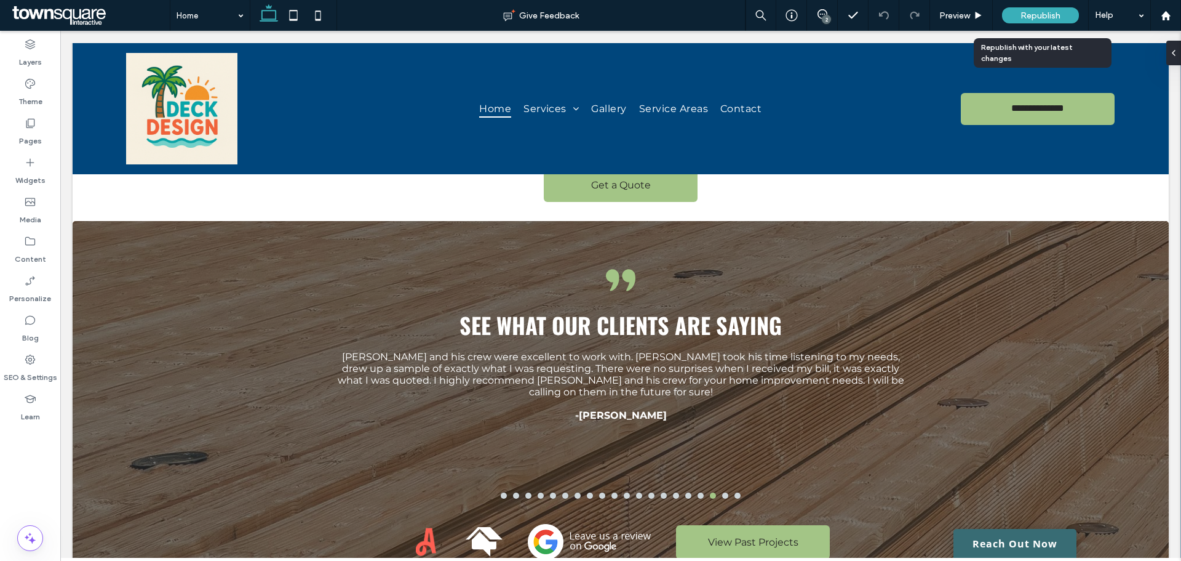
click at [1056, 13] on span "Republish" at bounding box center [1041, 15] width 40 height 10
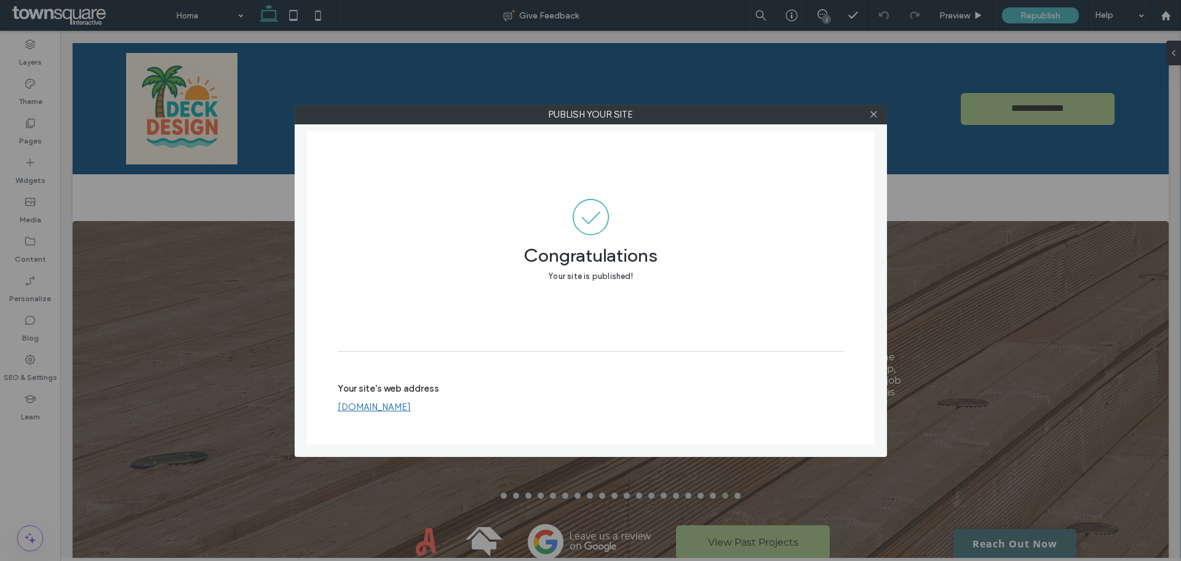
click at [869, 119] on div at bounding box center [874, 114] width 18 height 18
click at [872, 115] on icon at bounding box center [873, 114] width 9 height 9
